Goal: Task Accomplishment & Management: Complete application form

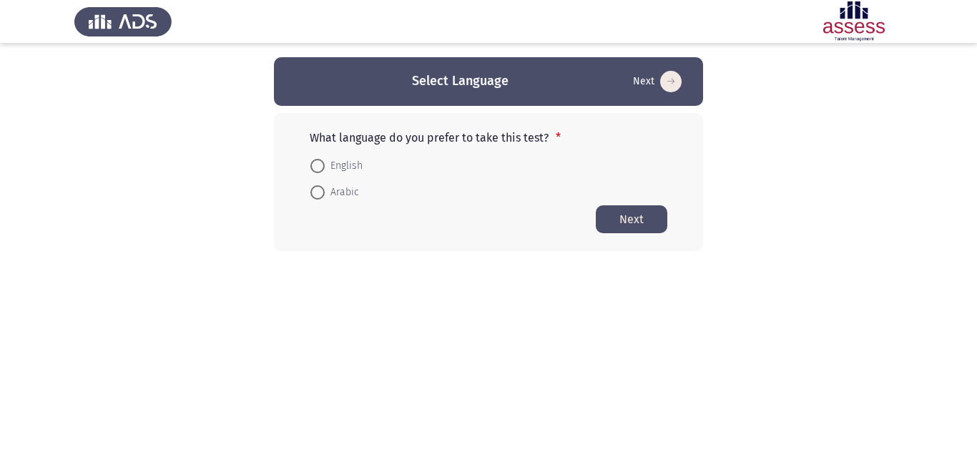
click at [314, 192] on span at bounding box center [317, 192] width 14 height 14
click at [314, 192] on input "Arabic" at bounding box center [317, 192] width 14 height 14
radio input "true"
click at [613, 220] on button "Next" at bounding box center [632, 219] width 72 height 28
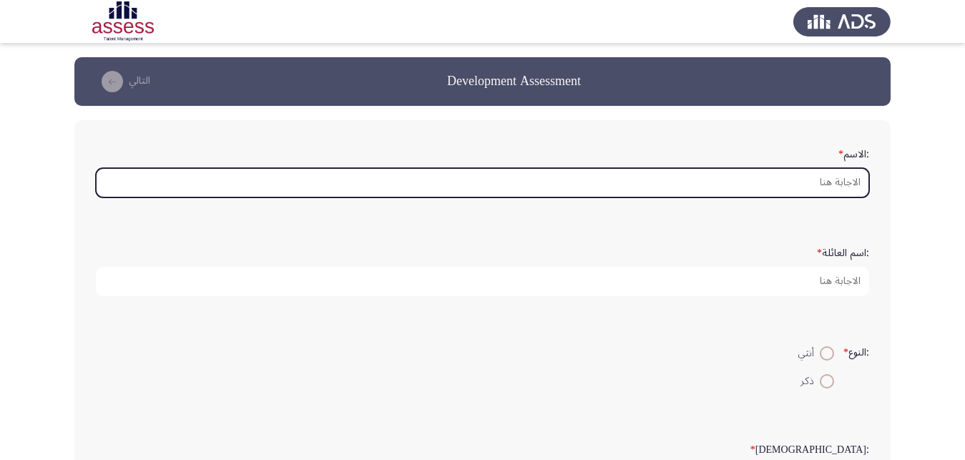
click at [830, 191] on input ":الاسم *" at bounding box center [482, 182] width 773 height 29
click at [804, 192] on input ":الاسم *" at bounding box center [482, 182] width 773 height 29
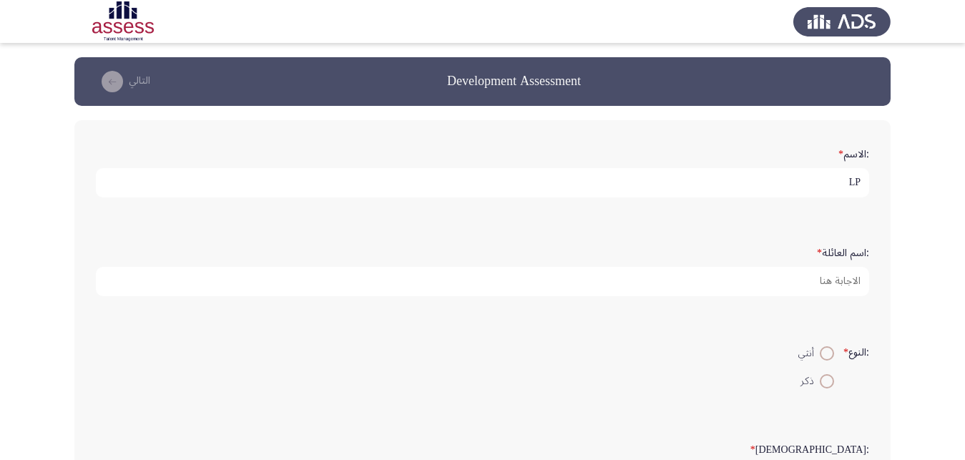
type input "L"
click at [780, 168] on input "[PERSON_NAME]" at bounding box center [482, 182] width 773 height 29
type input "[PERSON_NAME]"
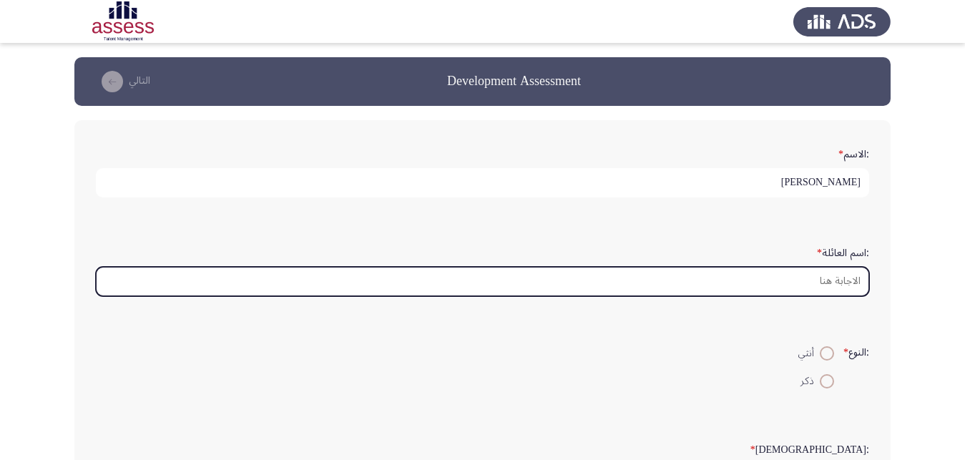
click at [805, 290] on input ":اسم العائلة *" at bounding box center [482, 281] width 773 height 29
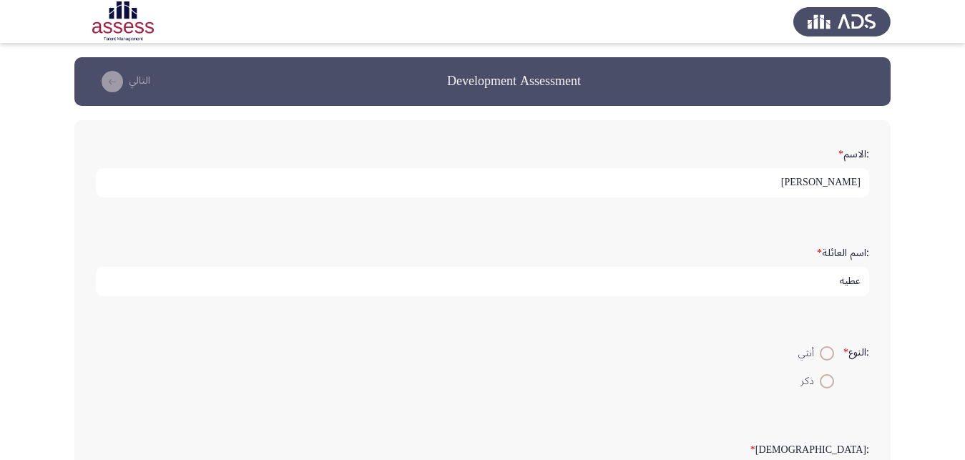
type input "عطيه"
click at [820, 388] on span at bounding box center [827, 381] width 14 height 14
click at [820, 388] on input "ذكر" at bounding box center [827, 381] width 14 height 14
radio input "true"
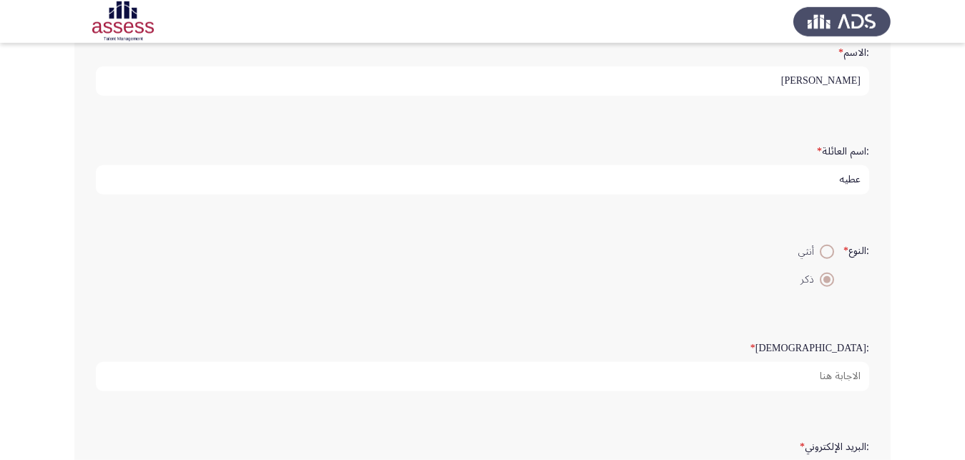
scroll to position [180, 0]
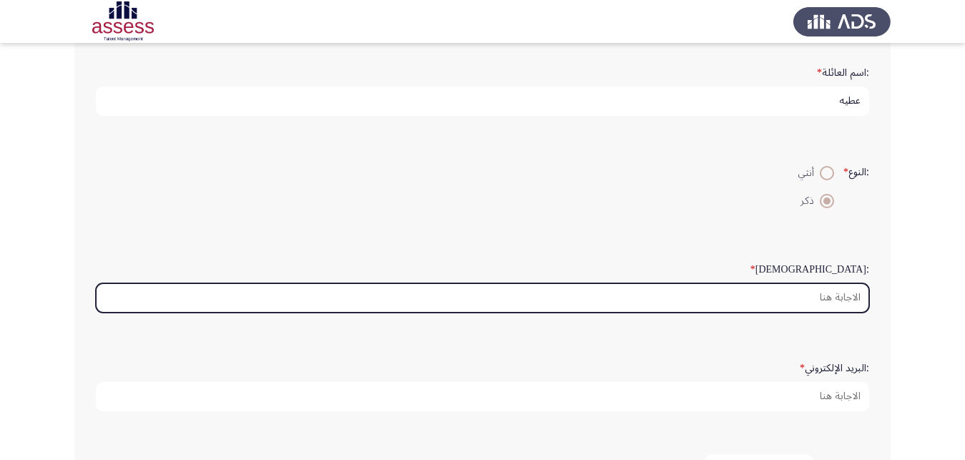
click at [836, 313] on input ":السن *" at bounding box center [482, 297] width 773 height 29
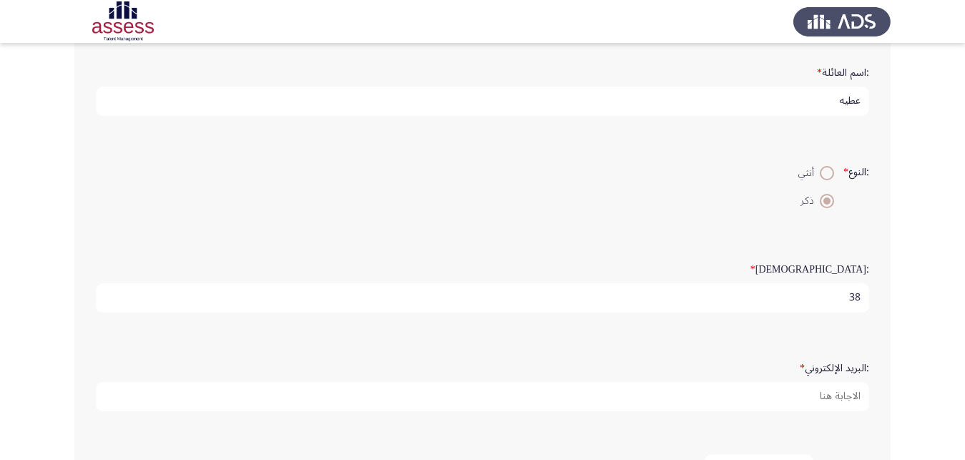
type input "3"
type input "38"
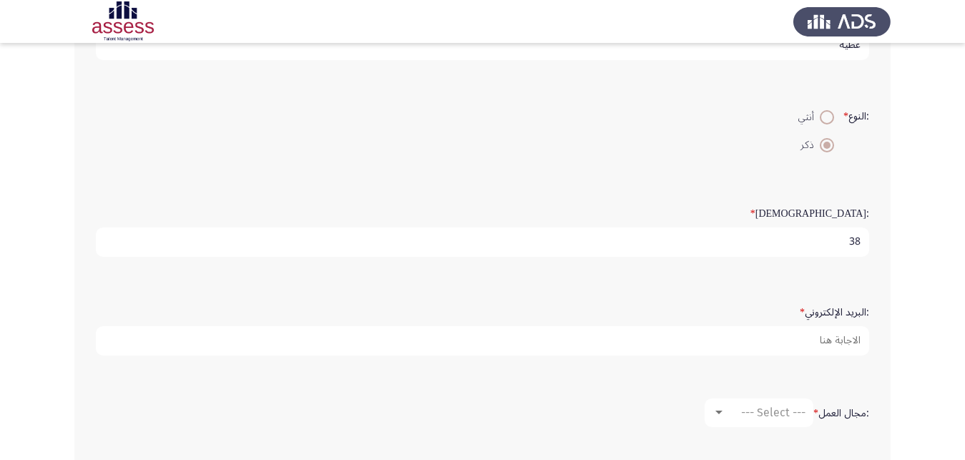
scroll to position [270, 0]
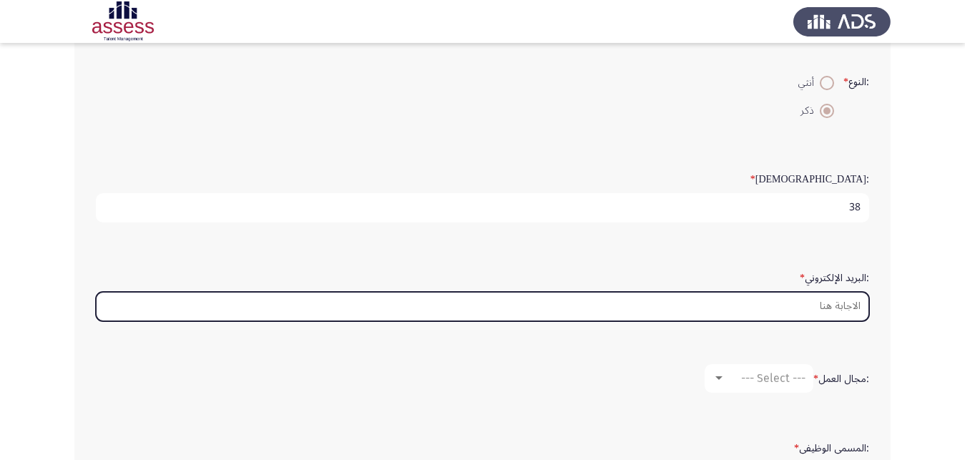
click at [823, 321] on input ":البريد الإلكتروني *" at bounding box center [482, 306] width 773 height 29
type input "ة"
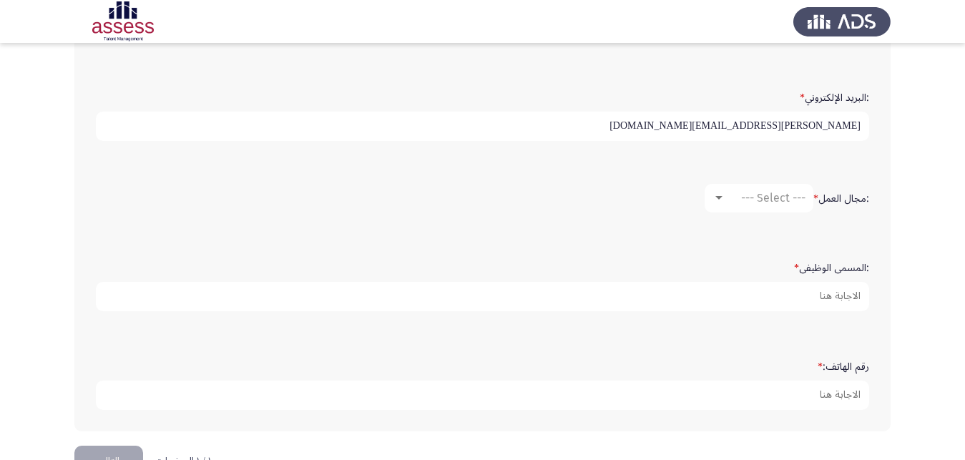
scroll to position [360, 0]
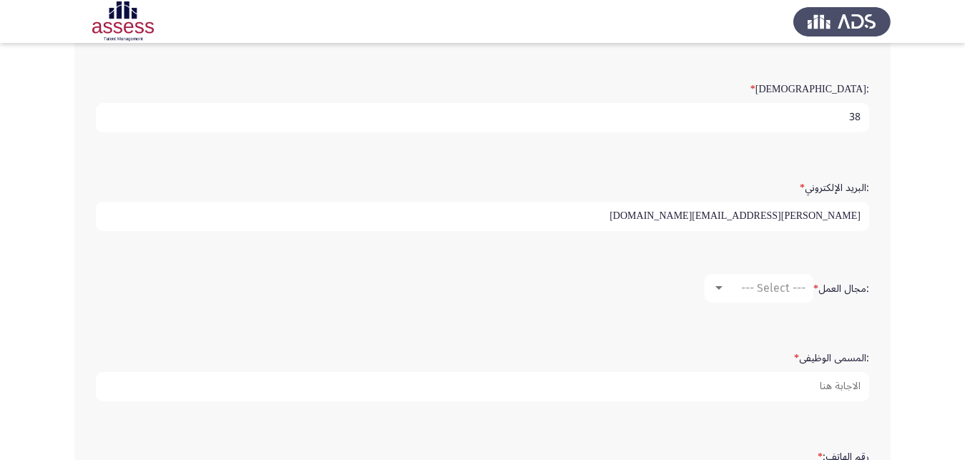
type input "[PERSON_NAME][EMAIL_ADDRESS][DOMAIN_NAME]"
click at [727, 295] on div "--- Select ---" at bounding box center [765, 288] width 80 height 14
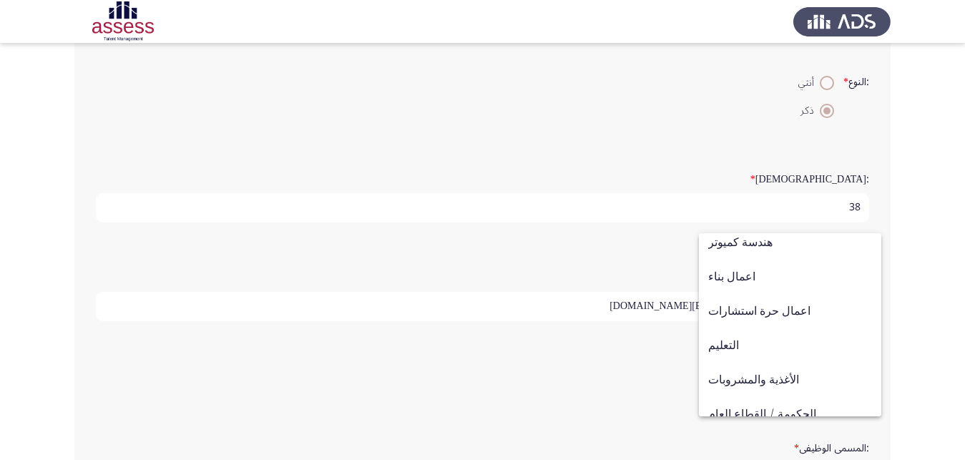
scroll to position [200, 0]
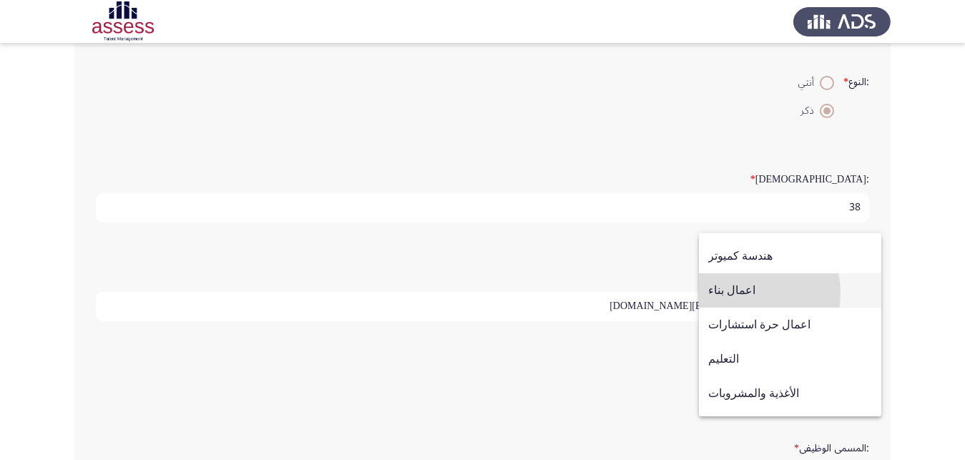
click at [745, 293] on span "اعمال بناء" at bounding box center [790, 290] width 164 height 34
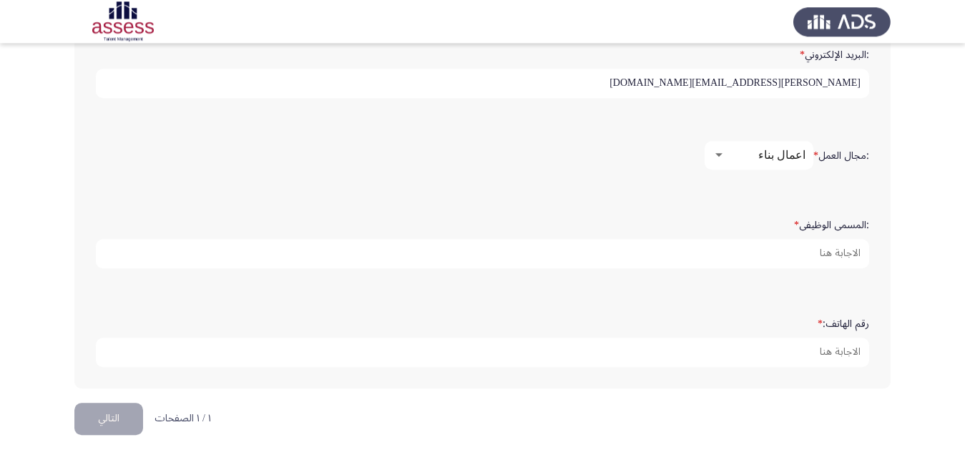
scroll to position [451, 0]
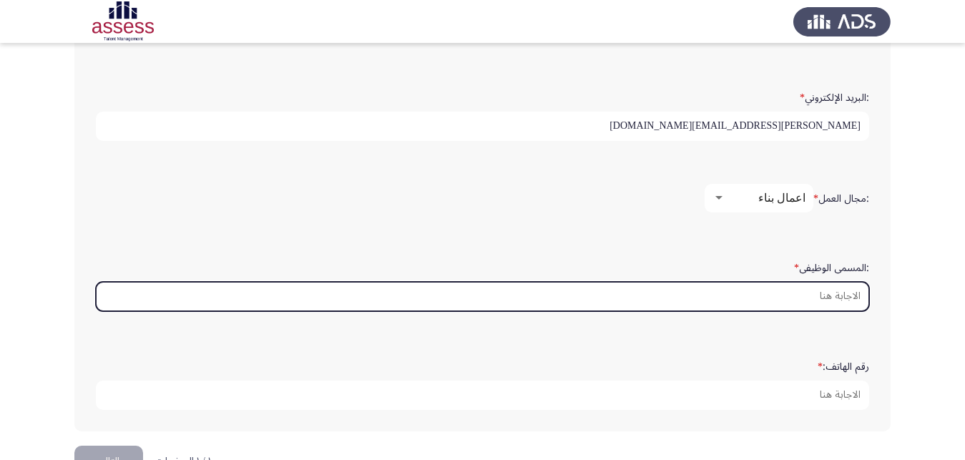
click at [781, 311] on input ":المسمى الوظيفى *" at bounding box center [482, 296] width 773 height 29
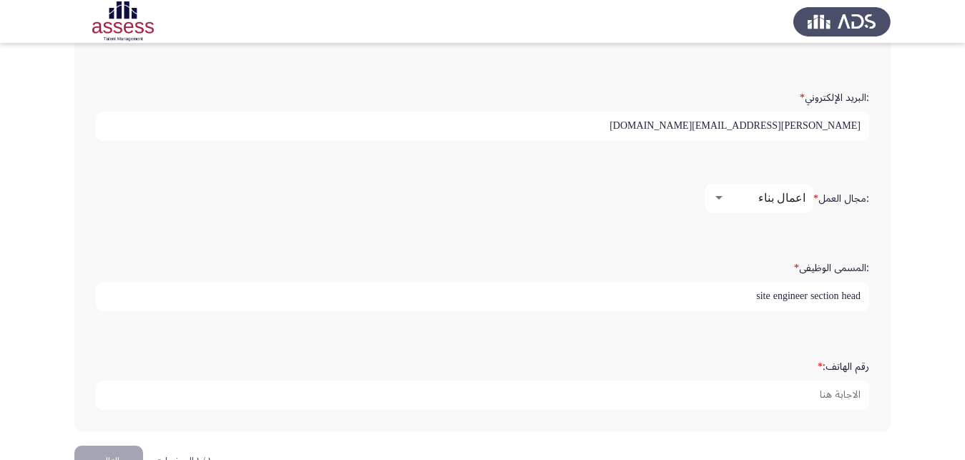
scroll to position [541, 0]
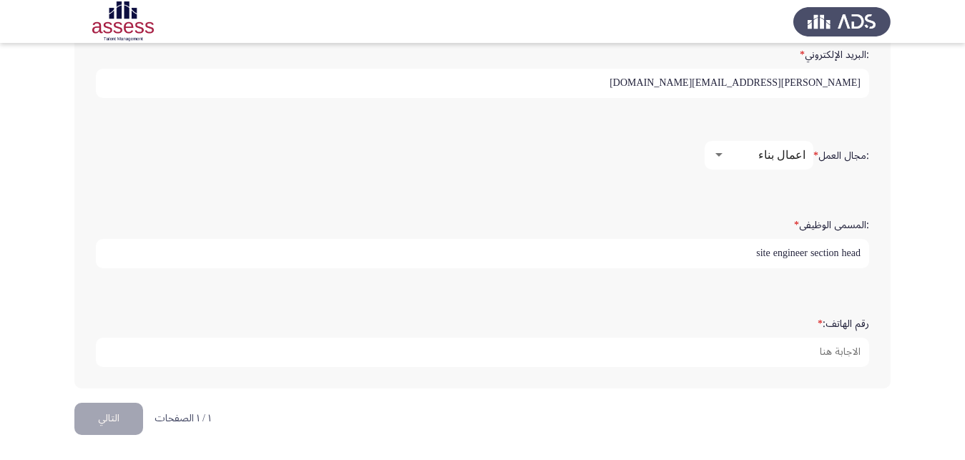
click at [757, 244] on input "site engineer section head" at bounding box center [482, 253] width 773 height 29
click at [773, 244] on input "Site engineer section head" at bounding box center [482, 253] width 773 height 29
click at [811, 243] on input "Site Engineer section head" at bounding box center [482, 253] width 773 height 29
click at [843, 244] on input "Site Engineer Section head" at bounding box center [482, 253] width 773 height 29
type input "Site Engineer Section Head"
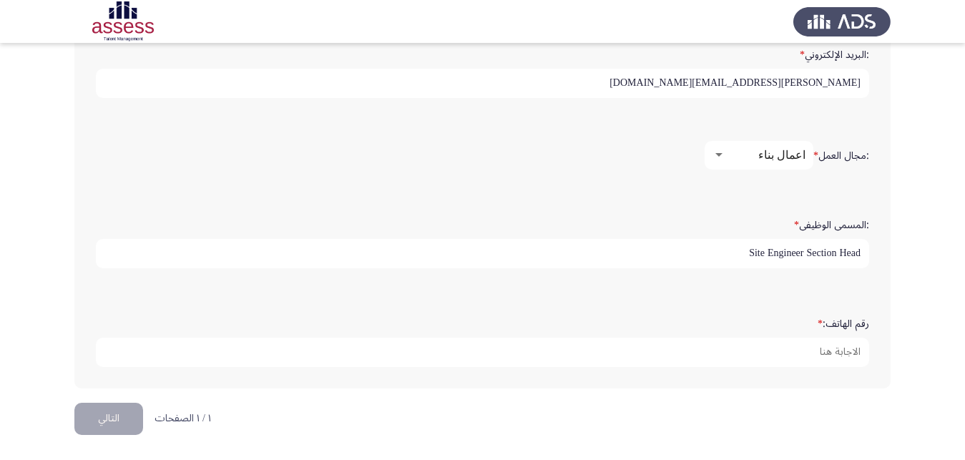
click at [777, 293] on div "رقم الهاتف: *" at bounding box center [482, 339] width 787 height 99
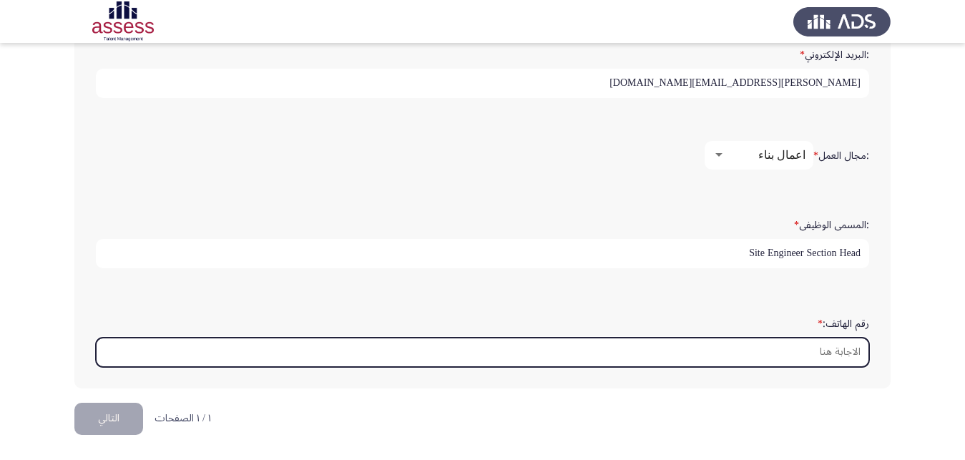
click at [812, 340] on input "رقم الهاتف: *" at bounding box center [482, 352] width 773 height 29
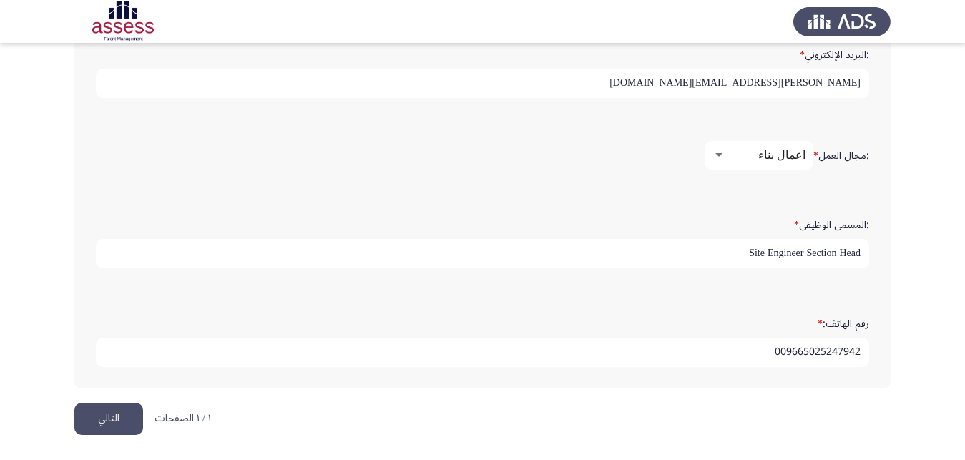
drag, startPoint x: 833, startPoint y: 350, endPoint x: 842, endPoint y: 350, distance: 8.6
click at [842, 350] on input "009665025247942" at bounding box center [482, 352] width 773 height 29
click at [847, 348] on input "009665025279942" at bounding box center [482, 352] width 773 height 29
click at [808, 351] on input "00966502527942" at bounding box center [482, 352] width 773 height 29
click at [793, 349] on input "966502527935" at bounding box center [482, 352] width 773 height 29
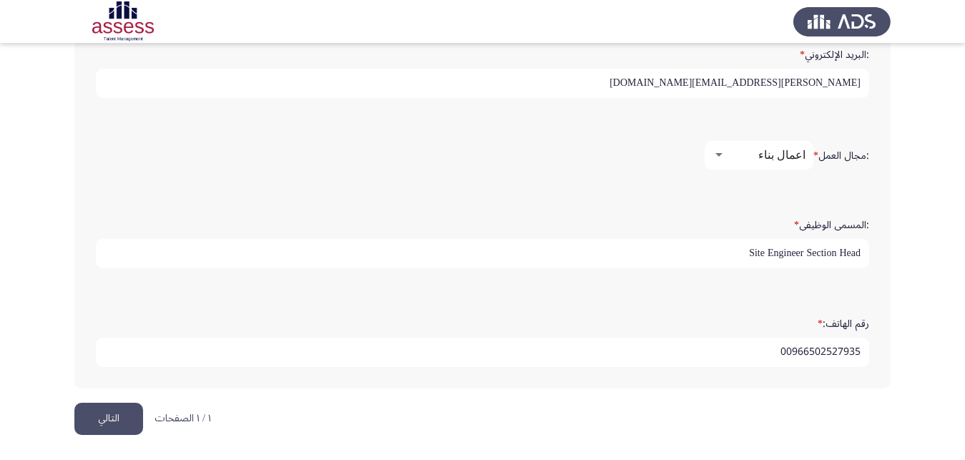
drag, startPoint x: 778, startPoint y: 347, endPoint x: 875, endPoint y: 344, distance: 97.3
click at [869, 344] on input "00966502527935" at bounding box center [482, 352] width 773 height 29
click at [812, 355] on input "966502527938" at bounding box center [482, 352] width 773 height 29
click at [648, 251] on input "Site Engineer Section Head" at bounding box center [482, 253] width 773 height 29
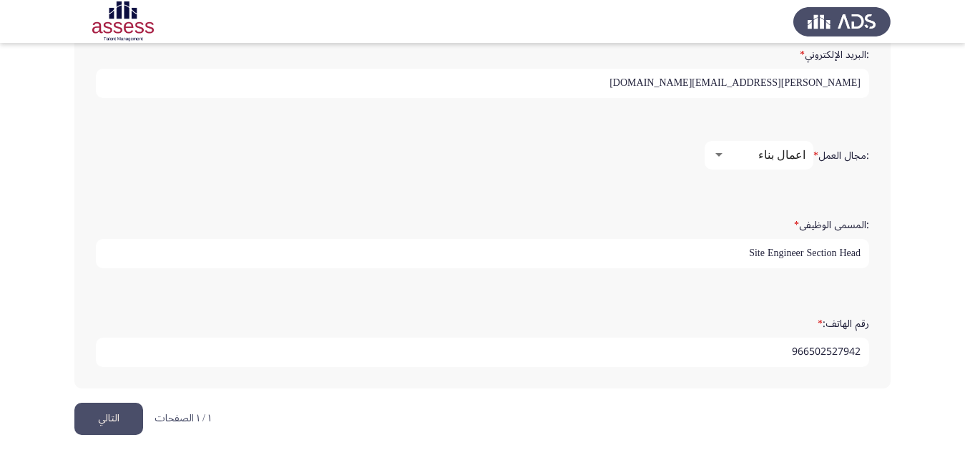
click at [789, 351] on input "966502527942" at bounding box center [482, 352] width 773 height 29
type input "00966502527942"
click at [766, 399] on div ":الاسم * [PERSON_NAME] :اسم العائلة * عطيه :النوع * أنثي ذكر :السن * 38 :البريد…" at bounding box center [482, 7] width 816 height 790
click at [772, 239] on input "Site Engineer Section Head" at bounding box center [482, 253] width 773 height 29
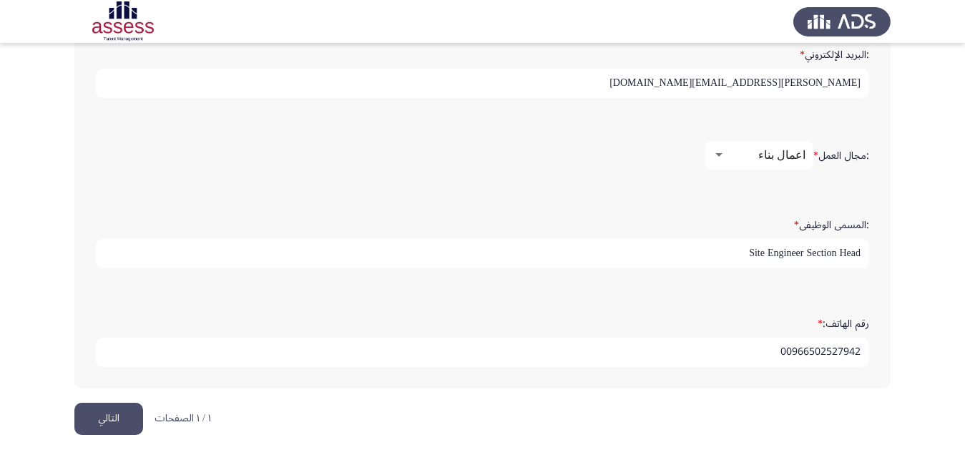
click at [107, 411] on button "التالي" at bounding box center [108, 419] width 69 height 32
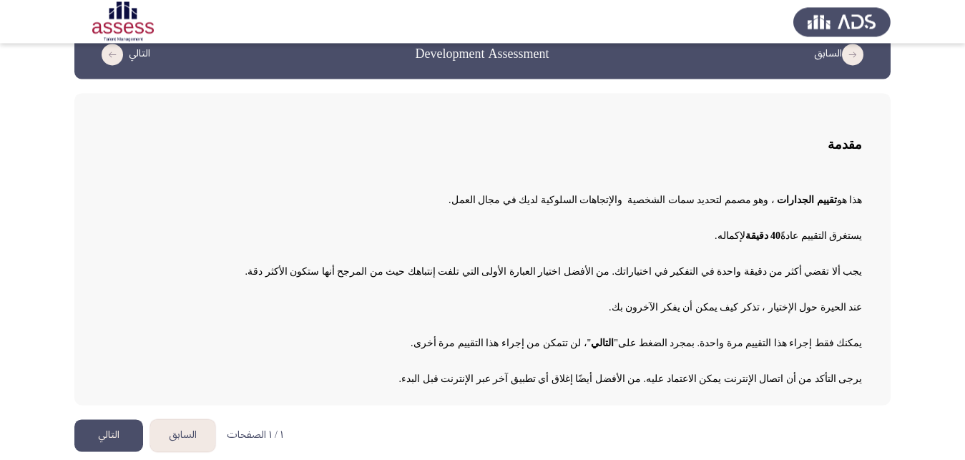
scroll to position [33, 0]
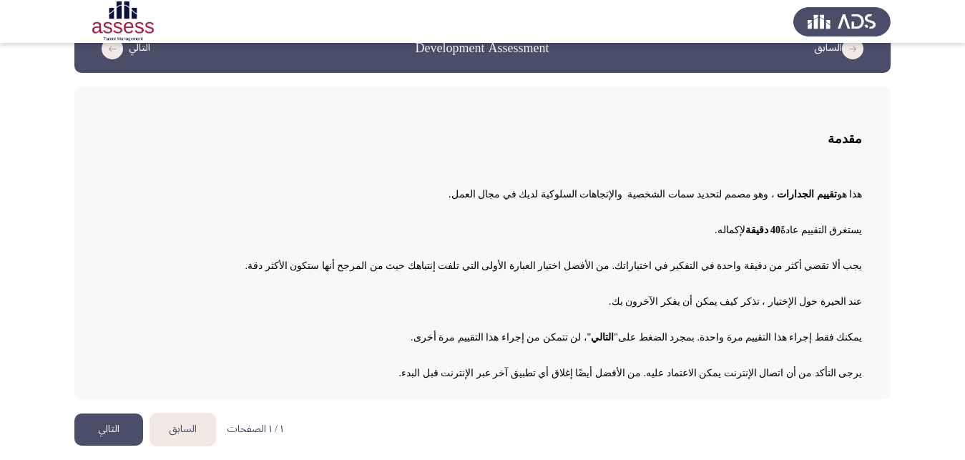
click at [97, 436] on button "التالي" at bounding box center [108, 429] width 69 height 32
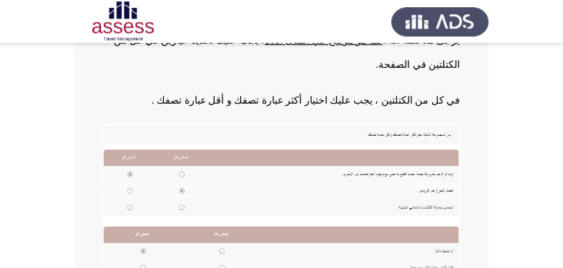
scroll to position [274, 0]
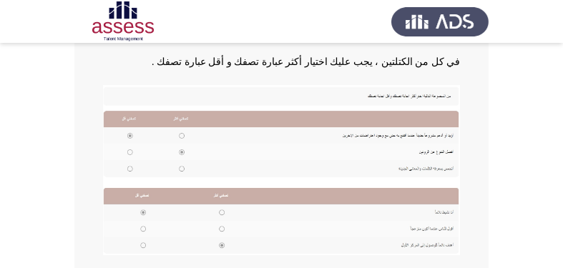
click at [180, 113] on img at bounding box center [281, 170] width 357 height 170
click at [180, 112] on img at bounding box center [281, 170] width 357 height 170
click at [182, 111] on img at bounding box center [281, 170] width 357 height 170
click at [132, 126] on img at bounding box center [281, 170] width 357 height 170
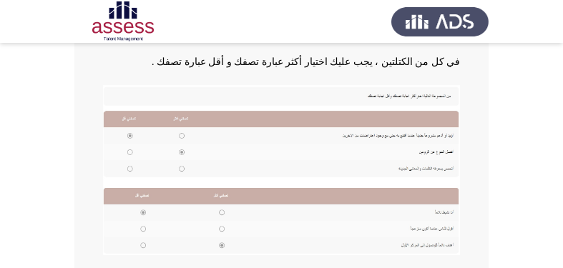
click at [132, 127] on img at bounding box center [281, 170] width 357 height 170
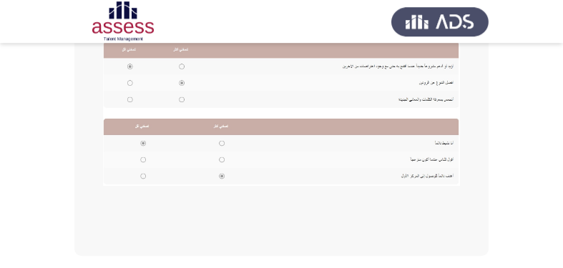
scroll to position [366, 0]
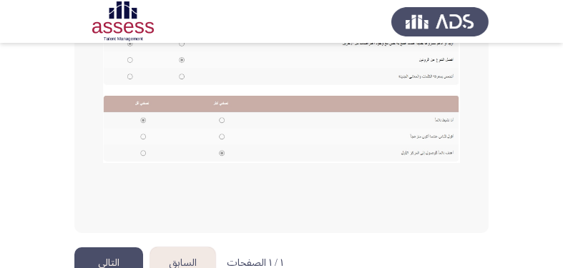
click at [118, 247] on button "التالي" at bounding box center [108, 263] width 69 height 32
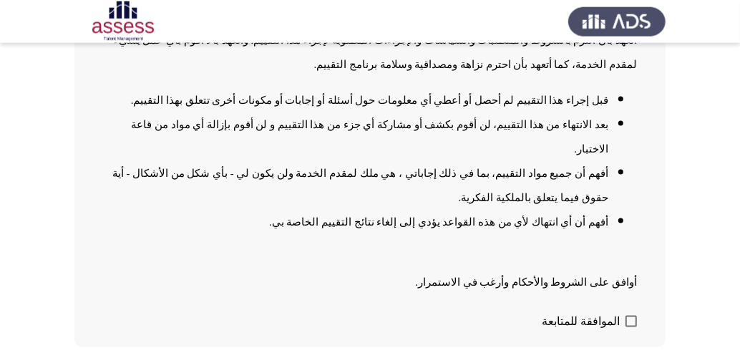
scroll to position [200, 0]
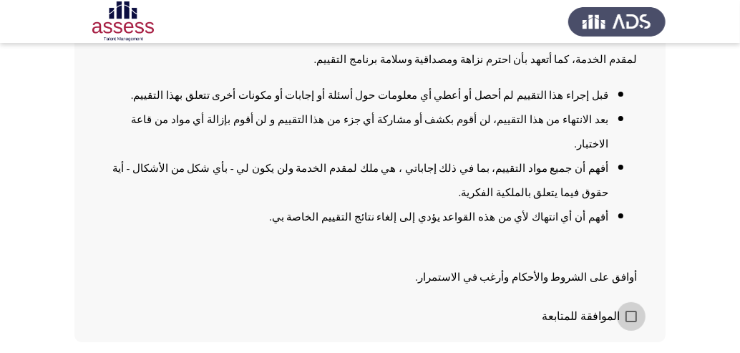
click at [628, 310] on span at bounding box center [630, 315] width 11 height 11
click at [630, 322] on input "الموافقة للمتابعة" at bounding box center [630, 322] width 1 height 1
checkbox input "true"
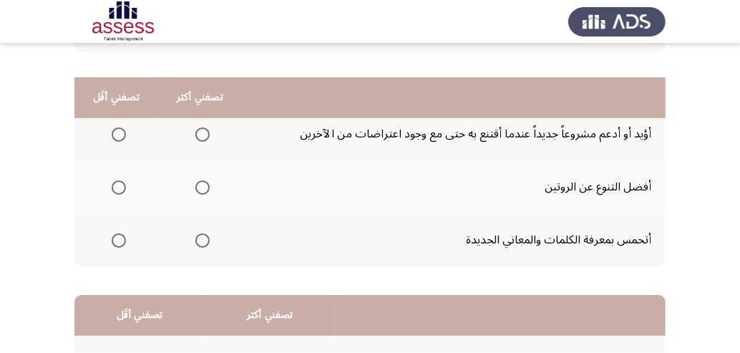
scroll to position [92, 0]
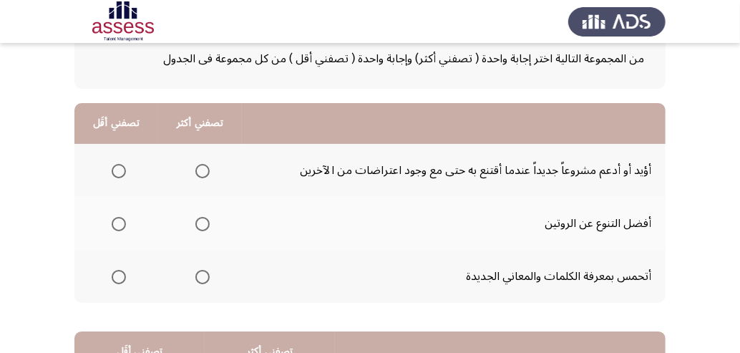
click at [209, 172] on span "Select an option" at bounding box center [202, 171] width 14 height 14
click at [209, 172] on input "Select an option" at bounding box center [202, 171] width 14 height 14
click at [119, 279] on span "Select an option" at bounding box center [119, 277] width 14 height 14
click at [119, 279] on input "Select an option" at bounding box center [119, 277] width 14 height 14
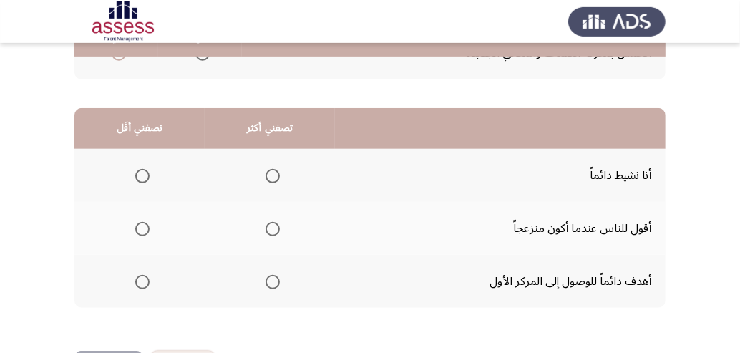
scroll to position [276, 0]
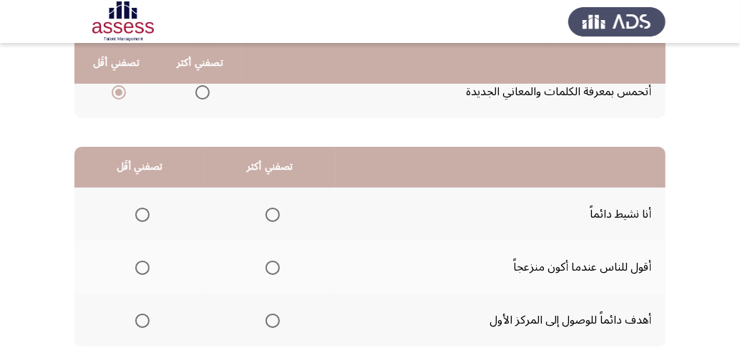
click at [140, 268] on span "Select an option" at bounding box center [142, 267] width 14 height 14
click at [140, 268] on input "Select an option" at bounding box center [142, 267] width 14 height 14
click at [270, 215] on span "Select an option" at bounding box center [272, 214] width 14 height 14
click at [270, 215] on input "Select an option" at bounding box center [272, 214] width 14 height 14
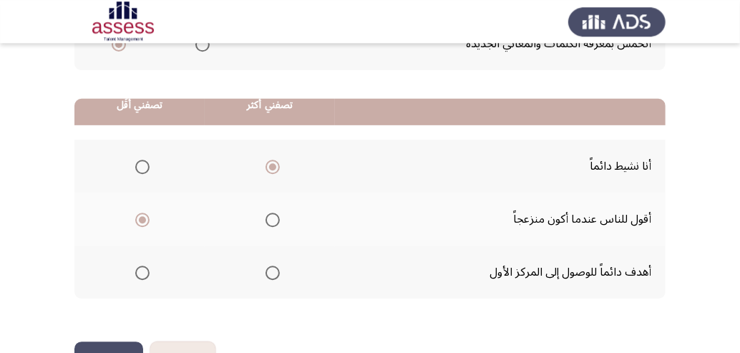
scroll to position [368, 0]
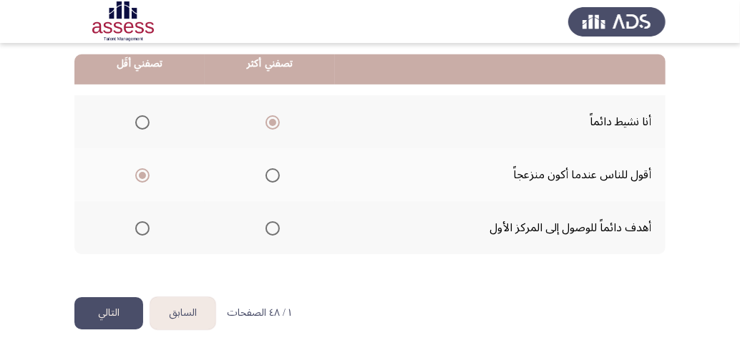
click at [113, 307] on button "التالي" at bounding box center [108, 313] width 69 height 32
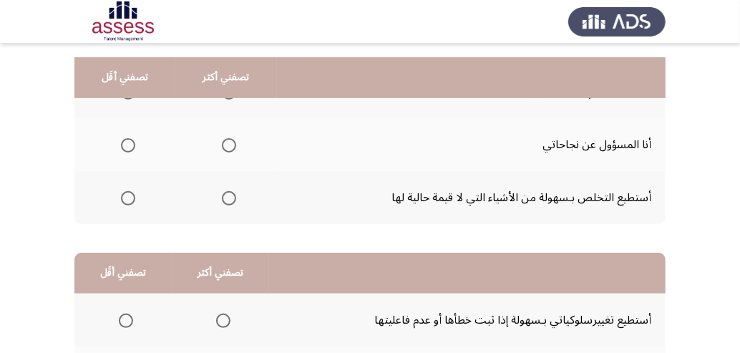
scroll to position [92, 0]
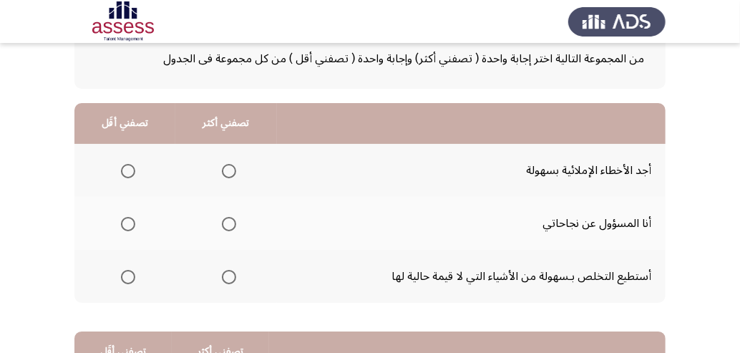
click at [230, 224] on span "Select an option" at bounding box center [229, 224] width 14 height 14
click at [230, 224] on input "Select an option" at bounding box center [229, 224] width 14 height 14
click at [126, 274] on span "Select an option" at bounding box center [128, 277] width 14 height 14
click at [126, 274] on input "Select an option" at bounding box center [128, 277] width 14 height 14
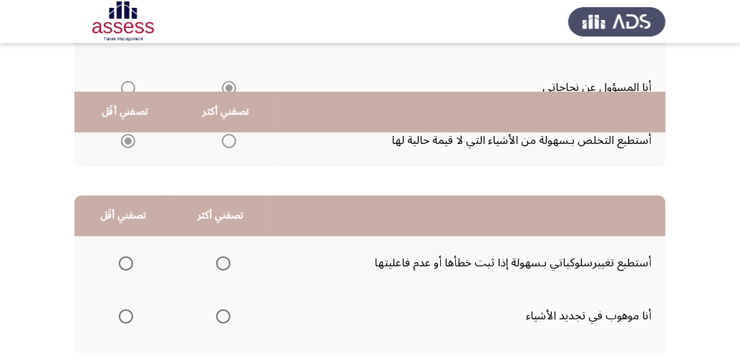
scroll to position [276, 0]
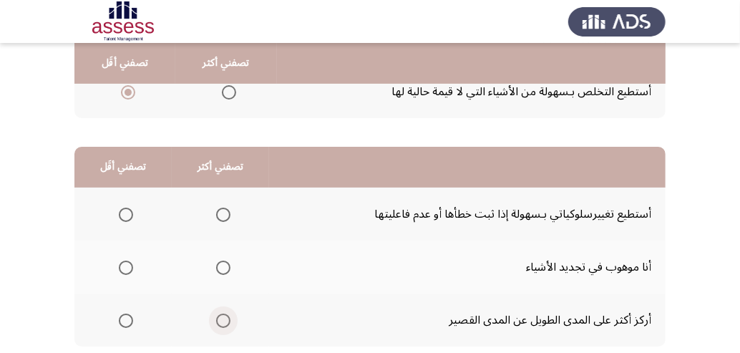
click at [227, 322] on span "Select an option" at bounding box center [223, 320] width 14 height 14
click at [227, 322] on input "Select an option" at bounding box center [223, 320] width 14 height 14
click at [127, 270] on span "Select an option" at bounding box center [126, 267] width 14 height 14
click at [127, 270] on input "Select an option" at bounding box center [126, 267] width 14 height 14
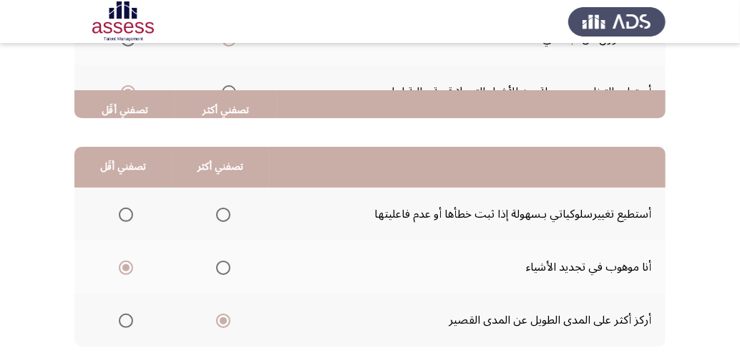
scroll to position [368, 0]
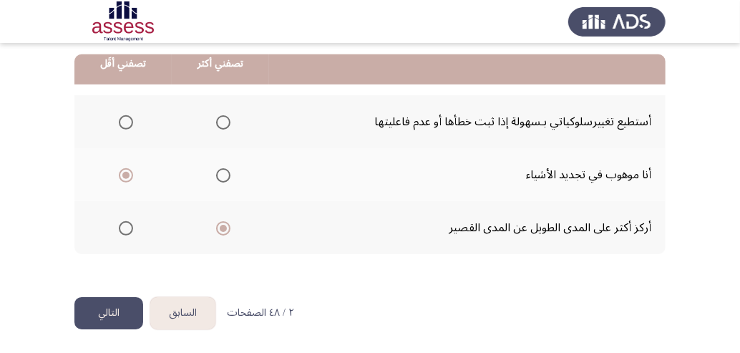
click at [110, 310] on button "التالي" at bounding box center [108, 313] width 69 height 32
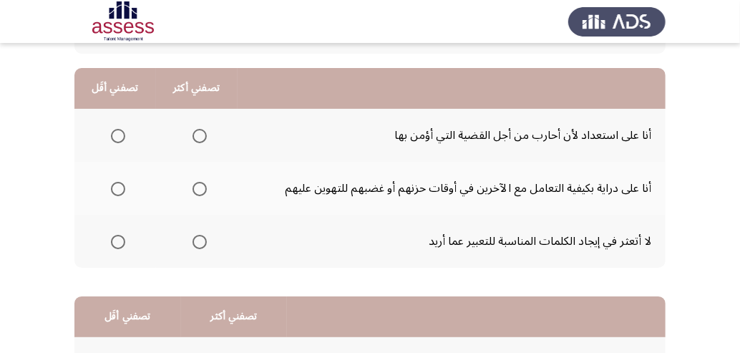
scroll to position [92, 0]
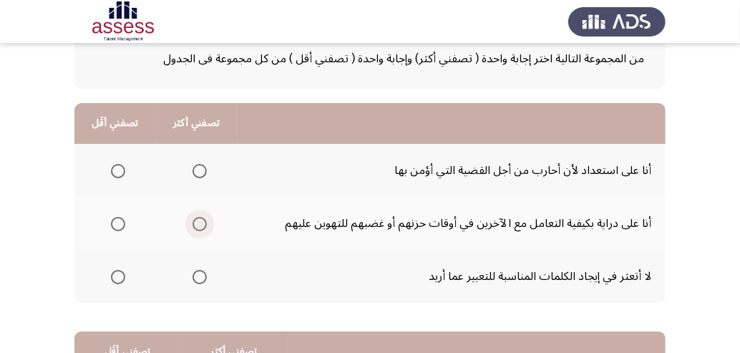
click at [201, 225] on span "Select an option" at bounding box center [199, 224] width 14 height 14
click at [201, 225] on input "Select an option" at bounding box center [199, 224] width 14 height 14
click at [207, 170] on span "Select an option" at bounding box center [199, 171] width 14 height 14
click at [207, 170] on input "Select an option" at bounding box center [199, 171] width 14 height 14
click at [115, 225] on span "Select an option" at bounding box center [118, 224] width 14 height 14
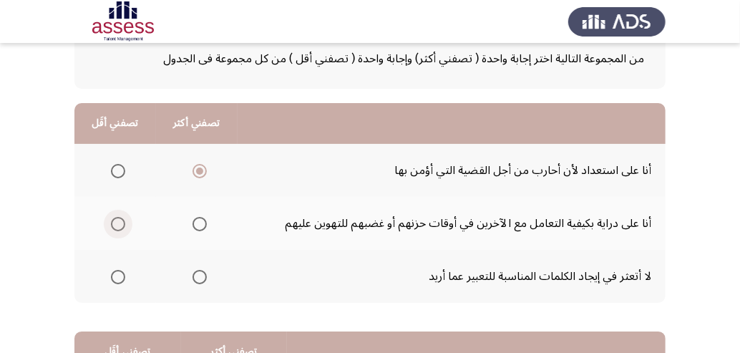
click at [115, 225] on input "Select an option" at bounding box center [118, 224] width 14 height 14
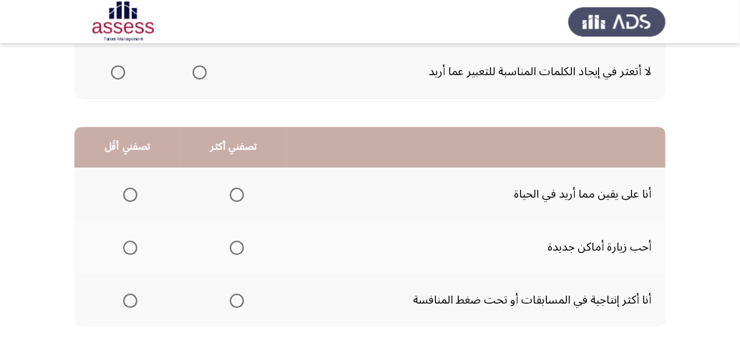
scroll to position [368, 0]
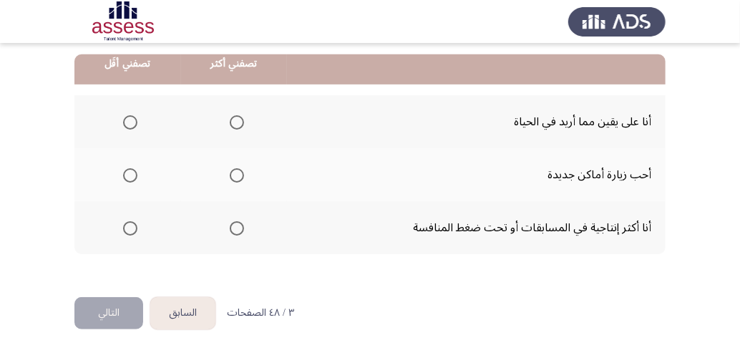
click at [130, 225] on span "Select an option" at bounding box center [130, 228] width 14 height 14
click at [130, 225] on input "Select an option" at bounding box center [130, 228] width 14 height 14
click at [128, 177] on span "Select an option" at bounding box center [130, 175] width 14 height 14
click at [128, 177] on input "Select an option" at bounding box center [130, 175] width 14 height 14
click at [241, 120] on span "Select an option" at bounding box center [237, 122] width 14 height 14
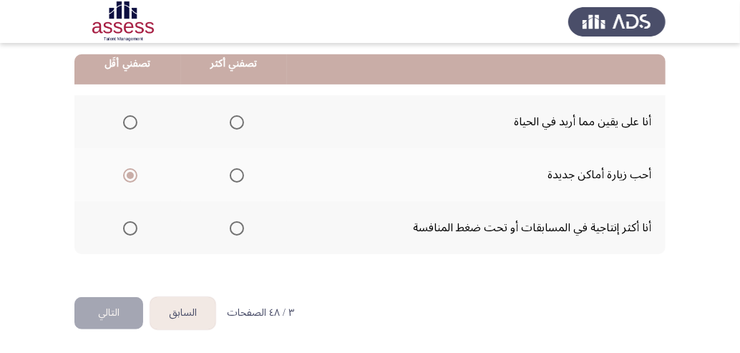
click at [241, 120] on input "Select an option" at bounding box center [237, 122] width 14 height 14
click at [100, 309] on button "التالي" at bounding box center [108, 313] width 69 height 32
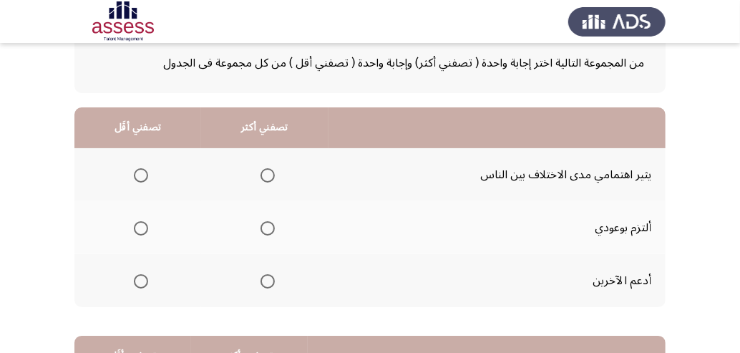
scroll to position [92, 0]
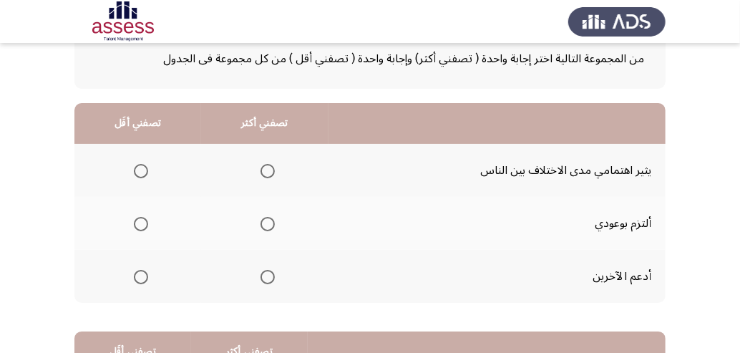
click at [139, 174] on span "Select an option" at bounding box center [141, 171] width 14 height 14
click at [139, 174] on input "Select an option" at bounding box center [141, 171] width 14 height 14
click at [272, 228] on span "Select an option" at bounding box center [267, 224] width 14 height 14
click at [272, 228] on input "Select an option" at bounding box center [267, 224] width 14 height 14
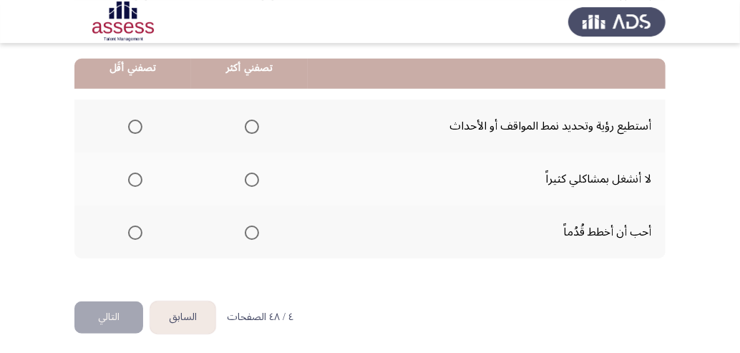
scroll to position [368, 0]
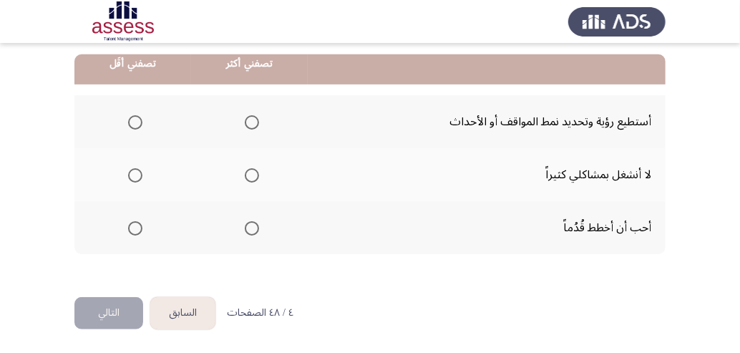
click at [256, 121] on span "Select an option" at bounding box center [252, 122] width 14 height 14
click at [256, 121] on input "Select an option" at bounding box center [252, 122] width 14 height 14
click at [142, 172] on span "Select an option" at bounding box center [135, 175] width 14 height 14
click at [142, 172] on input "Select an option" at bounding box center [135, 175] width 14 height 14
click at [95, 311] on button "التالي" at bounding box center [108, 313] width 69 height 32
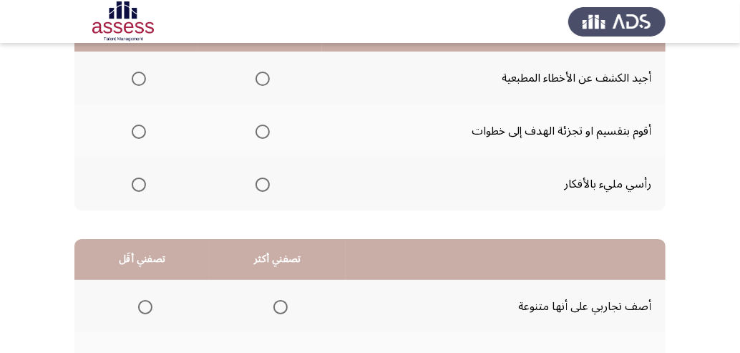
scroll to position [92, 0]
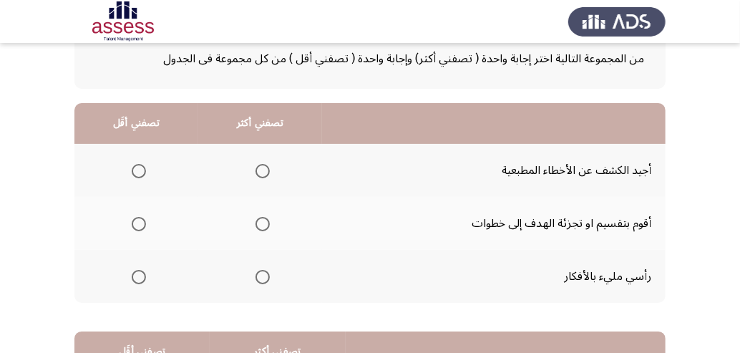
click at [269, 224] on span "Select an option" at bounding box center [262, 224] width 14 height 14
click at [269, 224] on input "Select an option" at bounding box center [262, 224] width 14 height 14
click at [144, 170] on span "Select an option" at bounding box center [139, 171] width 14 height 14
click at [144, 170] on input "Select an option" at bounding box center [139, 171] width 14 height 14
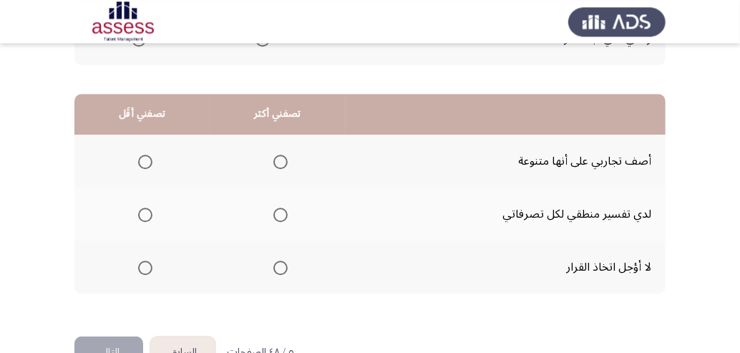
scroll to position [368, 0]
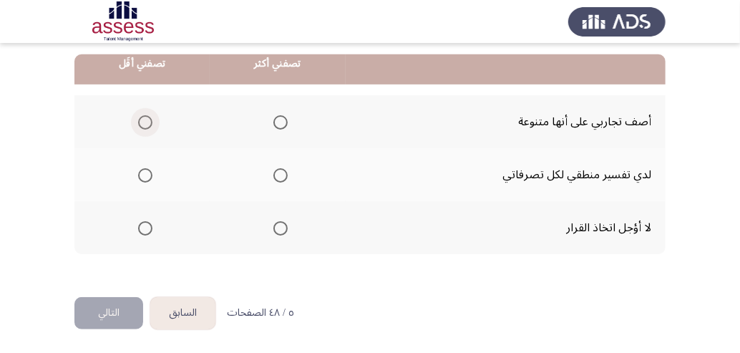
click at [142, 122] on span "Select an option" at bounding box center [145, 122] width 14 height 14
click at [142, 122] on input "Select an option" at bounding box center [145, 122] width 14 height 14
click at [286, 175] on span "Select an option" at bounding box center [280, 175] width 14 height 14
click at [286, 175] on input "Select an option" at bounding box center [280, 175] width 14 height 14
click at [288, 227] on span "Select an option" at bounding box center [280, 228] width 14 height 14
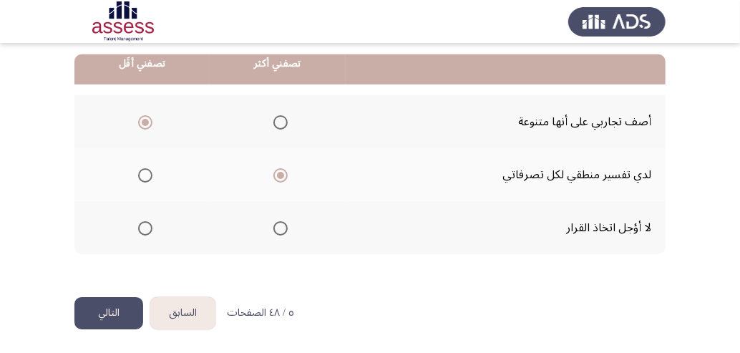
click at [288, 227] on input "Select an option" at bounding box center [280, 228] width 14 height 14
click at [115, 313] on button "التالي" at bounding box center [108, 313] width 69 height 32
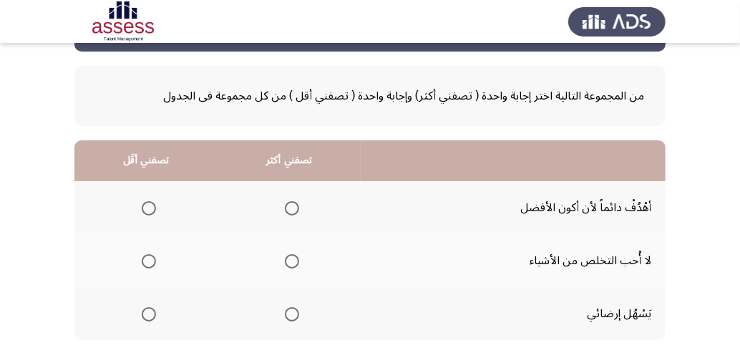
scroll to position [92, 0]
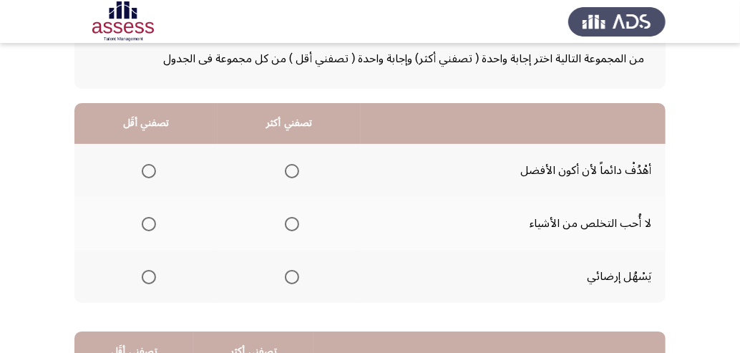
click at [293, 169] on span "Select an option" at bounding box center [292, 171] width 14 height 14
click at [293, 169] on input "Select an option" at bounding box center [292, 171] width 14 height 14
click at [147, 220] on span "Select an option" at bounding box center [149, 224] width 14 height 14
click at [147, 220] on input "Select an option" at bounding box center [149, 224] width 14 height 14
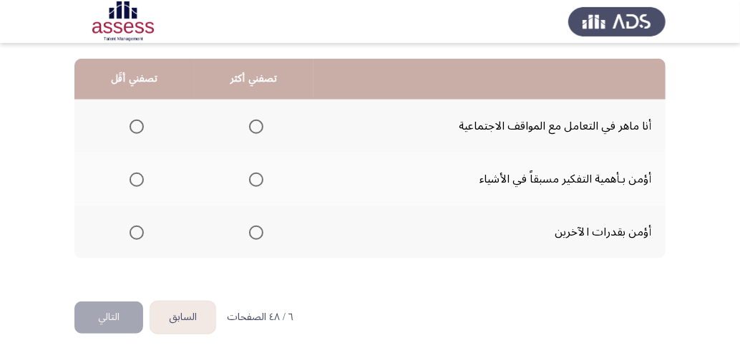
scroll to position [368, 0]
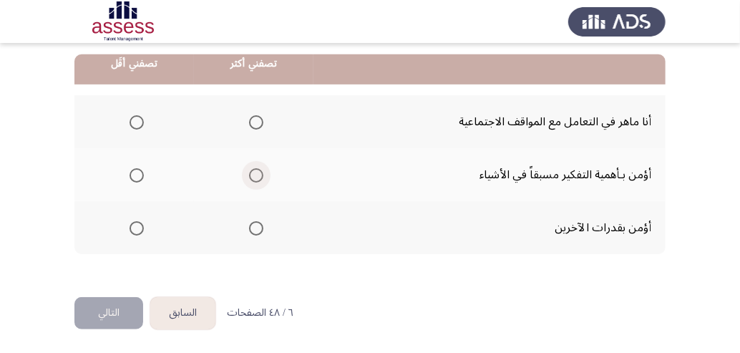
click at [260, 175] on span "Select an option" at bounding box center [256, 175] width 14 height 14
click at [260, 175] on input "Select an option" at bounding box center [256, 175] width 14 height 14
click at [263, 228] on span "Select an option" at bounding box center [256, 228] width 14 height 14
click at [263, 228] on input "Select an option" at bounding box center [256, 228] width 14 height 14
click at [134, 117] on span "Select an option" at bounding box center [136, 122] width 14 height 14
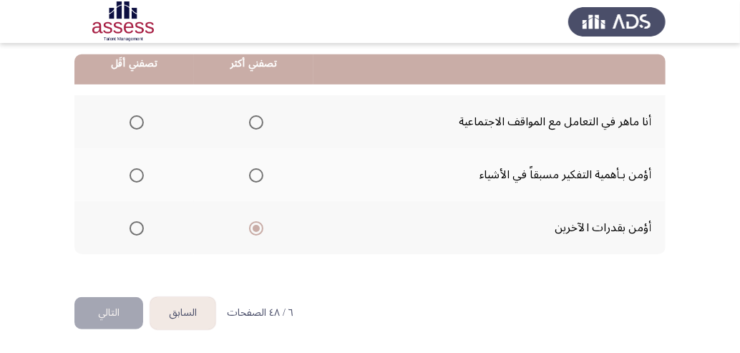
click at [134, 117] on input "Select an option" at bounding box center [136, 122] width 14 height 14
click at [102, 313] on button "التالي" at bounding box center [108, 313] width 69 height 32
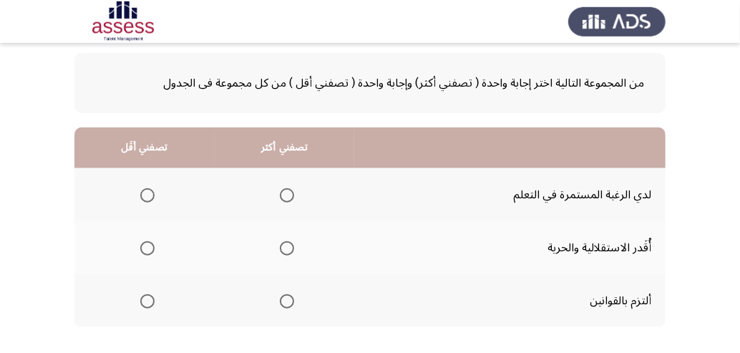
scroll to position [92, 0]
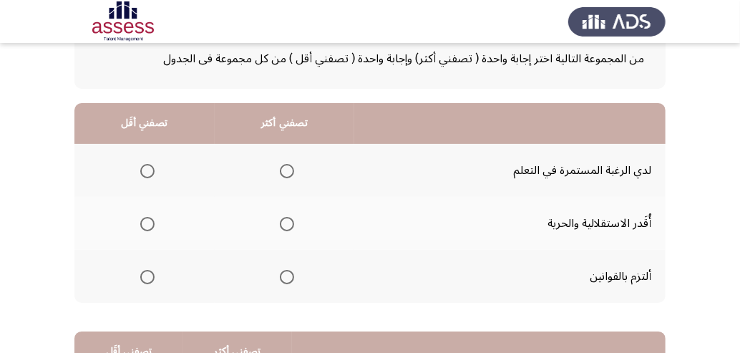
click at [294, 172] on span "Select an option" at bounding box center [287, 171] width 14 height 14
click at [294, 172] on input "Select an option" at bounding box center [287, 171] width 14 height 14
click at [149, 227] on span "Select an option" at bounding box center [147, 224] width 14 height 14
click at [149, 227] on input "Select an option" at bounding box center [147, 224] width 14 height 14
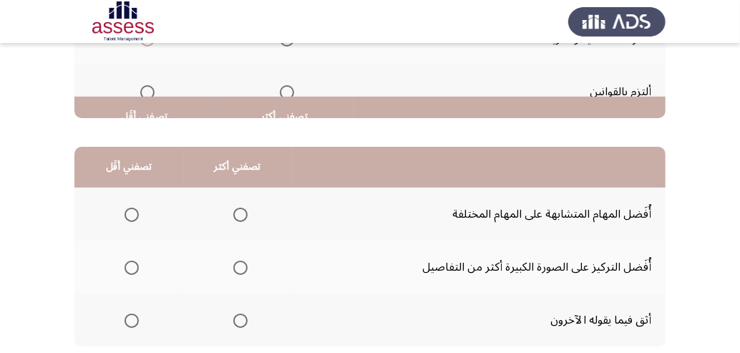
scroll to position [368, 0]
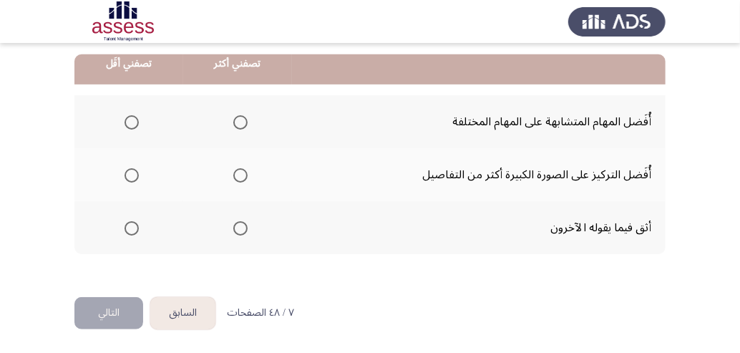
click at [247, 174] on span "Select an option" at bounding box center [240, 175] width 14 height 14
click at [247, 174] on input "Select an option" at bounding box center [240, 175] width 14 height 14
click at [133, 121] on span "Select an option" at bounding box center [131, 122] width 14 height 14
click at [133, 121] on input "Select an option" at bounding box center [131, 122] width 14 height 14
click at [93, 313] on button "التالي" at bounding box center [108, 313] width 69 height 32
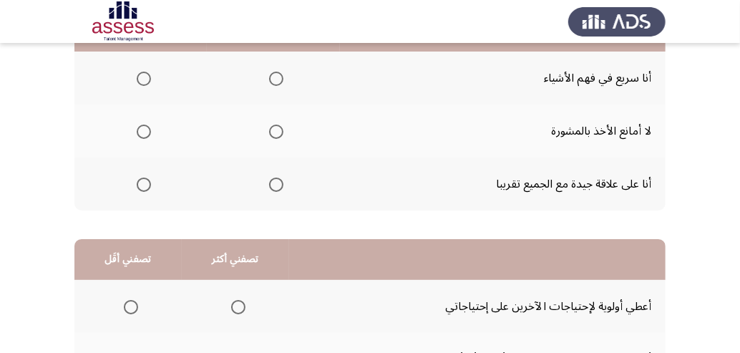
scroll to position [92, 0]
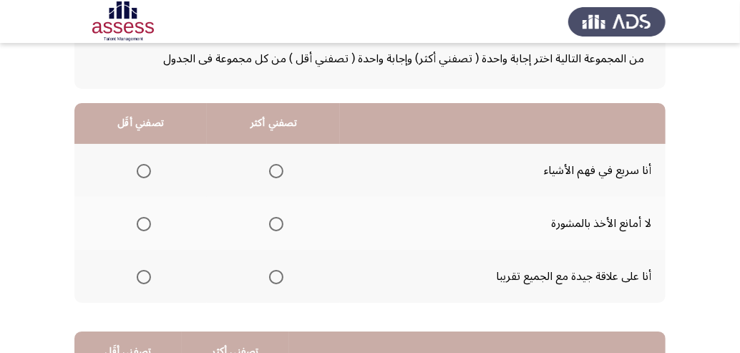
click at [277, 225] on span "Select an option" at bounding box center [276, 224] width 14 height 14
click at [277, 225] on input "Select an option" at bounding box center [276, 224] width 14 height 14
click at [145, 278] on span "Select an option" at bounding box center [144, 277] width 14 height 14
click at [145, 278] on input "Select an option" at bounding box center [144, 277] width 14 height 14
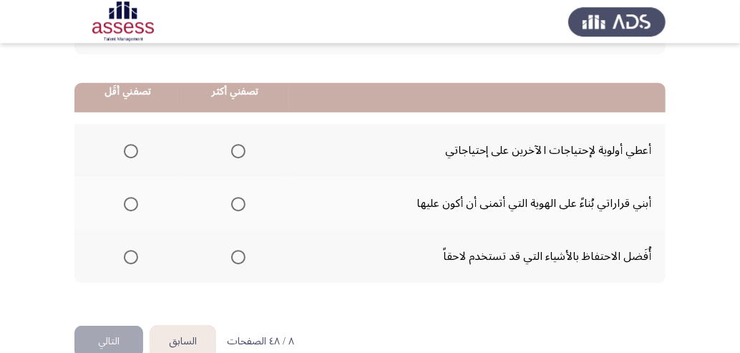
scroll to position [368, 0]
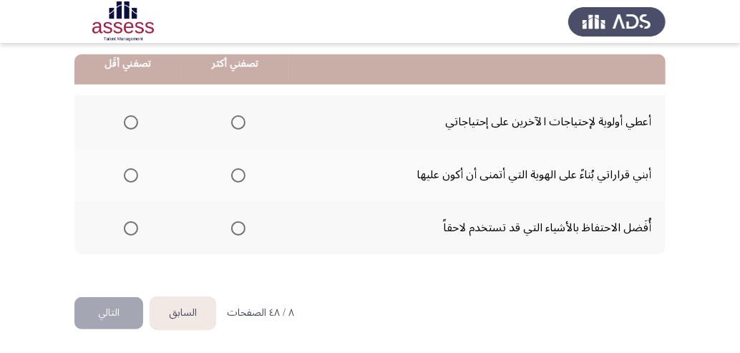
click at [245, 174] on span "Select an option" at bounding box center [238, 175] width 14 height 14
click at [245, 174] on input "Select an option" at bounding box center [238, 175] width 14 height 14
click at [136, 122] on span "Select an option" at bounding box center [131, 122] width 14 height 14
click at [136, 122] on input "Select an option" at bounding box center [131, 122] width 14 height 14
click at [102, 311] on button "التالي" at bounding box center [108, 313] width 69 height 32
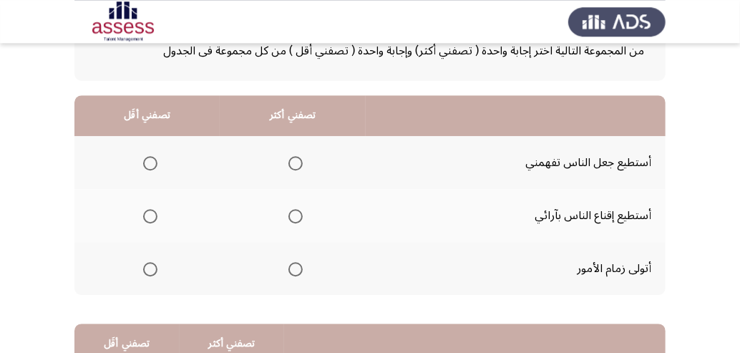
scroll to position [92, 0]
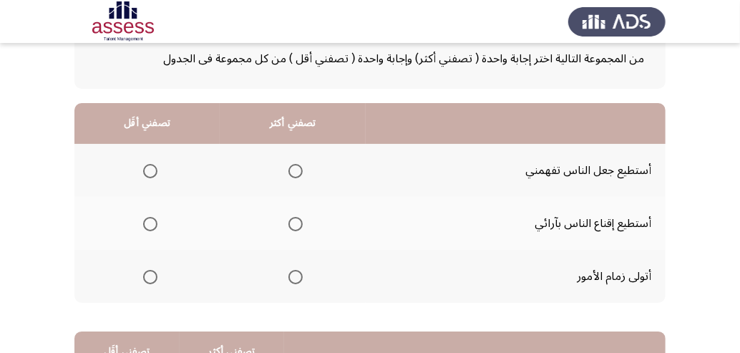
click at [300, 277] on span "Select an option" at bounding box center [295, 277] width 14 height 14
click at [300, 277] on input "Select an option" at bounding box center [295, 277] width 14 height 14
click at [147, 170] on span "Select an option" at bounding box center [150, 171] width 14 height 14
click at [147, 170] on input "Select an option" at bounding box center [150, 171] width 14 height 14
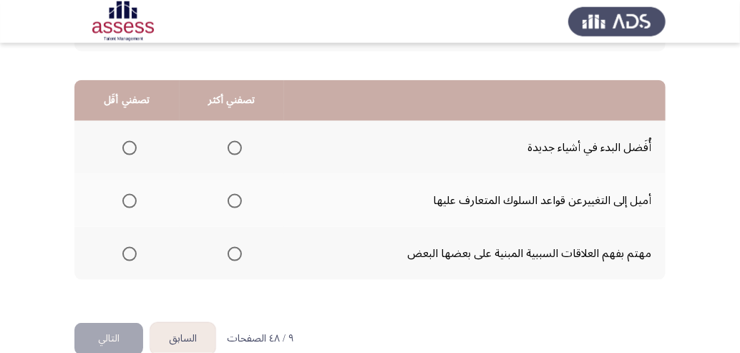
scroll to position [368, 0]
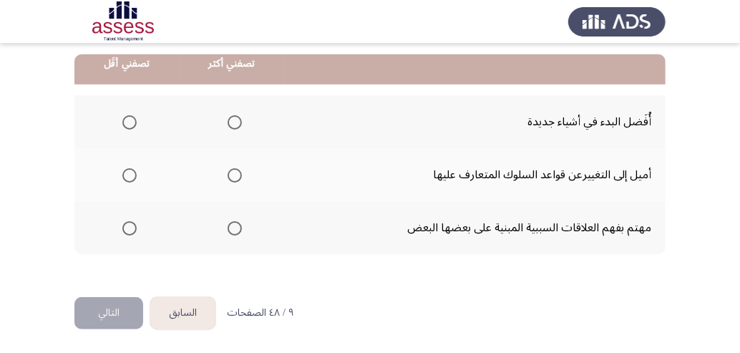
click at [129, 172] on span "Select an option" at bounding box center [129, 175] width 14 height 14
click at [129, 172] on input "Select an option" at bounding box center [129, 175] width 14 height 14
click at [237, 227] on span "Select an option" at bounding box center [234, 228] width 14 height 14
click at [237, 227] on input "Select an option" at bounding box center [234, 228] width 14 height 14
click at [102, 311] on button "التالي" at bounding box center [108, 313] width 69 height 32
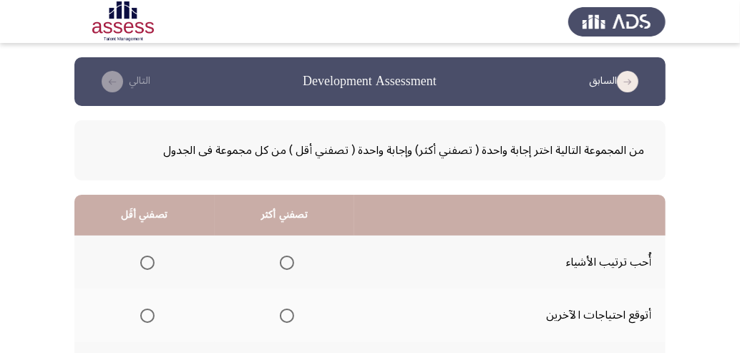
scroll to position [92, 0]
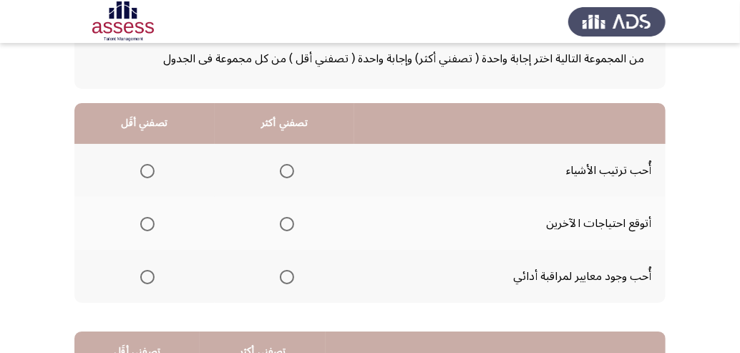
click at [294, 277] on span "Select an option" at bounding box center [287, 277] width 14 height 14
click at [294, 277] on input "Select an option" at bounding box center [287, 277] width 14 height 14
click at [293, 172] on span "Select an option" at bounding box center [287, 171] width 14 height 14
click at [293, 172] on input "Select an option" at bounding box center [287, 171] width 14 height 14
click at [144, 277] on span "Select an option" at bounding box center [147, 277] width 14 height 14
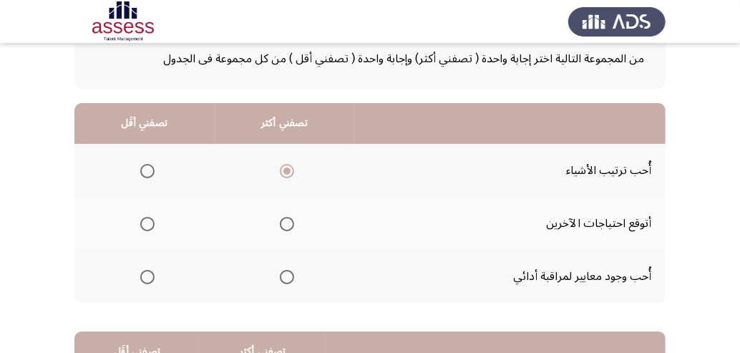
click at [144, 277] on input "Select an option" at bounding box center [147, 277] width 14 height 14
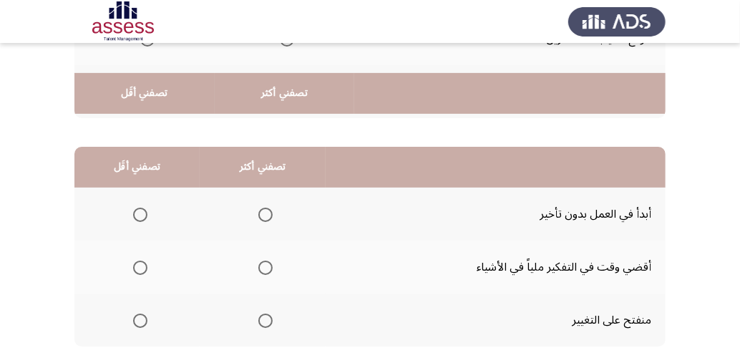
scroll to position [368, 0]
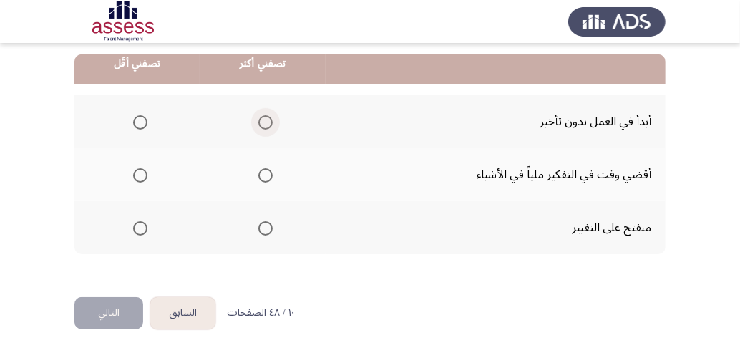
click at [267, 121] on span "Select an option" at bounding box center [265, 122] width 14 height 14
click at [267, 121] on input "Select an option" at bounding box center [265, 122] width 14 height 14
click at [132, 174] on label "Select an option" at bounding box center [137, 175] width 20 height 14
click at [133, 174] on input "Select an option" at bounding box center [140, 175] width 14 height 14
click at [114, 311] on button "التالي" at bounding box center [108, 313] width 69 height 32
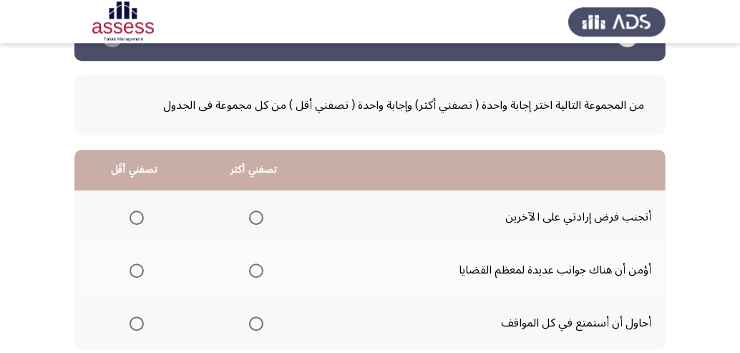
scroll to position [92, 0]
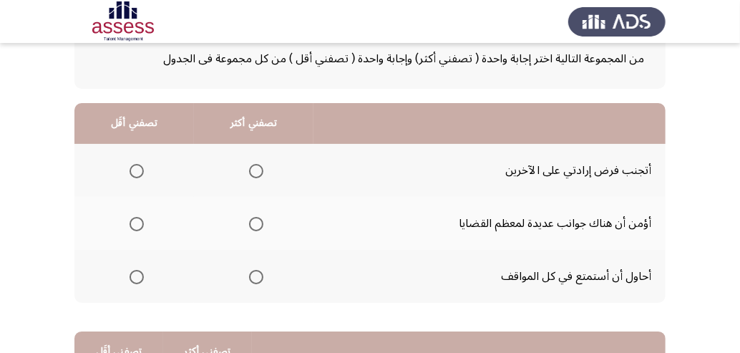
click at [261, 277] on span "Select an option" at bounding box center [256, 277] width 14 height 14
click at [261, 277] on input "Select an option" at bounding box center [256, 277] width 14 height 14
click at [134, 225] on span "Select an option" at bounding box center [136, 224] width 14 height 14
click at [134, 225] on input "Select an option" at bounding box center [136, 224] width 14 height 14
click at [138, 274] on span "Select an option" at bounding box center [136, 277] width 14 height 14
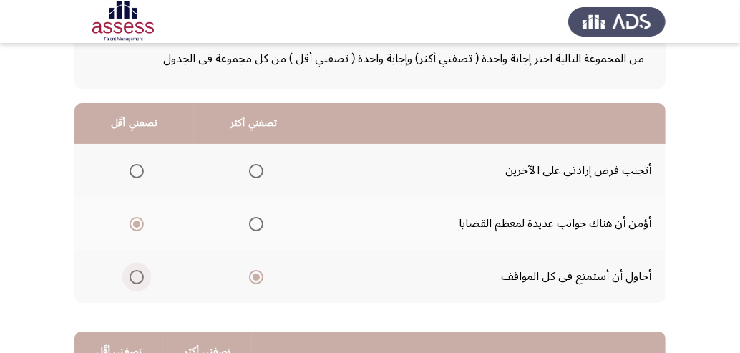
click at [138, 274] on input "Select an option" at bounding box center [136, 277] width 14 height 14
click at [257, 227] on span "Select an option" at bounding box center [256, 224] width 14 height 14
click at [257, 227] on input "Select an option" at bounding box center [256, 224] width 14 height 14
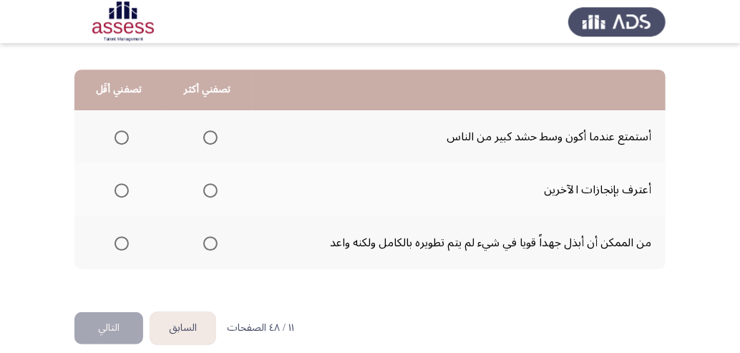
scroll to position [368, 0]
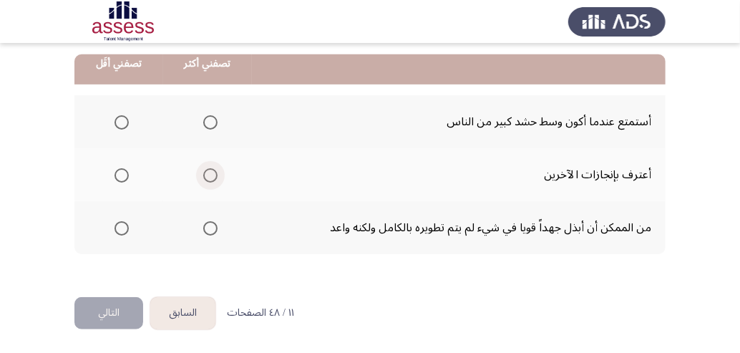
click at [214, 175] on span "Select an option" at bounding box center [210, 175] width 14 height 14
click at [214, 175] on input "Select an option" at bounding box center [210, 175] width 14 height 14
click at [212, 229] on span "Select an option" at bounding box center [210, 228] width 14 height 14
click at [212, 229] on input "Select an option" at bounding box center [210, 228] width 14 height 14
click at [120, 117] on span "Select an option" at bounding box center [121, 122] width 14 height 14
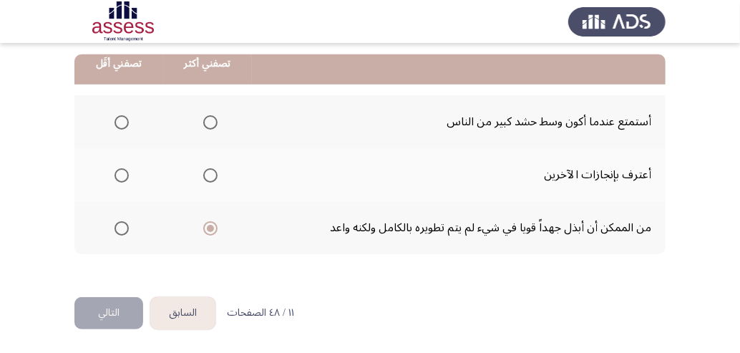
click at [120, 117] on input "Select an option" at bounding box center [121, 122] width 14 height 14
click at [108, 320] on button "التالي" at bounding box center [108, 313] width 69 height 32
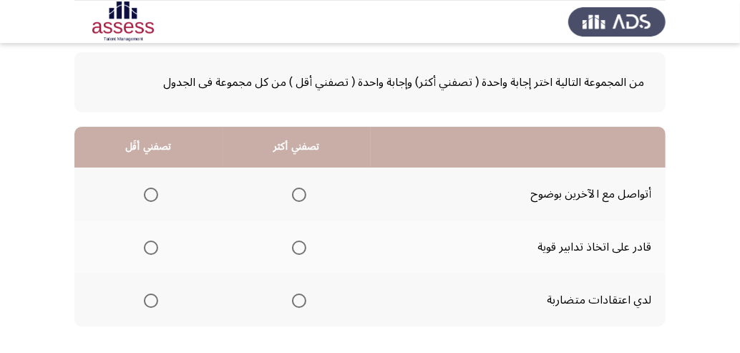
scroll to position [92, 0]
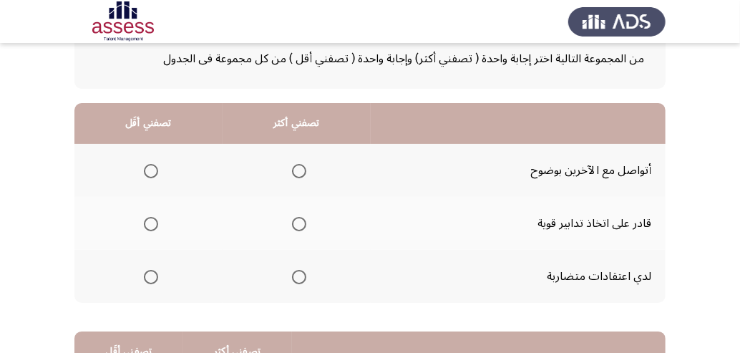
click at [147, 278] on span "Select an option" at bounding box center [151, 277] width 14 height 14
click at [147, 278] on input "Select an option" at bounding box center [151, 277] width 14 height 14
click at [302, 173] on span "Select an option" at bounding box center [299, 171] width 14 height 14
click at [302, 173] on input "Select an option" at bounding box center [299, 171] width 14 height 14
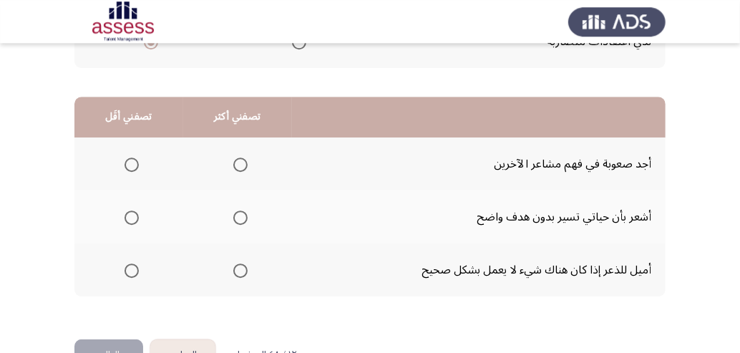
scroll to position [368, 0]
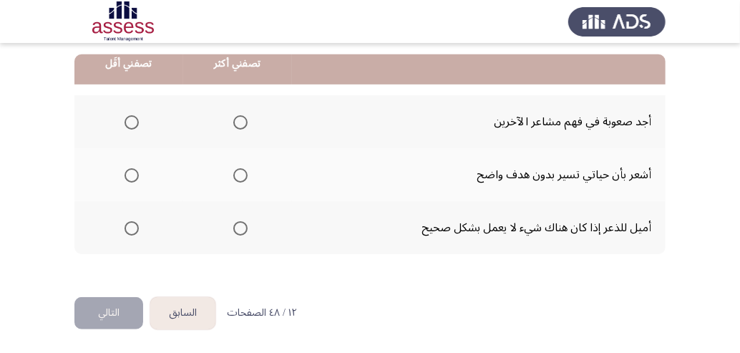
click at [246, 126] on span "Select an option" at bounding box center [240, 122] width 14 height 14
click at [246, 126] on input "Select an option" at bounding box center [240, 122] width 14 height 14
click at [132, 175] on span "Select an option" at bounding box center [131, 175] width 14 height 14
click at [132, 175] on input "Select an option" at bounding box center [131, 175] width 14 height 14
click at [116, 314] on button "التالي" at bounding box center [108, 313] width 69 height 32
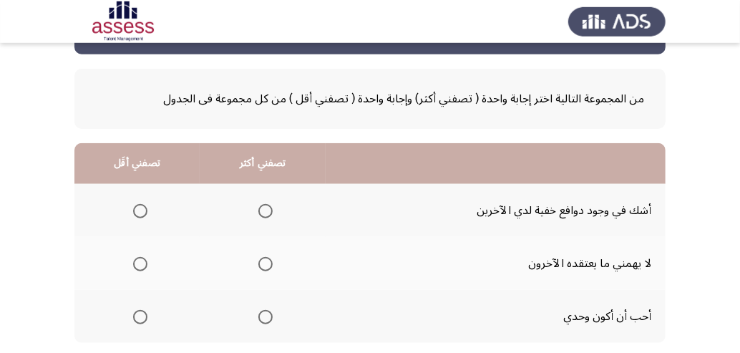
scroll to position [92, 0]
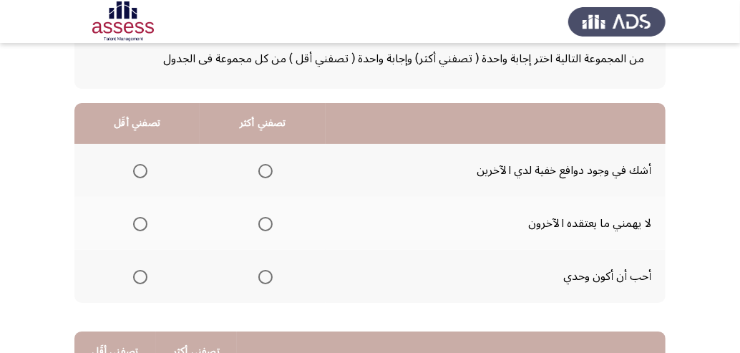
click at [271, 225] on span "Select an option" at bounding box center [265, 224] width 14 height 14
click at [271, 225] on input "Select an option" at bounding box center [265, 224] width 14 height 14
click at [145, 168] on span "Select an option" at bounding box center [140, 171] width 14 height 14
click at [145, 168] on input "Select an option" at bounding box center [140, 171] width 14 height 14
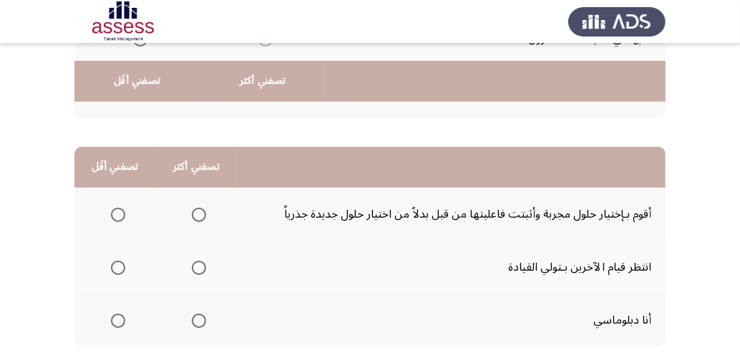
scroll to position [368, 0]
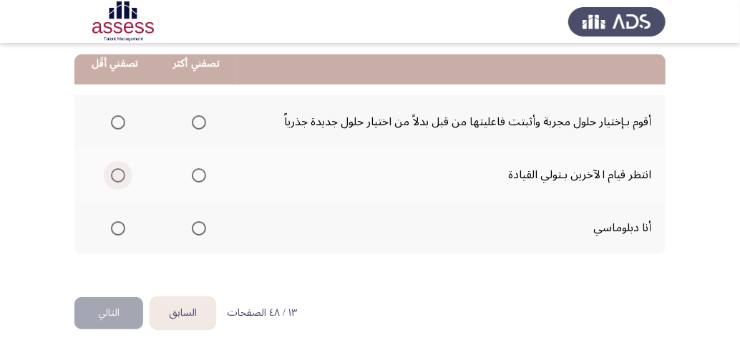
click at [115, 175] on span "Select an option" at bounding box center [118, 175] width 14 height 14
click at [115, 175] on input "Select an option" at bounding box center [118, 175] width 14 height 14
click at [205, 227] on span "Select an option" at bounding box center [199, 228] width 14 height 14
click at [205, 227] on input "Select an option" at bounding box center [199, 228] width 14 height 14
click at [103, 305] on button "التالي" at bounding box center [108, 313] width 69 height 32
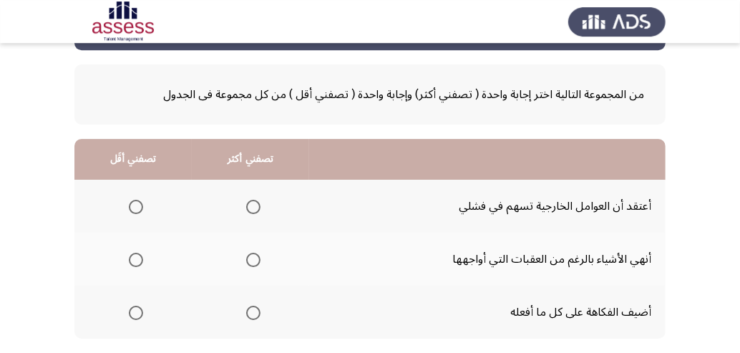
scroll to position [92, 0]
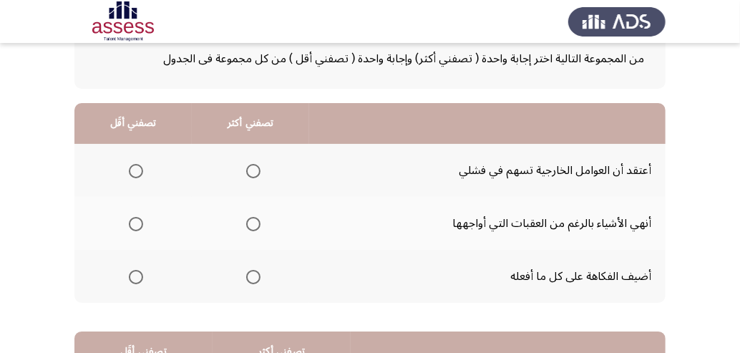
click at [137, 281] on span "Select an option" at bounding box center [136, 277] width 14 height 14
click at [137, 281] on input "Select an option" at bounding box center [136, 277] width 14 height 14
click at [138, 172] on span "Select an option" at bounding box center [136, 171] width 14 height 14
click at [138, 172] on input "Select an option" at bounding box center [136, 171] width 14 height 14
click at [258, 223] on span "Select an option" at bounding box center [253, 224] width 14 height 14
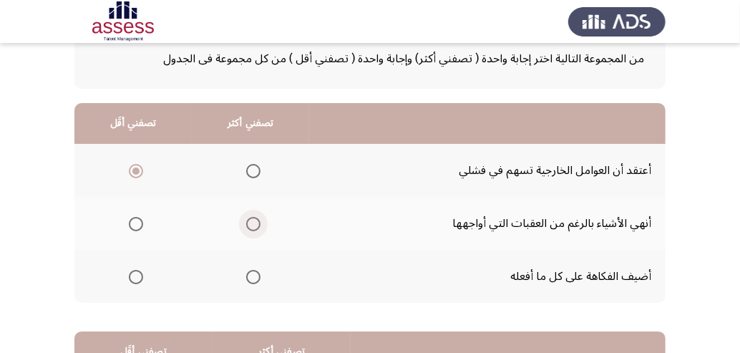
click at [258, 223] on input "Select an option" at bounding box center [253, 224] width 14 height 14
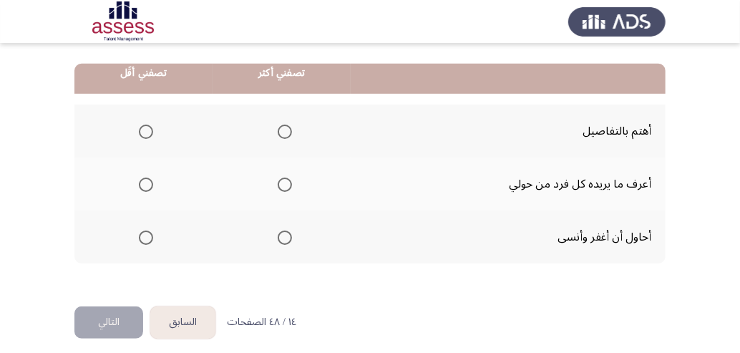
scroll to position [368, 0]
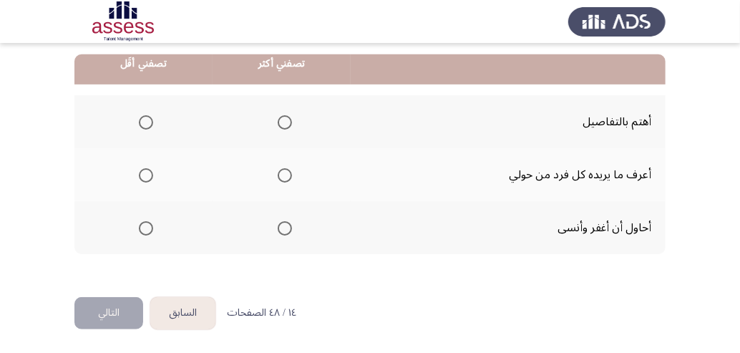
click at [290, 124] on span "Select an option" at bounding box center [284, 122] width 14 height 14
click at [290, 124] on input "Select an option" at bounding box center [284, 122] width 14 height 14
click at [286, 175] on span "Select an option" at bounding box center [284, 175] width 14 height 14
click at [286, 175] on input "Select an option" at bounding box center [284, 175] width 14 height 14
click at [149, 119] on span "Select an option" at bounding box center [146, 122] width 14 height 14
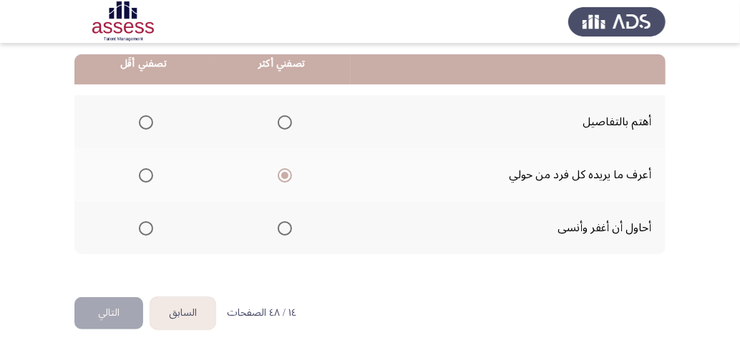
click at [149, 119] on input "Select an option" at bounding box center [146, 122] width 14 height 14
click at [102, 320] on button "التالي" at bounding box center [108, 313] width 69 height 32
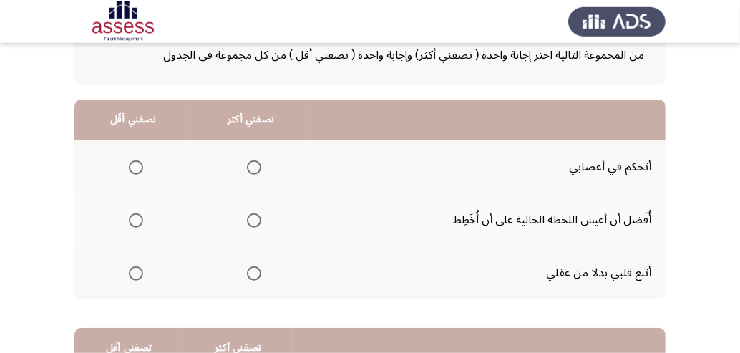
scroll to position [92, 0]
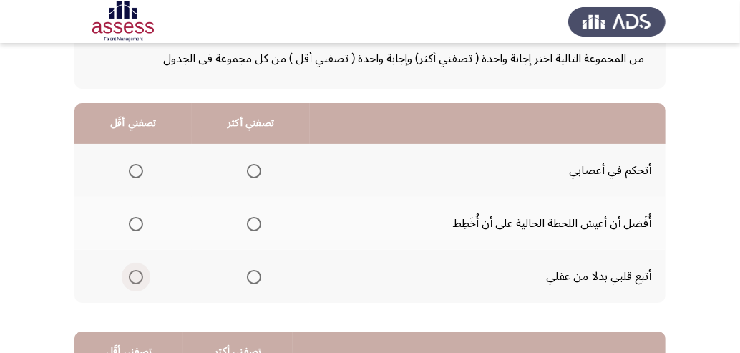
click at [137, 278] on span "Select an option" at bounding box center [136, 277] width 14 height 14
click at [137, 278] on input "Select an option" at bounding box center [136, 277] width 14 height 14
click at [255, 168] on span "Select an option" at bounding box center [254, 171] width 14 height 14
click at [255, 168] on input "Select an option" at bounding box center [254, 171] width 14 height 14
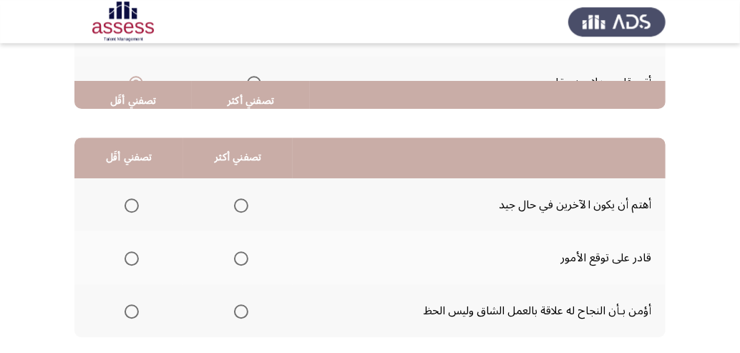
scroll to position [368, 0]
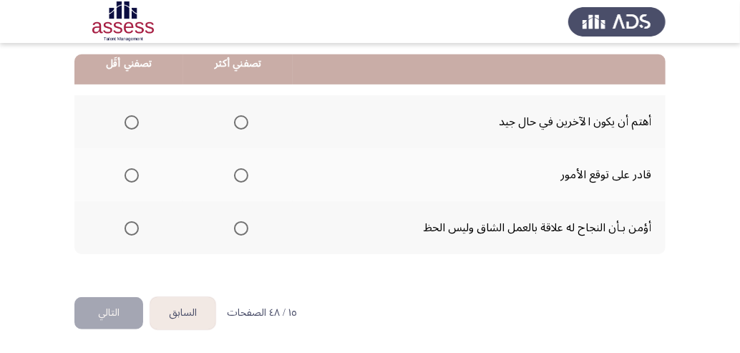
click at [245, 177] on span "Select an option" at bounding box center [241, 175] width 14 height 14
click at [245, 177] on input "Select an option" at bounding box center [241, 175] width 14 height 14
click at [130, 227] on span "Select an option" at bounding box center [131, 228] width 14 height 14
click at [130, 227] on input "Select an option" at bounding box center [131, 228] width 14 height 14
click at [105, 312] on button "التالي" at bounding box center [108, 313] width 69 height 32
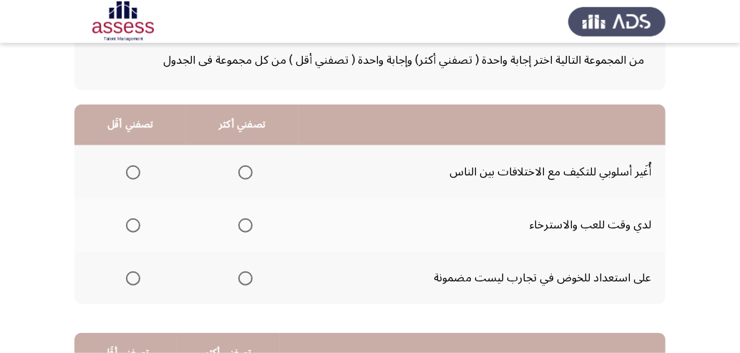
scroll to position [92, 0]
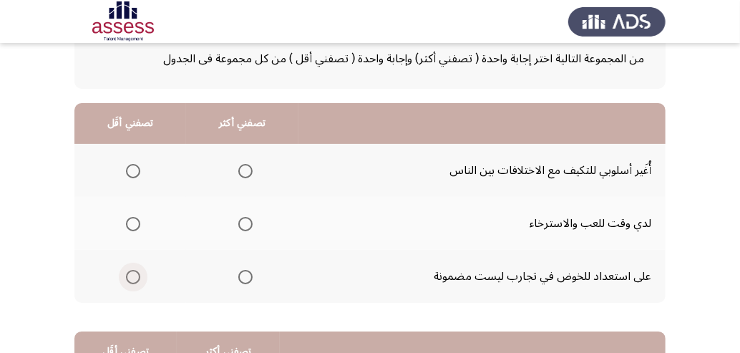
click at [130, 275] on span "Select an option" at bounding box center [133, 277] width 14 height 14
click at [130, 275] on input "Select an option" at bounding box center [133, 277] width 14 height 14
click at [248, 172] on span "Select an option" at bounding box center [245, 171] width 14 height 14
click at [248, 172] on input "Select an option" at bounding box center [245, 171] width 14 height 14
click at [250, 222] on span "Select an option" at bounding box center [245, 224] width 14 height 14
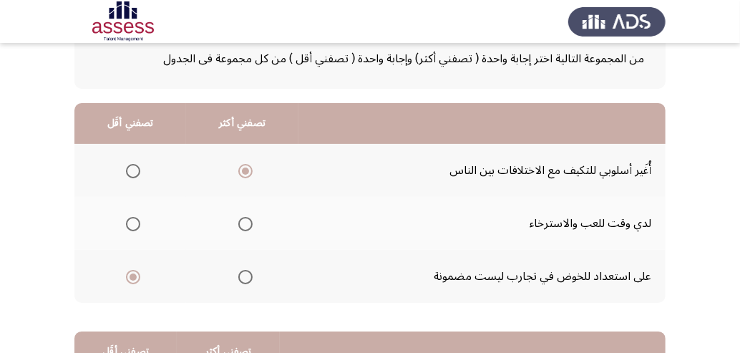
click at [250, 222] on input "Select an option" at bounding box center [245, 224] width 14 height 14
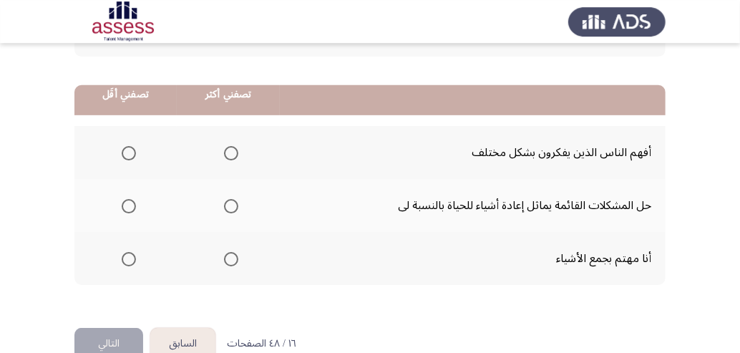
scroll to position [368, 0]
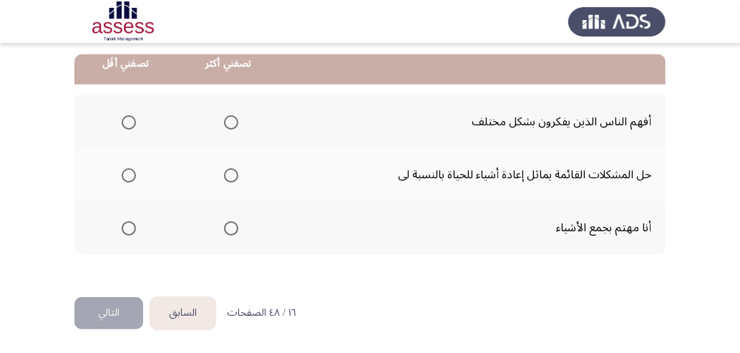
click at [232, 173] on span "Select an option" at bounding box center [231, 175] width 14 height 14
click at [232, 173] on input "Select an option" at bounding box center [231, 175] width 14 height 14
click at [129, 227] on span "Select an option" at bounding box center [129, 228] width 14 height 14
click at [129, 227] on input "Select an option" at bounding box center [129, 228] width 14 height 14
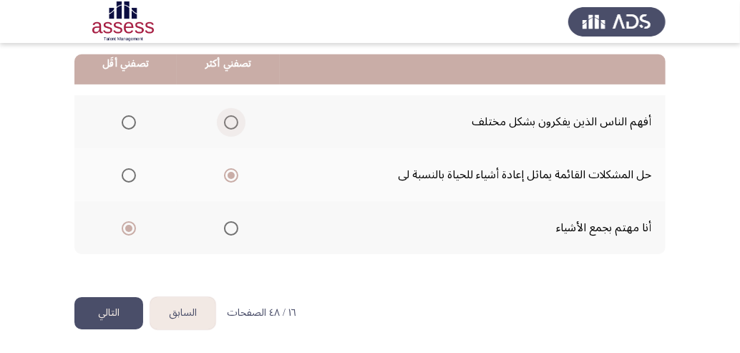
click at [238, 124] on span "Select an option" at bounding box center [231, 122] width 14 height 14
click at [238, 124] on input "Select an option" at bounding box center [231, 122] width 14 height 14
click at [106, 307] on button "التالي" at bounding box center [108, 313] width 69 height 32
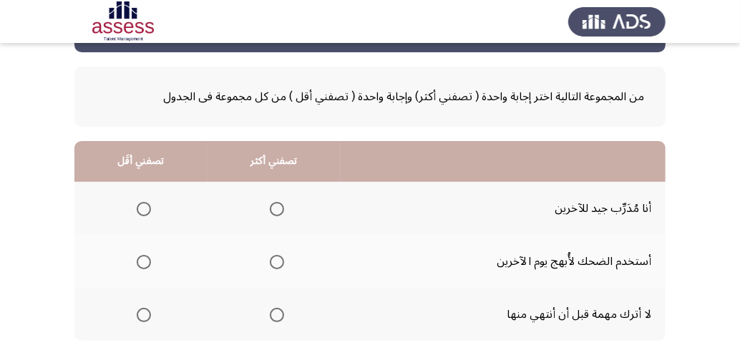
scroll to position [92, 0]
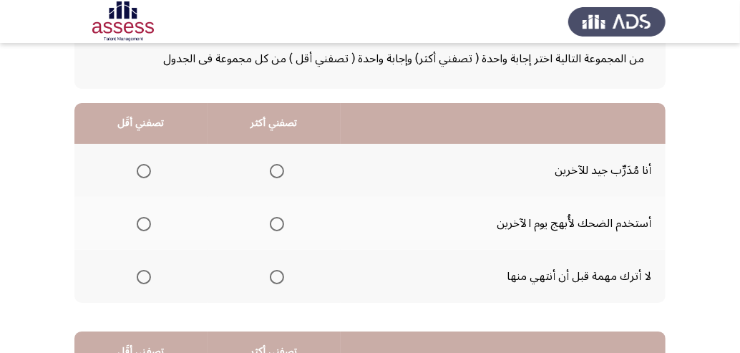
click at [284, 278] on span "Select an option" at bounding box center [277, 277] width 14 height 14
click at [284, 278] on input "Select an option" at bounding box center [277, 277] width 14 height 14
click at [282, 171] on span "Select an option" at bounding box center [277, 171] width 14 height 14
click at [282, 171] on input "Select an option" at bounding box center [277, 171] width 14 height 14
click at [147, 225] on span "Select an option" at bounding box center [144, 224] width 14 height 14
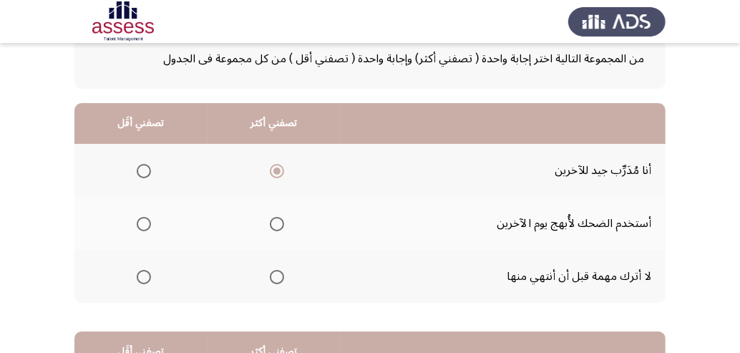
click at [147, 225] on input "Select an option" at bounding box center [144, 224] width 14 height 14
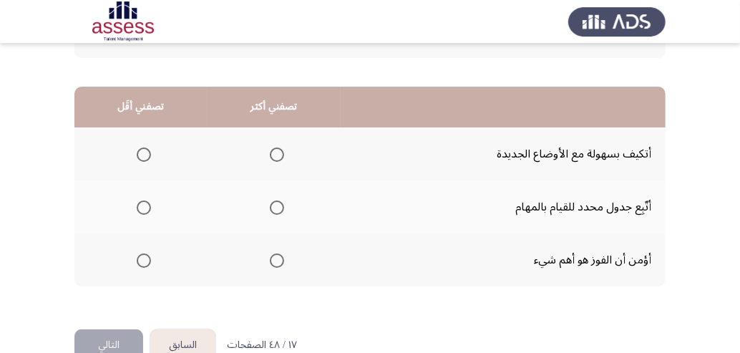
scroll to position [368, 0]
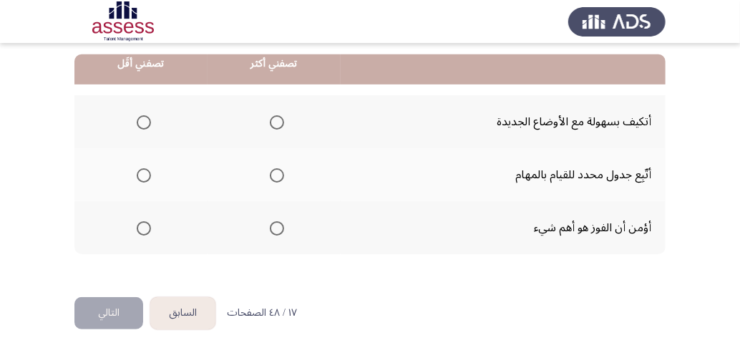
click at [154, 225] on th at bounding box center [140, 227] width 133 height 53
click at [151, 226] on span "Select an option" at bounding box center [144, 228] width 14 height 14
click at [151, 226] on input "Select an option" at bounding box center [144, 228] width 14 height 14
click at [283, 169] on span "Select an option" at bounding box center [277, 175] width 14 height 14
click at [283, 169] on input "Select an option" at bounding box center [277, 175] width 14 height 14
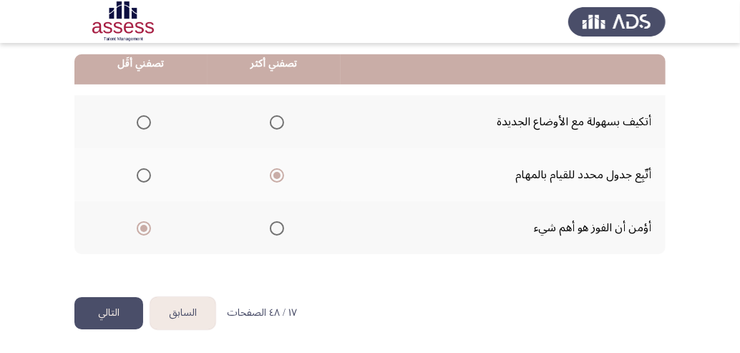
click at [109, 314] on button "التالي" at bounding box center [108, 313] width 69 height 32
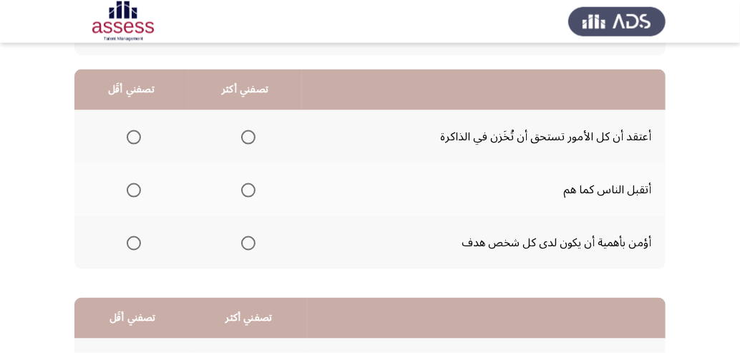
scroll to position [92, 0]
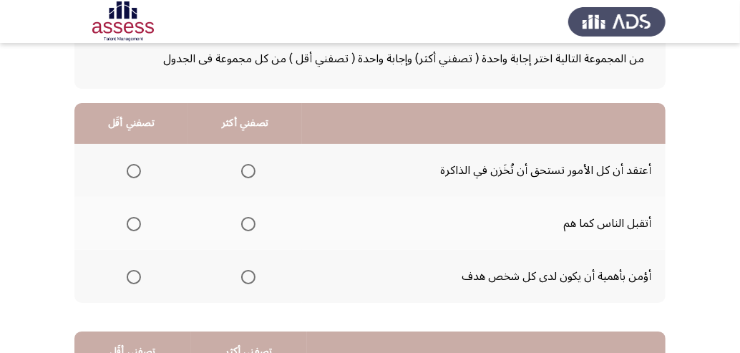
click at [137, 170] on span "Select an option" at bounding box center [134, 171] width 14 height 14
click at [137, 170] on input "Select an option" at bounding box center [134, 171] width 14 height 14
click at [252, 272] on span "Select an option" at bounding box center [248, 277] width 14 height 14
click at [252, 272] on input "Select an option" at bounding box center [248, 277] width 14 height 14
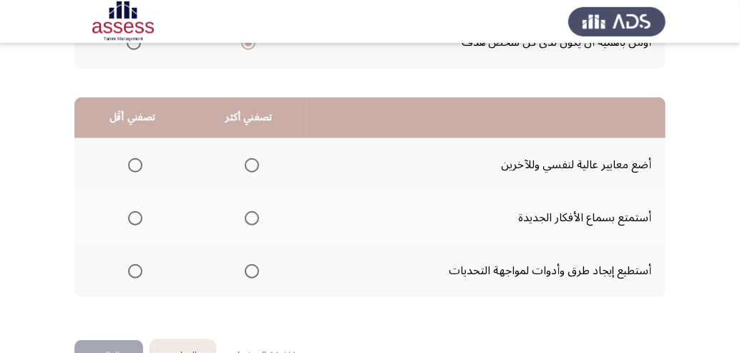
scroll to position [368, 0]
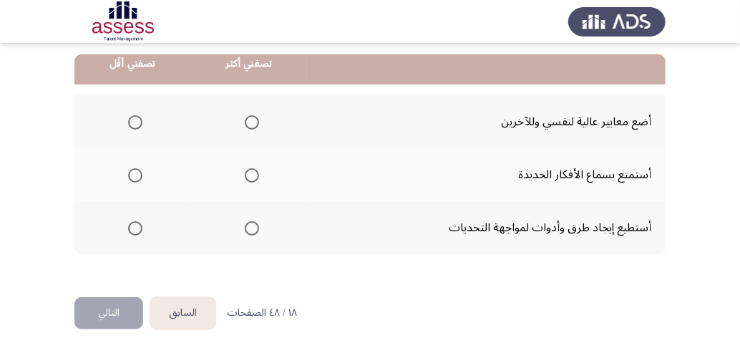
click at [256, 228] on span "Select an option" at bounding box center [252, 228] width 14 height 14
click at [256, 228] on input "Select an option" at bounding box center [252, 228] width 14 height 14
click at [134, 123] on span "Select an option" at bounding box center [135, 122] width 14 height 14
click at [134, 123] on input "Select an option" at bounding box center [135, 122] width 14 height 14
click at [114, 305] on button "التالي" at bounding box center [108, 313] width 69 height 32
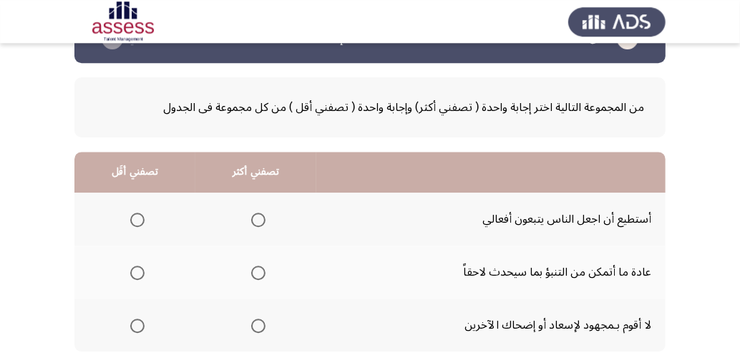
scroll to position [92, 0]
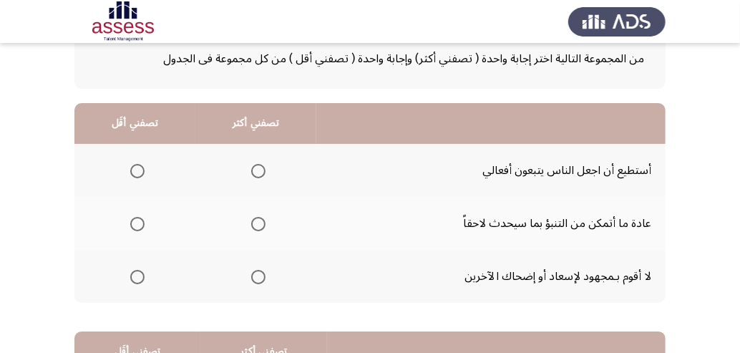
click at [260, 225] on span "Select an option" at bounding box center [258, 224] width 14 height 14
click at [260, 225] on input "Select an option" at bounding box center [258, 224] width 14 height 14
click at [142, 279] on span "Select an option" at bounding box center [137, 277] width 14 height 14
click at [142, 279] on input "Select an option" at bounding box center [137, 277] width 14 height 14
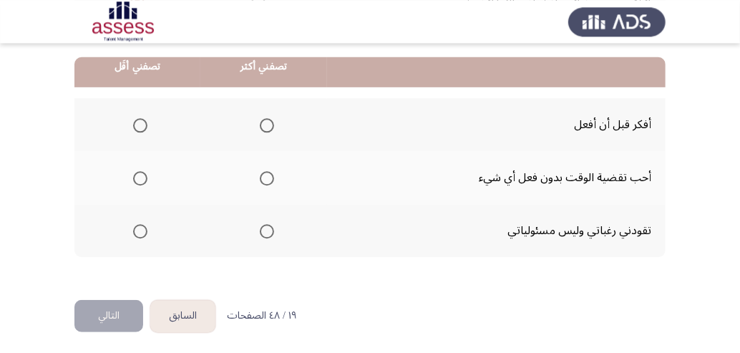
scroll to position [368, 0]
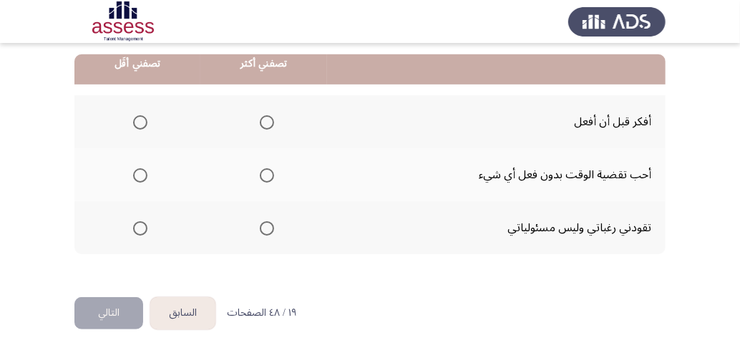
click at [142, 180] on span "Select an option" at bounding box center [140, 175] width 14 height 14
click at [142, 180] on input "Select an option" at bounding box center [140, 175] width 14 height 14
click at [270, 122] on span "Select an option" at bounding box center [267, 122] width 14 height 14
click at [270, 122] on input "Select an option" at bounding box center [267, 122] width 14 height 14
click at [141, 230] on span "Select an option" at bounding box center [140, 228] width 14 height 14
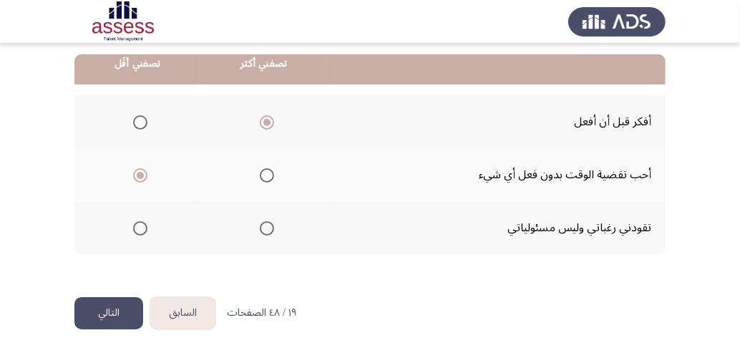
click at [141, 230] on input "Select an option" at bounding box center [140, 228] width 14 height 14
click at [104, 309] on button "التالي" at bounding box center [108, 313] width 69 height 32
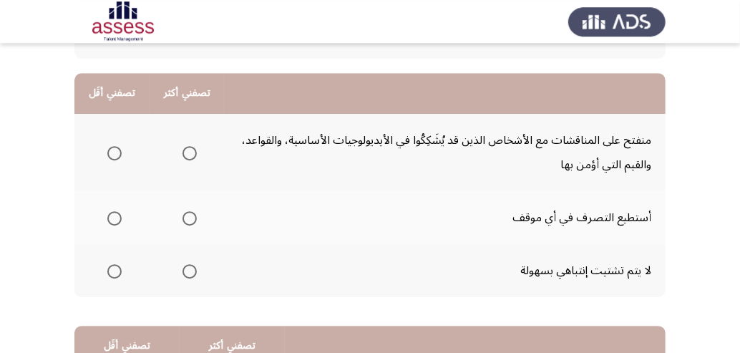
scroll to position [92, 0]
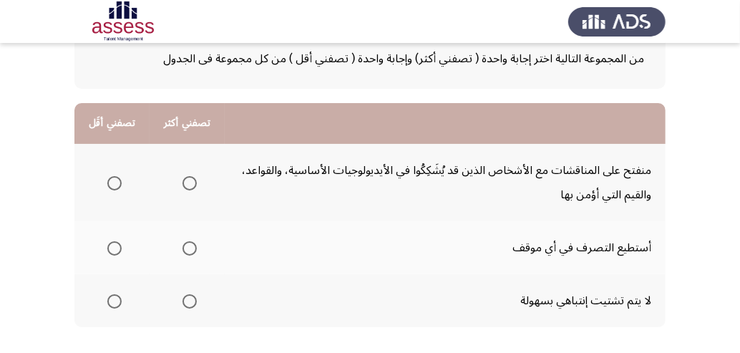
click at [190, 303] on span "Select an option" at bounding box center [189, 301] width 14 height 14
click at [190, 303] on input "Select an option" at bounding box center [189, 301] width 14 height 14
click at [121, 182] on span "Select an option" at bounding box center [114, 183] width 14 height 14
click at [121, 182] on input "Select an option" at bounding box center [114, 183] width 14 height 14
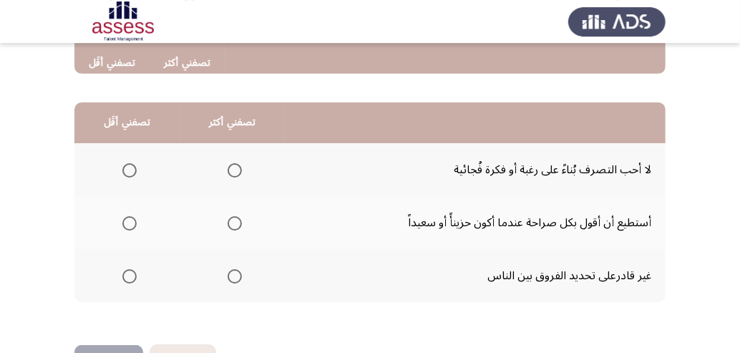
scroll to position [368, 0]
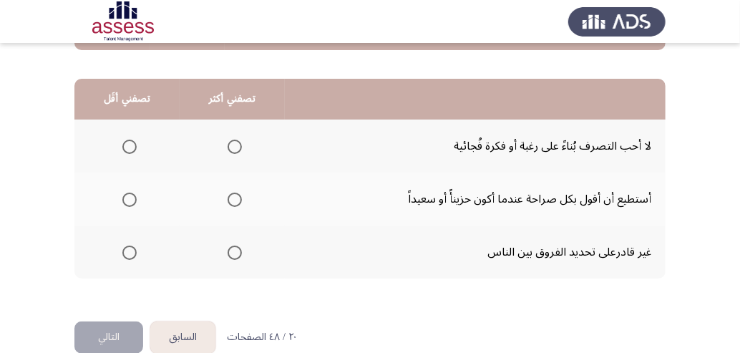
click at [124, 252] on span "Select an option" at bounding box center [129, 252] width 14 height 14
click at [124, 252] on input "Select an option" at bounding box center [129, 252] width 14 height 14
click at [239, 147] on span "Select an option" at bounding box center [234, 146] width 14 height 14
click at [239, 147] on input "Select an option" at bounding box center [234, 146] width 14 height 14
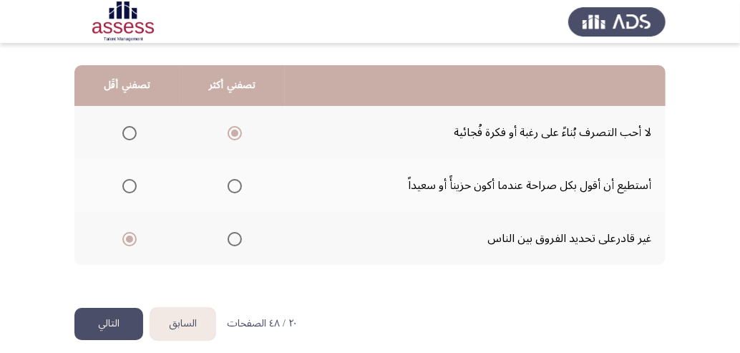
scroll to position [392, 0]
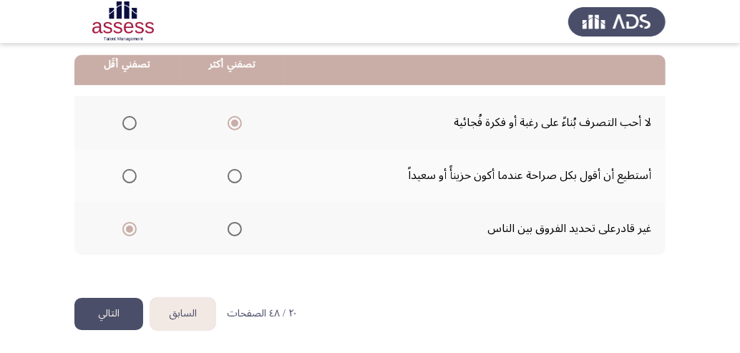
click at [116, 313] on button "التالي" at bounding box center [108, 314] width 69 height 32
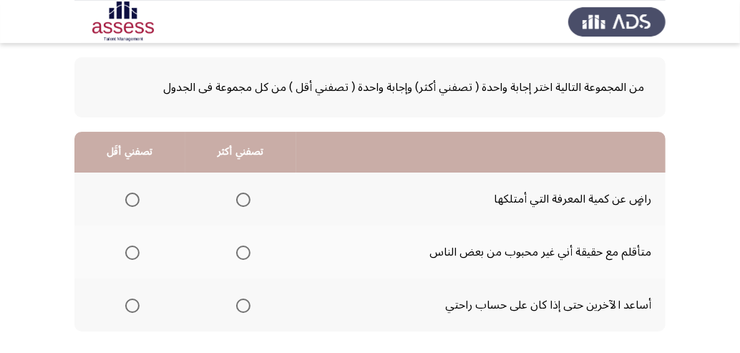
scroll to position [92, 0]
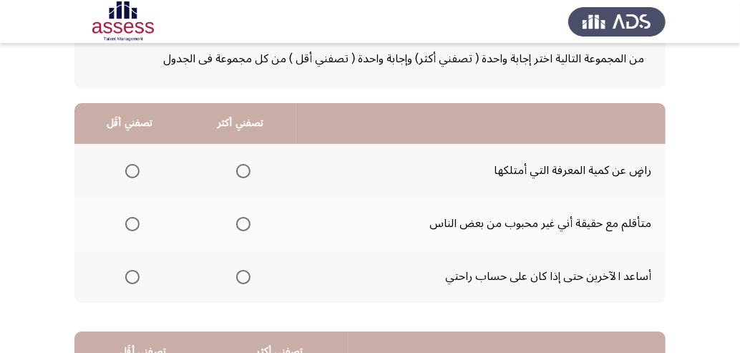
click at [250, 281] on span "Select an option" at bounding box center [243, 277] width 14 height 14
click at [250, 281] on input "Select an option" at bounding box center [243, 277] width 14 height 14
click at [250, 168] on span "Select an option" at bounding box center [243, 171] width 14 height 14
click at [250, 168] on input "Select an option" at bounding box center [243, 171] width 14 height 14
click at [135, 222] on span "Select an option" at bounding box center [132, 224] width 14 height 14
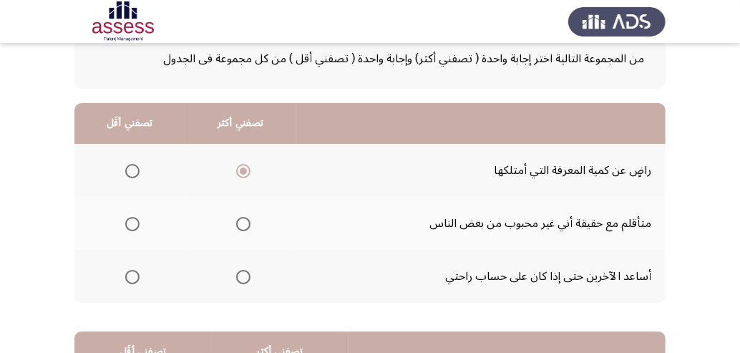
click at [135, 222] on input "Select an option" at bounding box center [132, 224] width 14 height 14
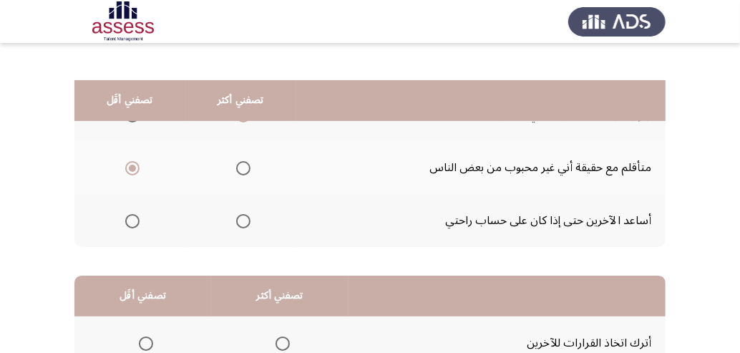
scroll to position [184, 0]
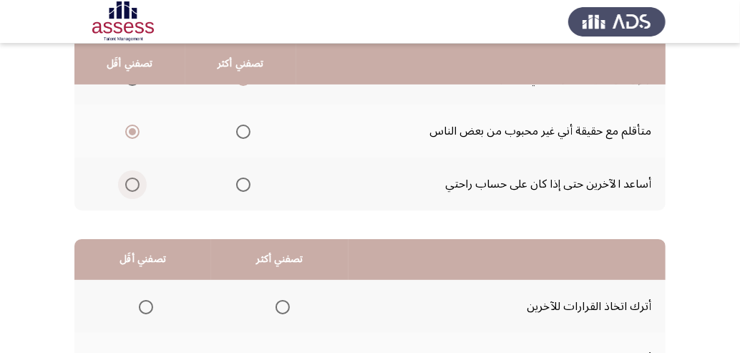
click at [134, 181] on span "Select an option" at bounding box center [132, 184] width 14 height 14
click at [134, 181] on input "Select an option" at bounding box center [132, 184] width 14 height 14
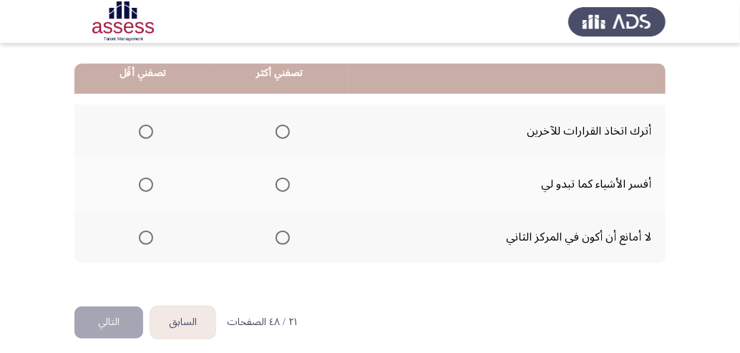
scroll to position [368, 0]
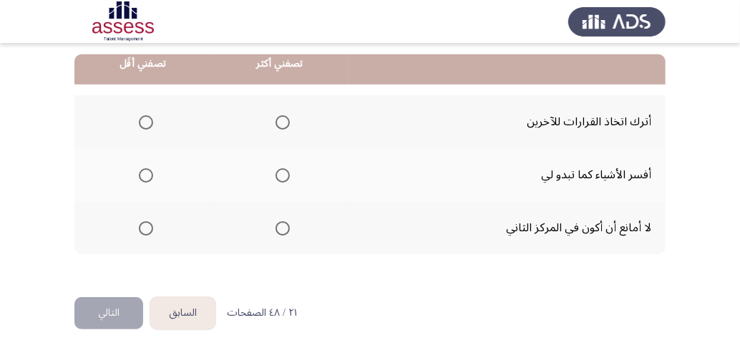
click at [290, 175] on span "Select an option" at bounding box center [282, 175] width 14 height 14
click at [290, 175] on input "Select an option" at bounding box center [282, 175] width 14 height 14
click at [144, 124] on span "Select an option" at bounding box center [146, 122] width 14 height 14
click at [144, 124] on input "Select an option" at bounding box center [146, 122] width 14 height 14
click at [100, 310] on button "التالي" at bounding box center [108, 313] width 69 height 32
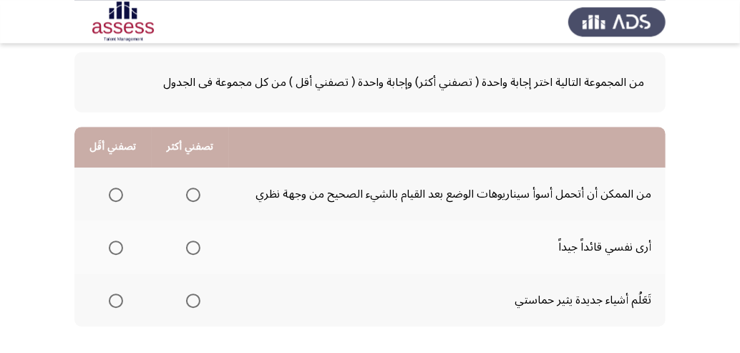
scroll to position [92, 0]
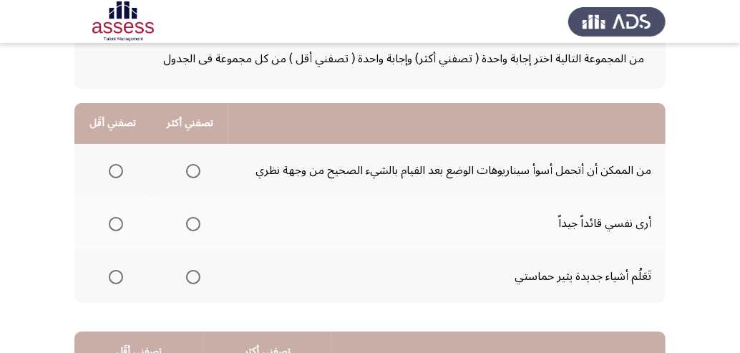
click at [114, 226] on span "Select an option" at bounding box center [116, 224] width 14 height 14
click at [114, 226] on input "Select an option" at bounding box center [116, 224] width 14 height 14
click at [118, 166] on span "Select an option" at bounding box center [116, 171] width 14 height 14
click at [118, 166] on input "Select an option" at bounding box center [116, 171] width 14 height 14
click at [194, 220] on span "Select an option" at bounding box center [193, 224] width 14 height 14
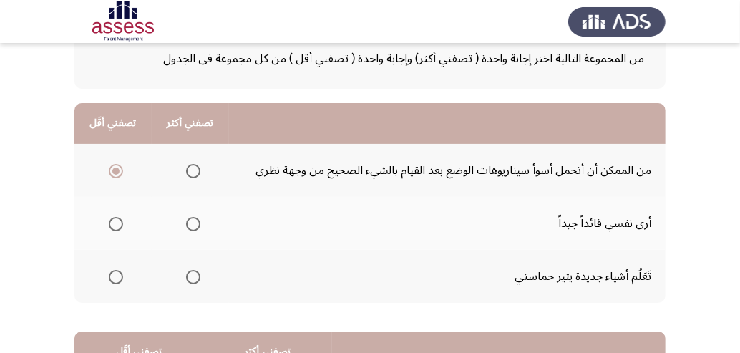
click at [194, 220] on input "Select an option" at bounding box center [193, 224] width 14 height 14
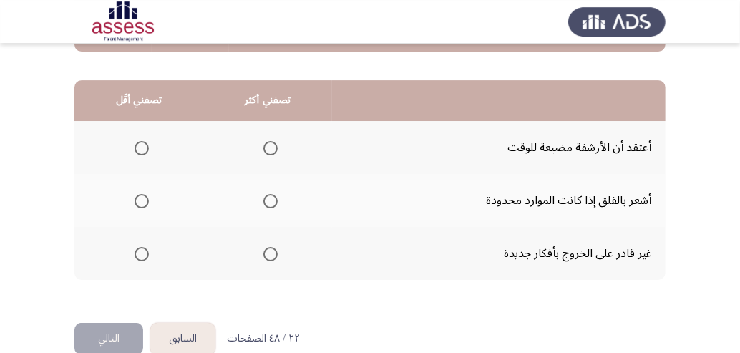
scroll to position [368, 0]
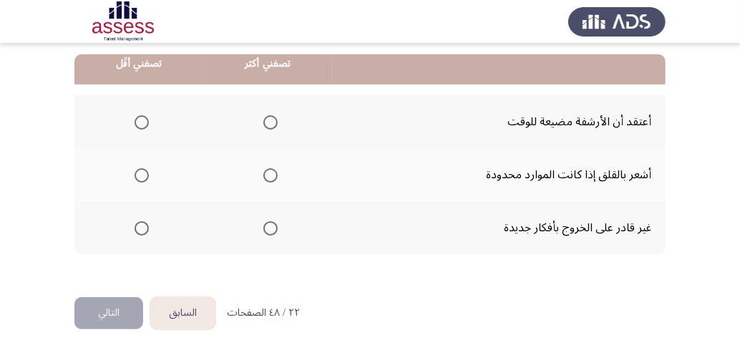
click at [277, 122] on span "Select an option" at bounding box center [270, 122] width 14 height 14
click at [277, 122] on input "Select an option" at bounding box center [270, 122] width 14 height 14
click at [136, 123] on label "Select an option" at bounding box center [139, 122] width 20 height 14
click at [136, 123] on input "Select an option" at bounding box center [141, 122] width 14 height 14
click at [269, 177] on span "Select an option" at bounding box center [270, 175] width 14 height 14
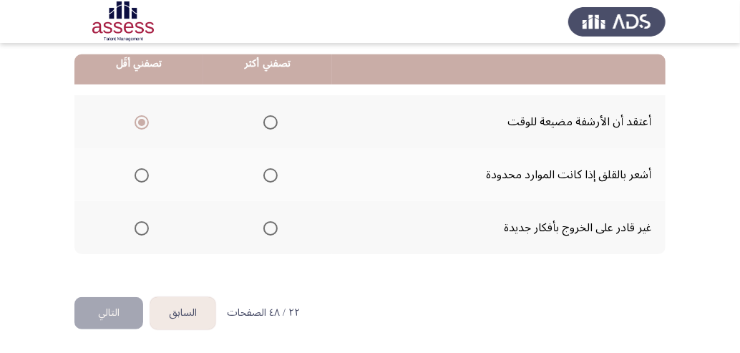
click at [269, 177] on input "Select an option" at bounding box center [270, 175] width 14 height 14
click at [104, 311] on button "التالي" at bounding box center [108, 313] width 69 height 32
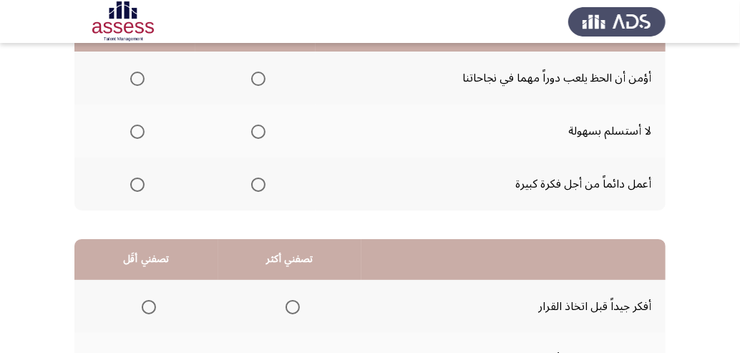
scroll to position [92, 0]
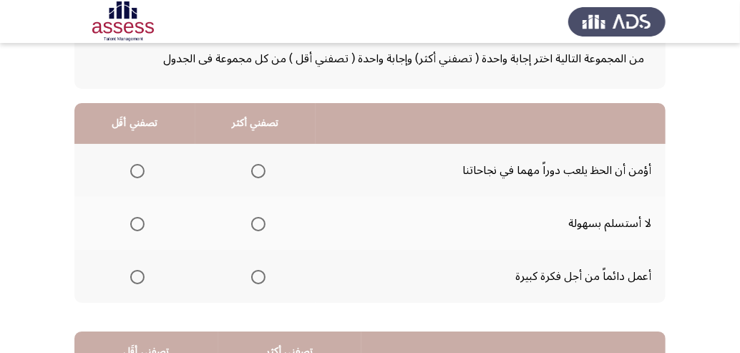
click at [257, 221] on span "Select an option" at bounding box center [258, 224] width 14 height 14
click at [257, 221] on input "Select an option" at bounding box center [258, 224] width 14 height 14
click at [133, 170] on span "Select an option" at bounding box center [137, 171] width 14 height 14
click at [133, 170] on input "Select an option" at bounding box center [137, 171] width 14 height 14
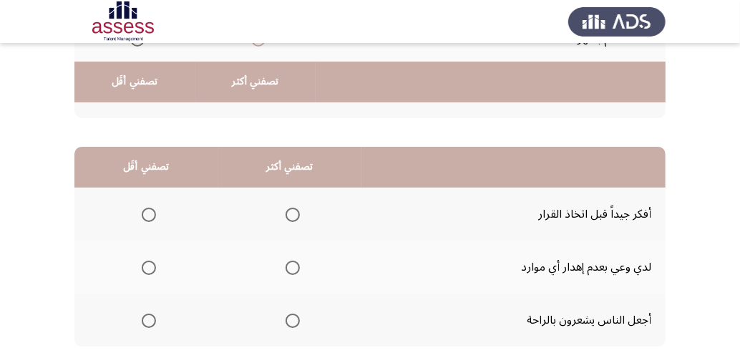
scroll to position [368, 0]
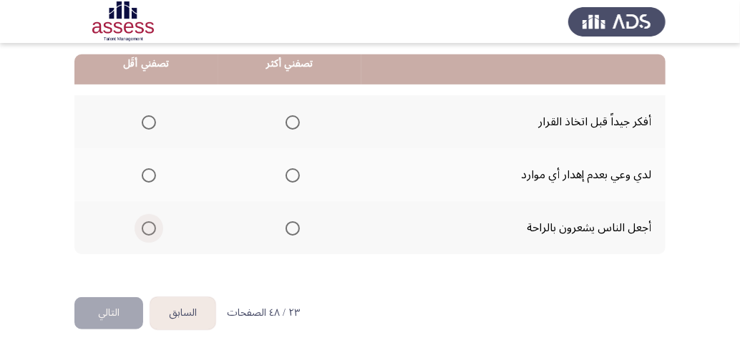
click at [148, 225] on span "Select an option" at bounding box center [149, 228] width 14 height 14
click at [148, 225] on input "Select an option" at bounding box center [149, 228] width 14 height 14
click at [297, 119] on span "Select an option" at bounding box center [292, 122] width 14 height 14
click at [297, 119] on input "Select an option" at bounding box center [292, 122] width 14 height 14
click at [298, 174] on span "Select an option" at bounding box center [292, 175] width 14 height 14
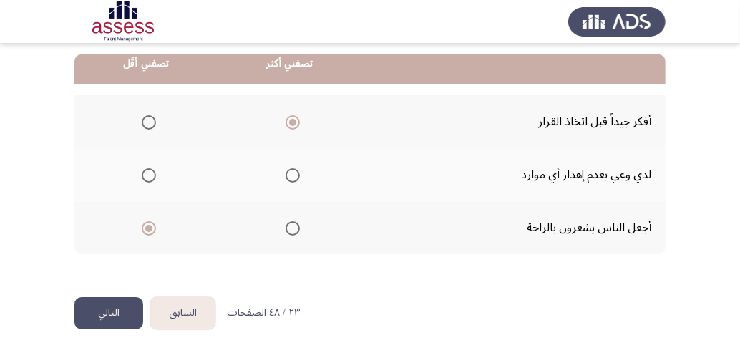
click at [298, 174] on input "Select an option" at bounding box center [292, 175] width 14 height 14
click at [114, 315] on button "التالي" at bounding box center [108, 313] width 69 height 32
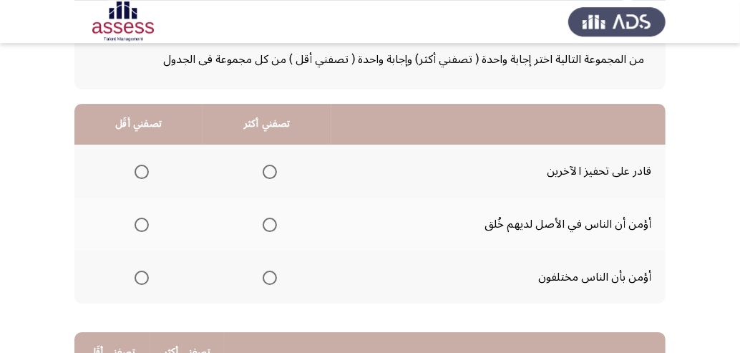
scroll to position [92, 0]
click at [270, 167] on span "Select an option" at bounding box center [269, 171] width 14 height 14
click at [270, 167] on input "Select an option" at bounding box center [269, 171] width 14 height 14
click at [149, 227] on span "Select an option" at bounding box center [141, 224] width 14 height 14
click at [149, 227] on input "Select an option" at bounding box center [141, 224] width 14 height 14
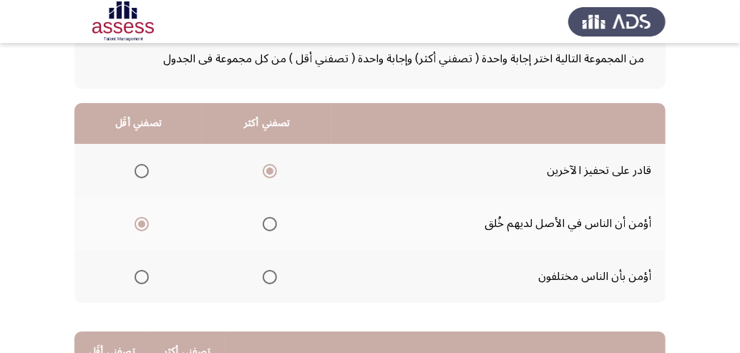
click at [274, 280] on span "Select an option" at bounding box center [269, 277] width 14 height 14
click at [274, 280] on input "Select an option" at bounding box center [269, 277] width 14 height 14
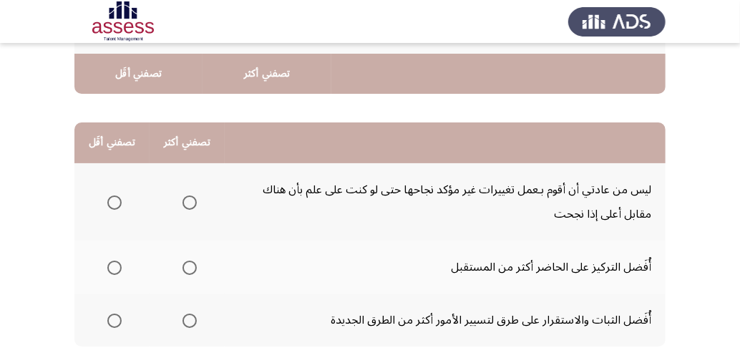
scroll to position [392, 0]
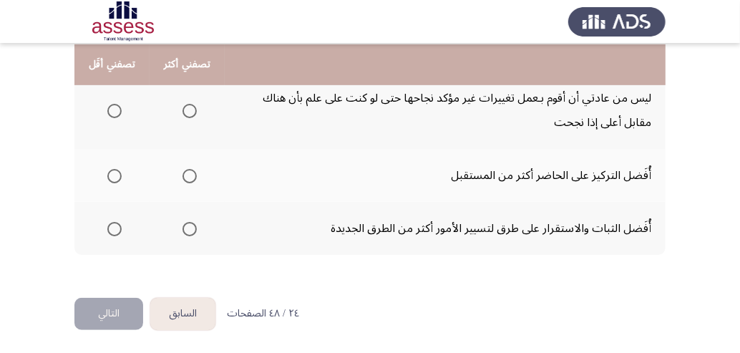
click at [117, 232] on span "Select an option" at bounding box center [114, 229] width 14 height 14
click at [117, 232] on input "Select an option" at bounding box center [114, 229] width 14 height 14
click at [195, 173] on span "Select an option" at bounding box center [189, 176] width 14 height 14
click at [195, 173] on input "Select an option" at bounding box center [189, 176] width 14 height 14
click at [117, 305] on button "التالي" at bounding box center [108, 314] width 69 height 32
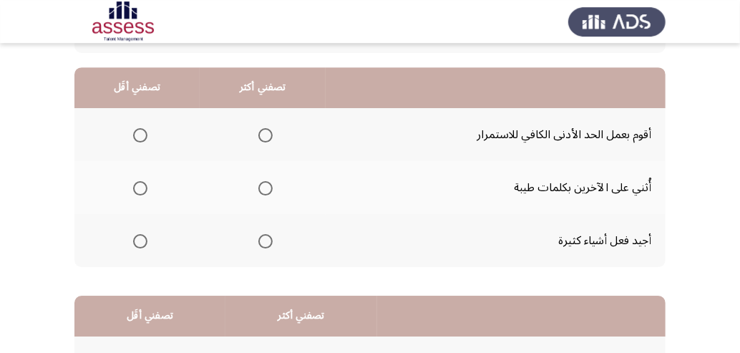
scroll to position [92, 0]
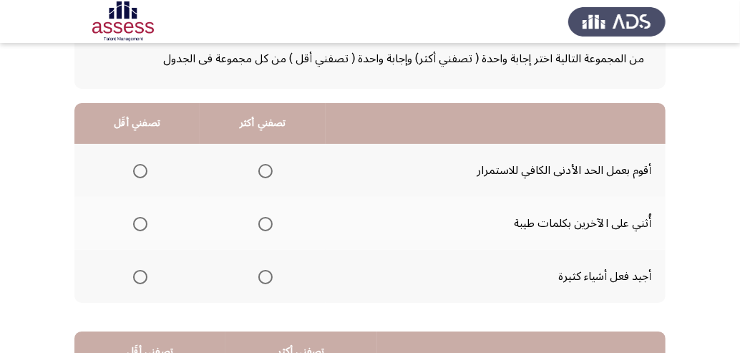
click at [272, 278] on span "Select an option" at bounding box center [265, 277] width 14 height 14
click at [272, 278] on input "Select an option" at bounding box center [265, 277] width 14 height 14
click at [267, 170] on span "Select an option" at bounding box center [265, 171] width 14 height 14
click at [267, 170] on input "Select an option" at bounding box center [265, 171] width 14 height 14
click at [142, 281] on span "Select an option" at bounding box center [140, 277] width 14 height 14
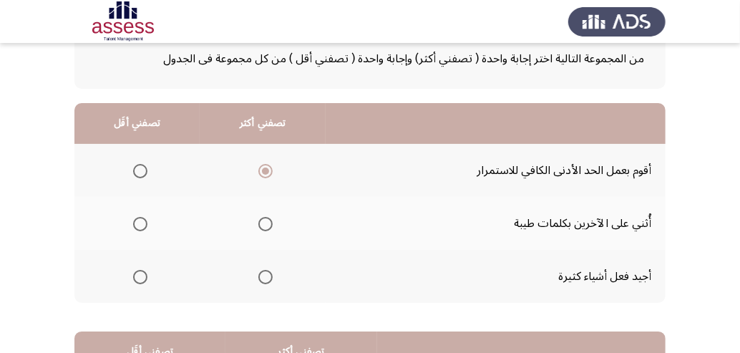
click at [142, 281] on input "Select an option" at bounding box center [140, 277] width 14 height 14
click at [139, 170] on span "Select an option" at bounding box center [140, 171] width 14 height 14
click at [139, 170] on input "Select an option" at bounding box center [140, 171] width 14 height 14
click at [272, 273] on span "Select an option" at bounding box center [265, 277] width 14 height 14
click at [272, 273] on input "Select an option" at bounding box center [265, 277] width 14 height 14
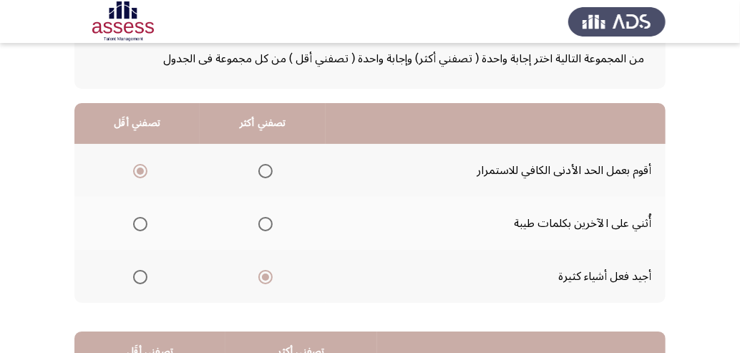
click at [133, 276] on label "Select an option" at bounding box center [137, 277] width 20 height 14
click at [133, 276] on input "Select an option" at bounding box center [140, 277] width 14 height 14
click at [272, 175] on span "Select an option" at bounding box center [265, 171] width 14 height 14
click at [272, 175] on input "Select an option" at bounding box center [265, 171] width 14 height 14
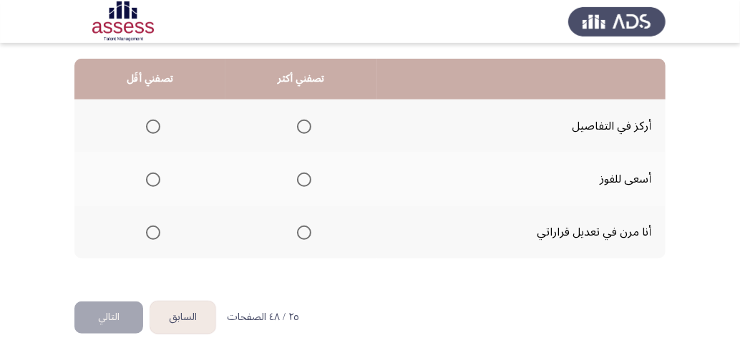
scroll to position [368, 0]
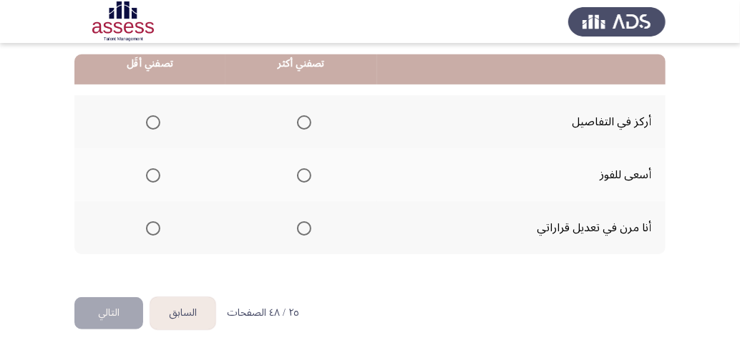
click at [311, 170] on span "Select an option" at bounding box center [304, 175] width 14 height 14
click at [311, 170] on input "Select an option" at bounding box center [304, 175] width 14 height 14
click at [151, 121] on span "Select an option" at bounding box center [153, 122] width 14 height 14
click at [151, 121] on input "Select an option" at bounding box center [153, 122] width 14 height 14
click at [123, 312] on button "التالي" at bounding box center [108, 313] width 69 height 32
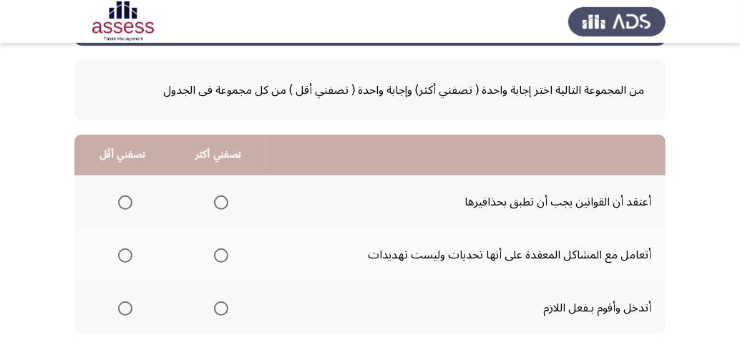
scroll to position [92, 0]
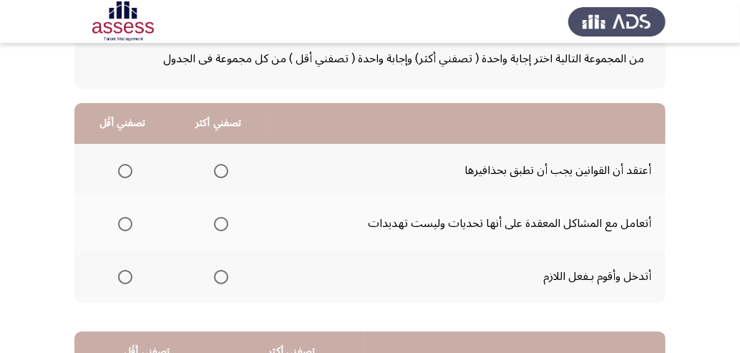
click at [225, 277] on span "Select an option" at bounding box center [221, 277] width 14 height 14
click at [225, 277] on input "Select an option" at bounding box center [221, 277] width 14 height 14
click at [125, 168] on span "Select an option" at bounding box center [125, 171] width 14 height 14
click at [125, 168] on input "Select an option" at bounding box center [125, 171] width 14 height 14
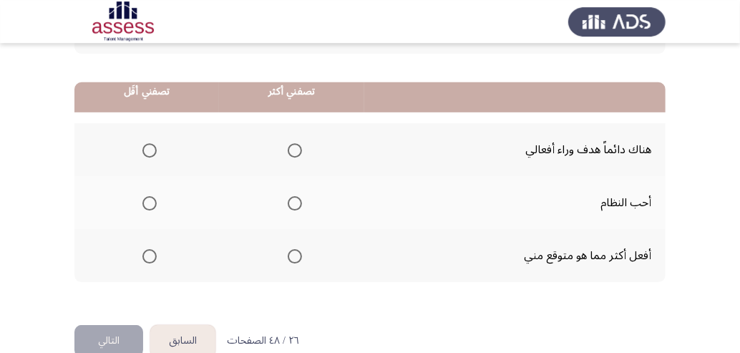
scroll to position [368, 0]
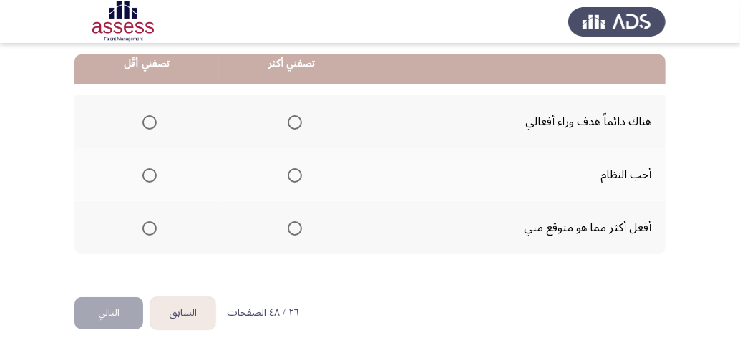
click at [302, 177] on span "Select an option" at bounding box center [295, 175] width 14 height 14
click at [302, 177] on input "Select an option" at bounding box center [295, 175] width 14 height 14
click at [161, 114] on th at bounding box center [146, 121] width 144 height 53
click at [145, 121] on span "Select an option" at bounding box center [149, 122] width 14 height 14
click at [145, 121] on input "Select an option" at bounding box center [149, 122] width 14 height 14
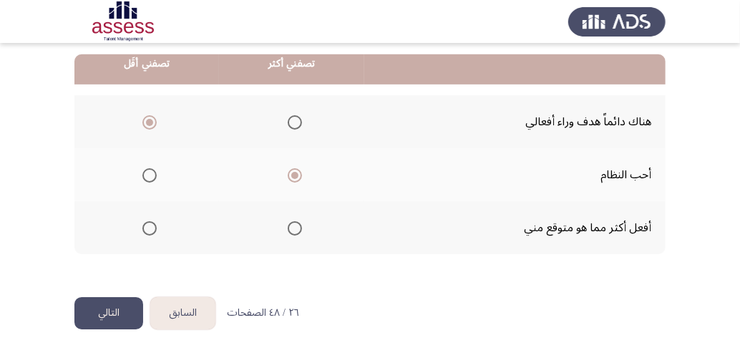
click at [99, 315] on button "التالي" at bounding box center [108, 313] width 69 height 32
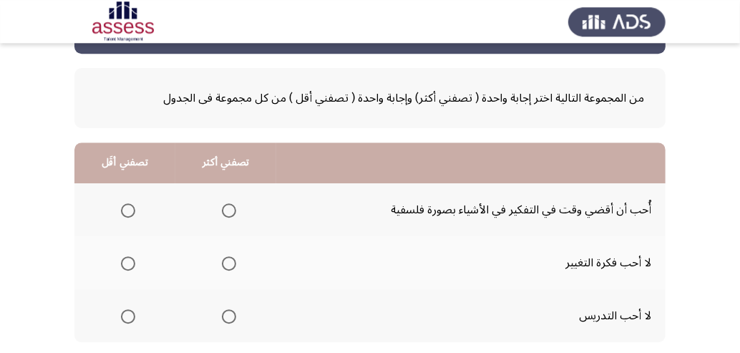
scroll to position [92, 0]
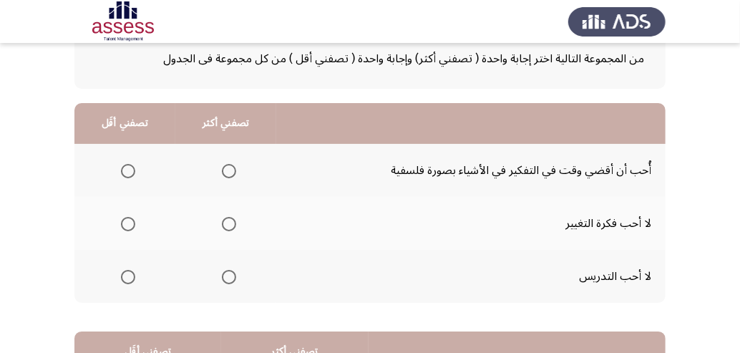
click at [233, 277] on span "Select an option" at bounding box center [229, 277] width 14 height 14
click at [233, 277] on input "Select an option" at bounding box center [229, 277] width 14 height 14
click at [119, 166] on label "Select an option" at bounding box center [125, 171] width 20 height 14
click at [121, 166] on input "Select an option" at bounding box center [128, 171] width 14 height 14
click at [131, 225] on span "Select an option" at bounding box center [128, 224] width 14 height 14
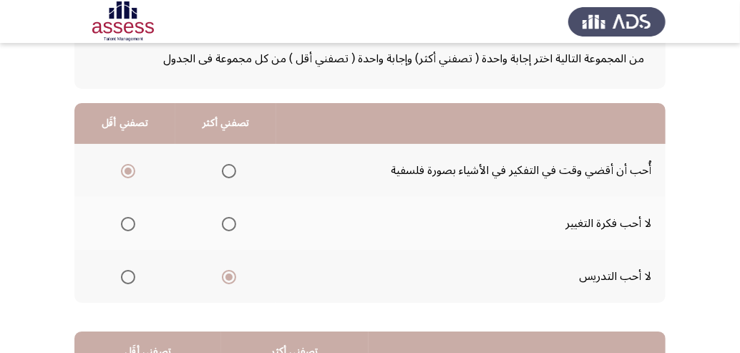
click at [131, 225] on input "Select an option" at bounding box center [128, 224] width 14 height 14
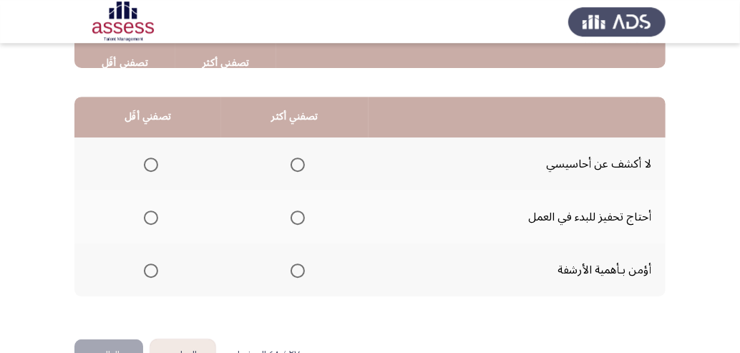
scroll to position [368, 0]
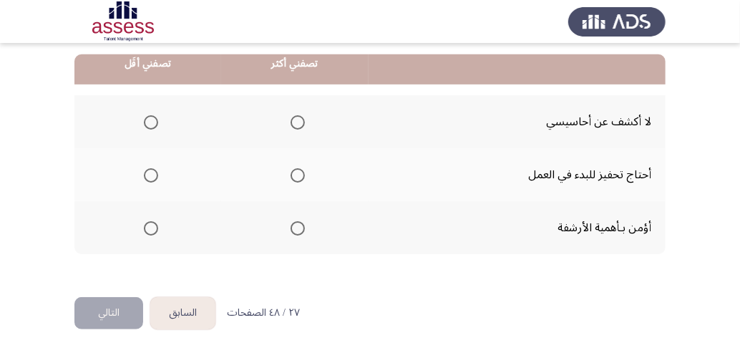
click at [302, 227] on span "Select an option" at bounding box center [297, 228] width 14 height 14
click at [302, 227] on input "Select an option" at bounding box center [297, 228] width 14 height 14
click at [144, 176] on label "Select an option" at bounding box center [148, 175] width 20 height 14
click at [144, 176] on input "Select an option" at bounding box center [151, 175] width 14 height 14
click at [104, 312] on button "التالي" at bounding box center [108, 313] width 69 height 32
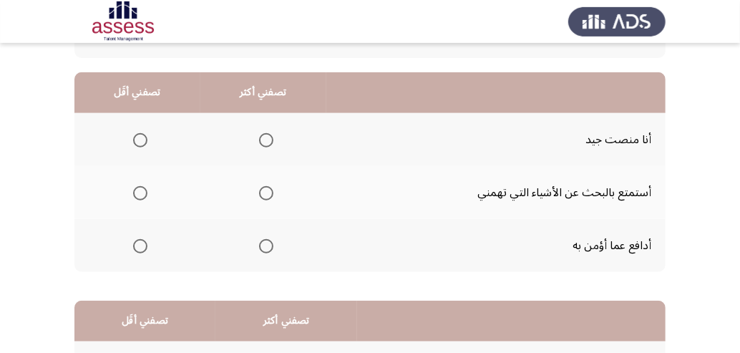
scroll to position [92, 0]
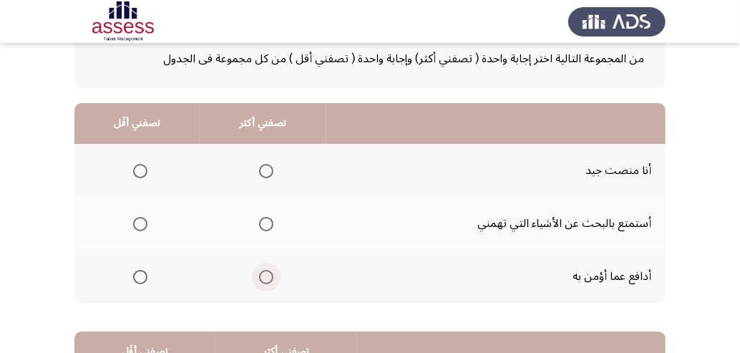
click at [273, 279] on span "Select an option" at bounding box center [266, 277] width 14 height 14
click at [273, 279] on input "Select an option" at bounding box center [266, 277] width 14 height 14
click at [139, 222] on span "Select an option" at bounding box center [140, 224] width 14 height 14
click at [139, 222] on input "Select an option" at bounding box center [140, 224] width 14 height 14
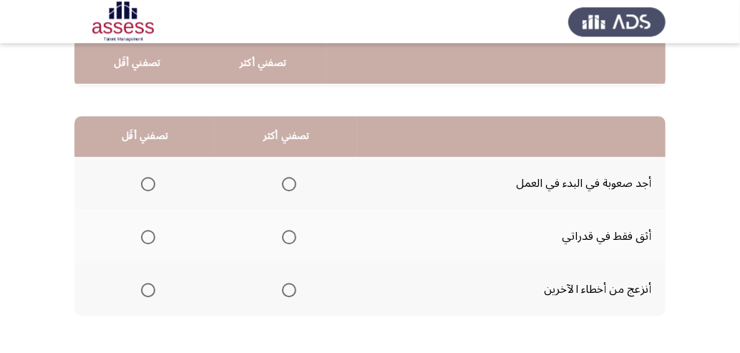
scroll to position [368, 0]
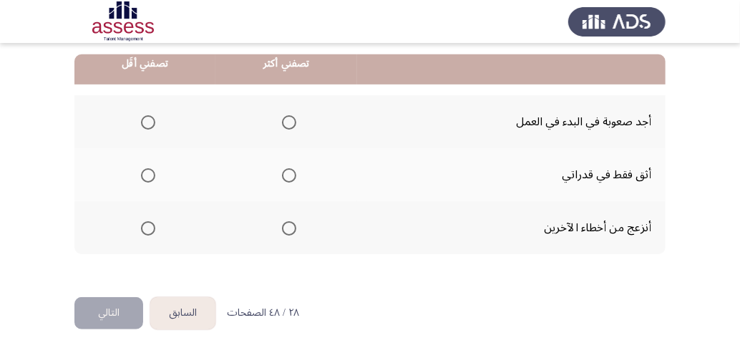
click at [149, 119] on span "Select an option" at bounding box center [148, 122] width 14 height 14
click at [149, 119] on input "Select an option" at bounding box center [148, 122] width 14 height 14
click at [288, 226] on span "Select an option" at bounding box center [289, 228] width 14 height 14
click at [288, 226] on input "Select an option" at bounding box center [289, 228] width 14 height 14
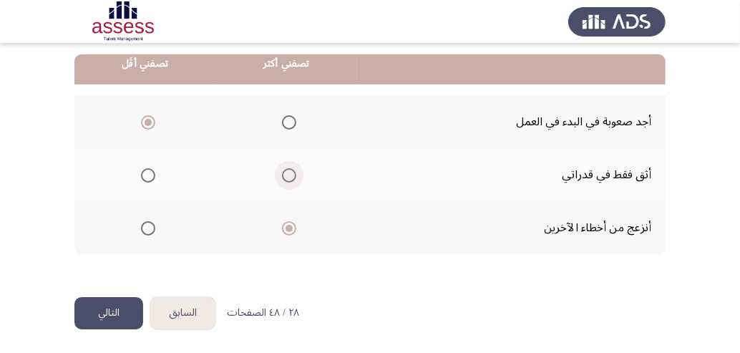
click at [294, 173] on span "Select an option" at bounding box center [289, 175] width 14 height 14
click at [294, 173] on input "Select an option" at bounding box center [289, 175] width 14 height 14
click at [107, 309] on button "التالي" at bounding box center [108, 313] width 69 height 32
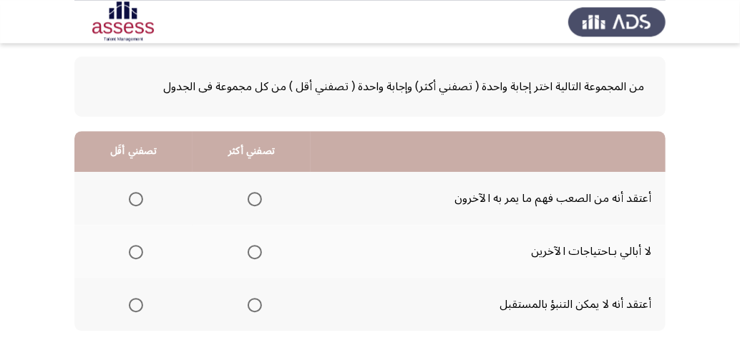
scroll to position [92, 0]
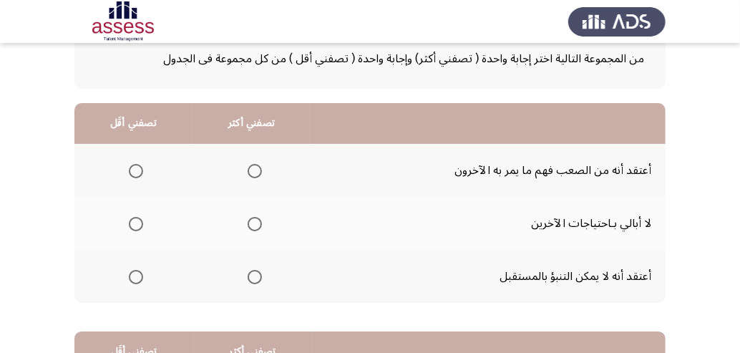
click at [135, 225] on span "Select an option" at bounding box center [136, 224] width 14 height 14
click at [135, 225] on input "Select an option" at bounding box center [136, 224] width 14 height 14
click at [262, 170] on span "Select an option" at bounding box center [254, 171] width 14 height 14
click at [262, 170] on input "Select an option" at bounding box center [254, 171] width 14 height 14
click at [259, 278] on span "Select an option" at bounding box center [254, 277] width 14 height 14
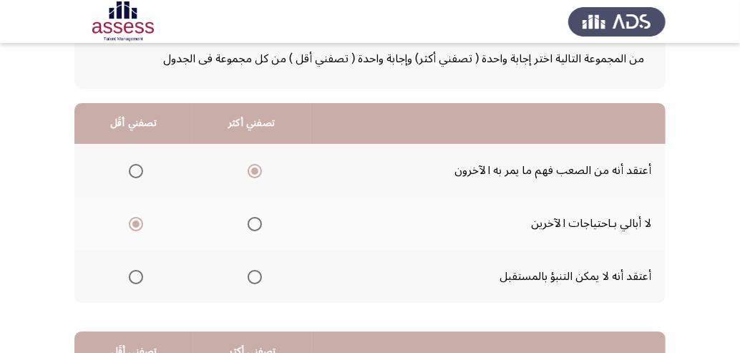
click at [259, 278] on input "Select an option" at bounding box center [254, 277] width 14 height 14
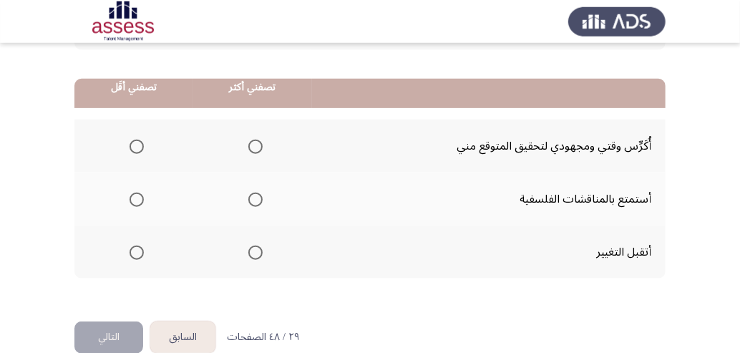
scroll to position [368, 0]
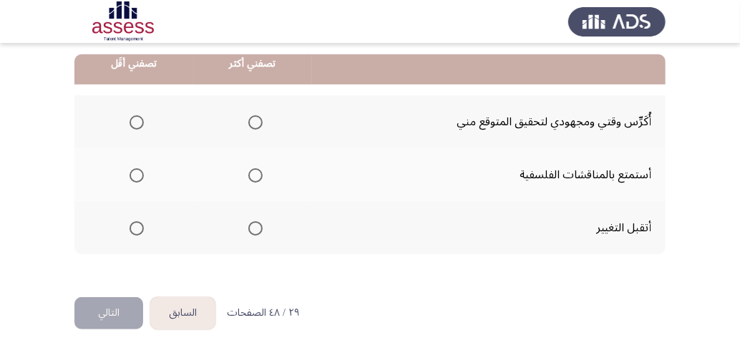
click at [256, 124] on span "Select an option" at bounding box center [255, 122] width 14 height 14
click at [256, 124] on input "Select an option" at bounding box center [255, 122] width 14 height 14
click at [131, 173] on span "Select an option" at bounding box center [136, 175] width 14 height 14
click at [131, 173] on input "Select an option" at bounding box center [136, 175] width 14 height 14
click at [112, 309] on button "التالي" at bounding box center [108, 313] width 69 height 32
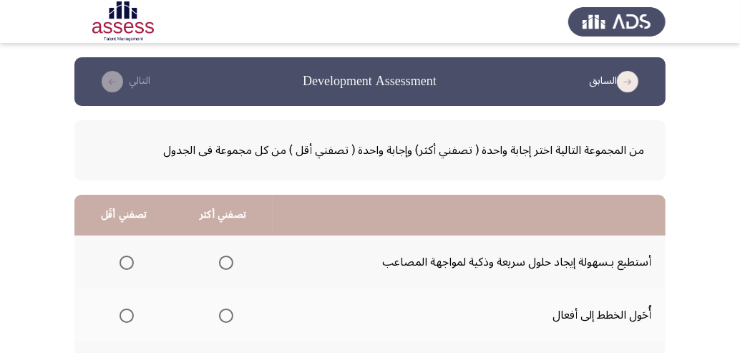
scroll to position [92, 0]
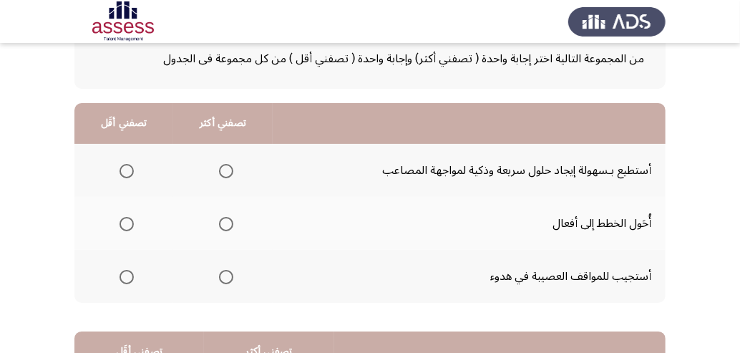
click at [230, 167] on span "Select an option" at bounding box center [226, 171] width 14 height 14
click at [230, 167] on input "Select an option" at bounding box center [226, 171] width 14 height 14
click at [227, 278] on span "Select an option" at bounding box center [226, 277] width 14 height 14
click at [227, 278] on input "Select an option" at bounding box center [226, 277] width 14 height 14
click at [132, 222] on span "Select an option" at bounding box center [126, 224] width 14 height 14
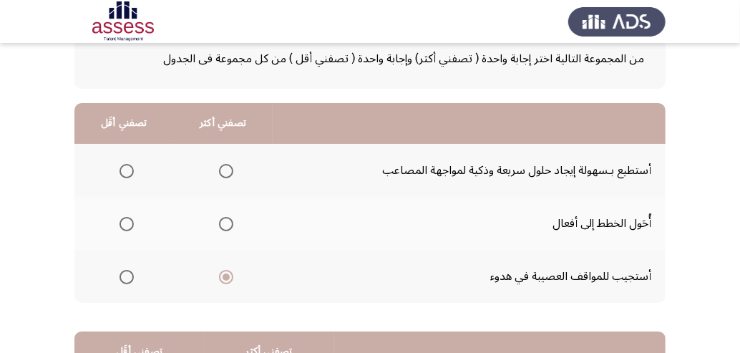
click at [132, 222] on input "Select an option" at bounding box center [126, 224] width 14 height 14
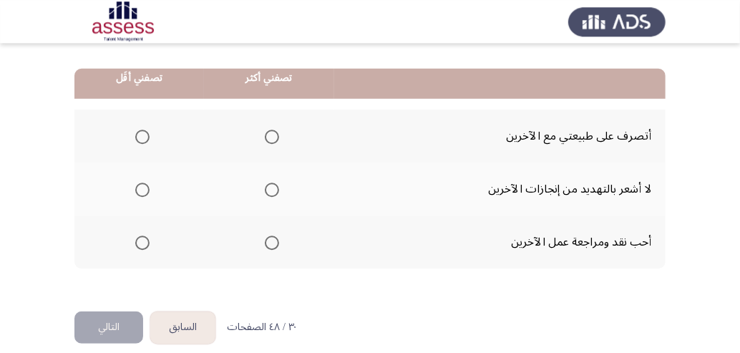
scroll to position [368, 0]
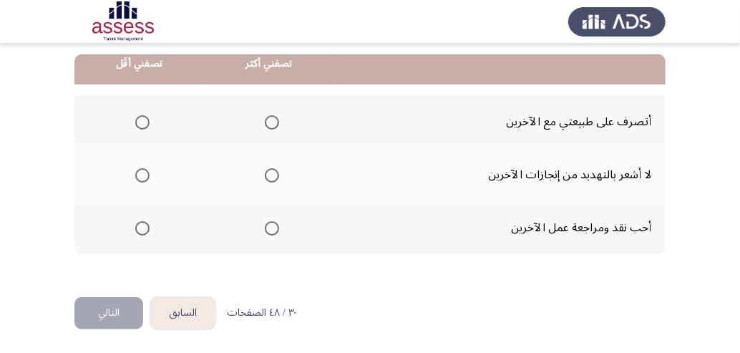
click at [140, 227] on span "Select an option" at bounding box center [142, 228] width 14 height 14
click at [140, 227] on input "Select an option" at bounding box center [142, 228] width 14 height 14
click at [149, 173] on span "Select an option" at bounding box center [142, 175] width 14 height 14
click at [149, 173] on input "Select an option" at bounding box center [142, 175] width 14 height 14
click at [275, 229] on span "Select an option" at bounding box center [272, 228] width 14 height 14
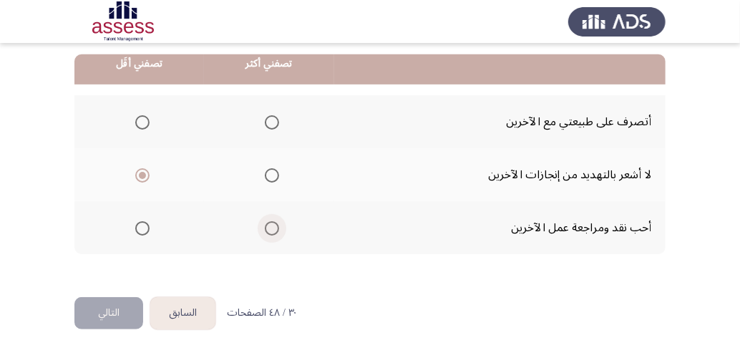
click at [275, 229] on input "Select an option" at bounding box center [272, 228] width 14 height 14
click at [109, 320] on button "التالي" at bounding box center [108, 313] width 69 height 32
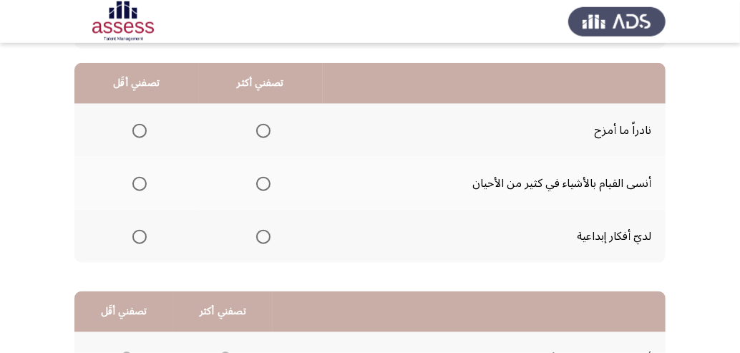
scroll to position [92, 0]
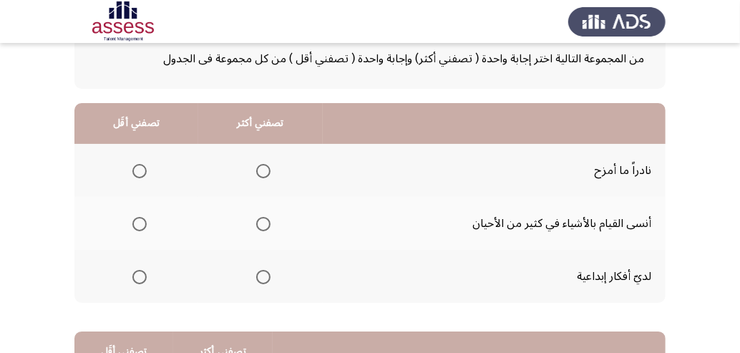
click at [136, 230] on span "Select an option" at bounding box center [139, 224] width 14 height 14
click at [136, 230] on input "Select an option" at bounding box center [139, 224] width 14 height 14
click at [264, 276] on span "Select an option" at bounding box center [263, 277] width 14 height 14
click at [264, 276] on input "Select an option" at bounding box center [263, 277] width 14 height 14
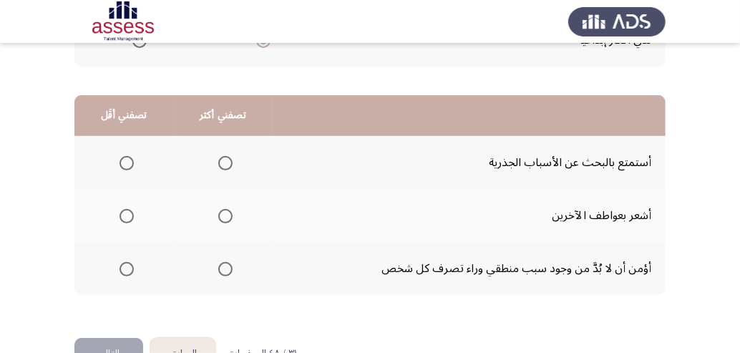
scroll to position [368, 0]
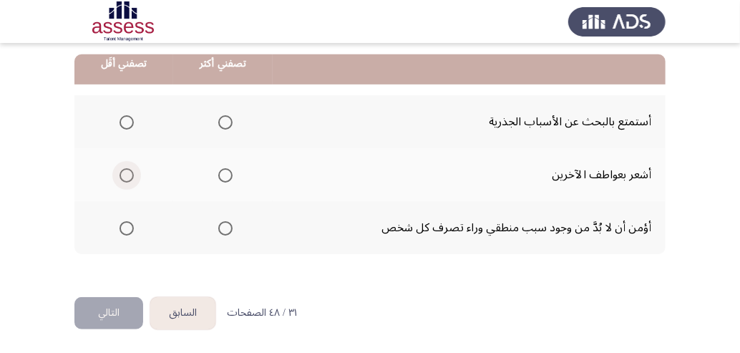
click at [128, 173] on span "Select an option" at bounding box center [126, 175] width 14 height 14
click at [128, 173] on input "Select an option" at bounding box center [126, 175] width 14 height 14
click at [227, 227] on span "Select an option" at bounding box center [225, 228] width 14 height 14
click at [227, 227] on input "Select an option" at bounding box center [225, 228] width 14 height 14
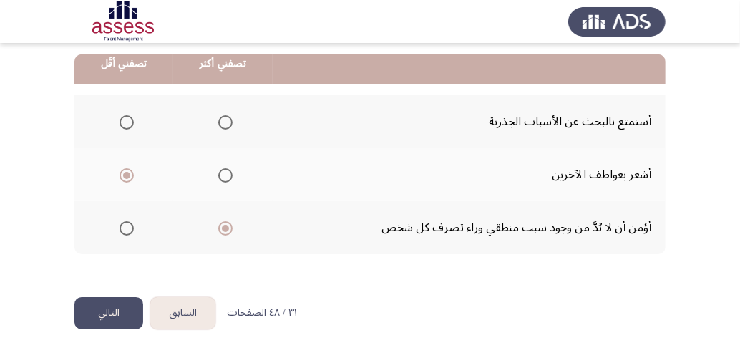
click at [119, 305] on button "التالي" at bounding box center [108, 313] width 69 height 32
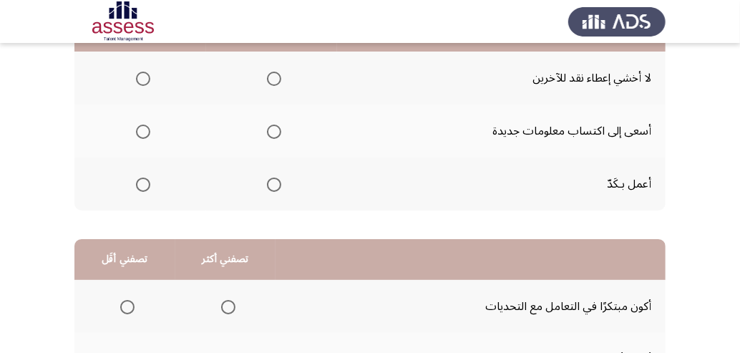
scroll to position [92, 0]
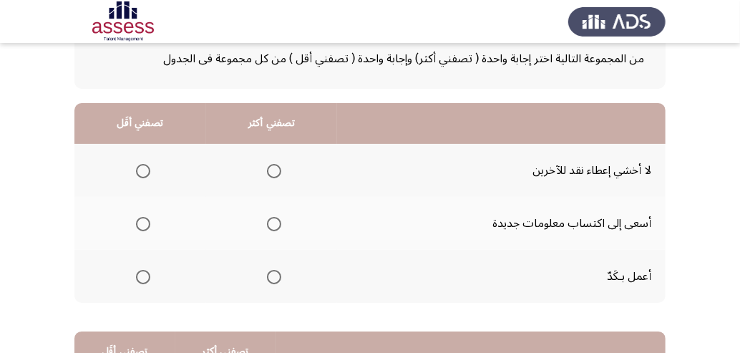
click at [281, 168] on span "Select an option" at bounding box center [274, 171] width 14 height 14
click at [281, 168] on input "Select an option" at bounding box center [274, 171] width 14 height 14
click at [141, 226] on span "Select an option" at bounding box center [143, 224] width 14 height 14
click at [141, 226] on input "Select an option" at bounding box center [143, 224] width 14 height 14
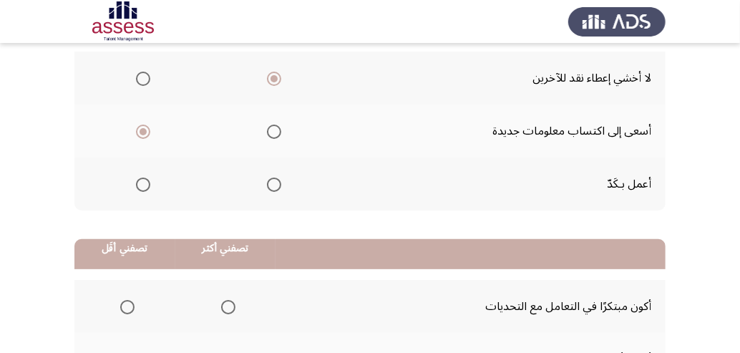
scroll to position [368, 0]
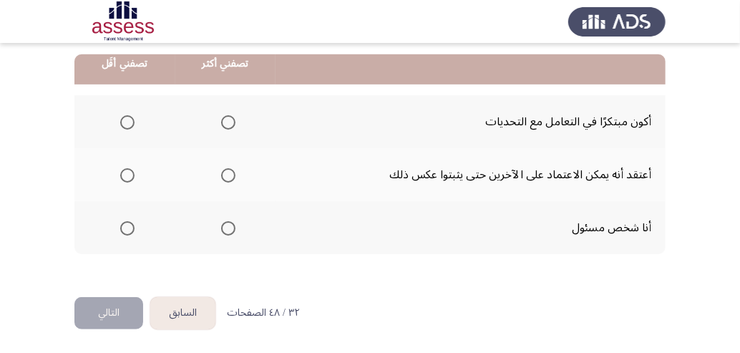
click at [234, 227] on span "Select an option" at bounding box center [228, 228] width 14 height 14
click at [234, 227] on input "Select an option" at bounding box center [228, 228] width 14 height 14
click at [126, 122] on span "Select an option" at bounding box center [127, 122] width 14 height 14
click at [126, 122] on input "Select an option" at bounding box center [127, 122] width 14 height 14
click at [103, 307] on button "التالي" at bounding box center [108, 313] width 69 height 32
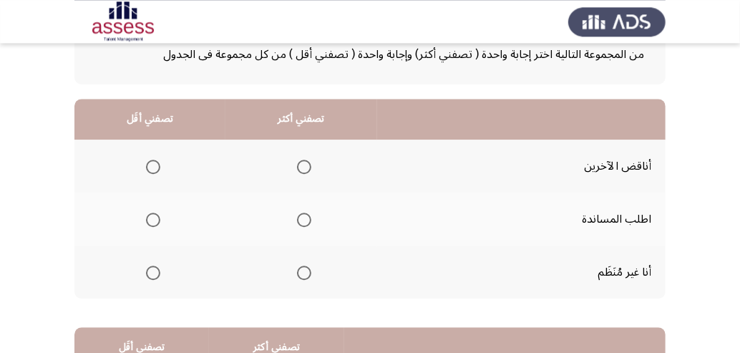
scroll to position [92, 0]
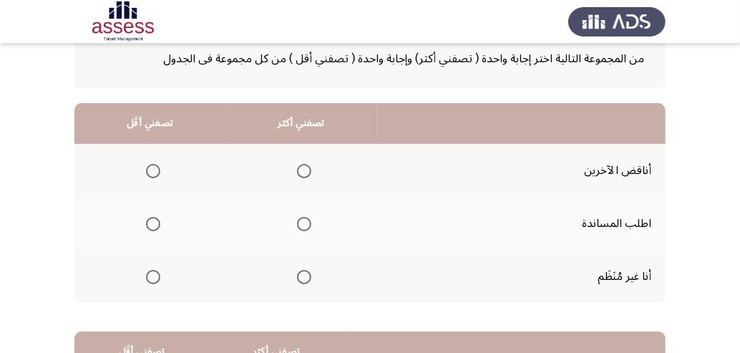
click at [154, 280] on span "Select an option" at bounding box center [153, 277] width 14 height 14
click at [154, 280] on input "Select an option" at bounding box center [153, 277] width 14 height 14
click at [311, 170] on span "Select an option" at bounding box center [304, 171] width 14 height 14
click at [311, 170] on input "Select an option" at bounding box center [304, 171] width 14 height 14
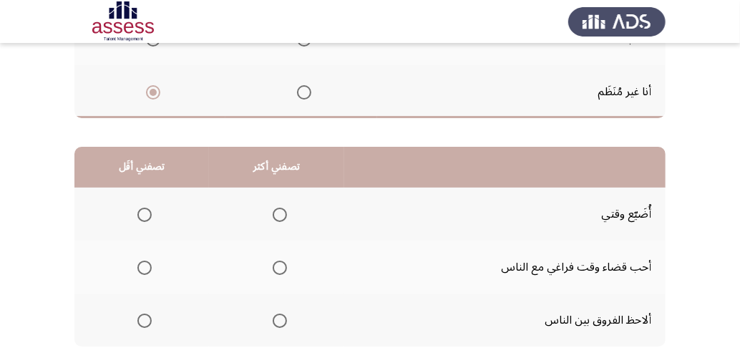
scroll to position [368, 0]
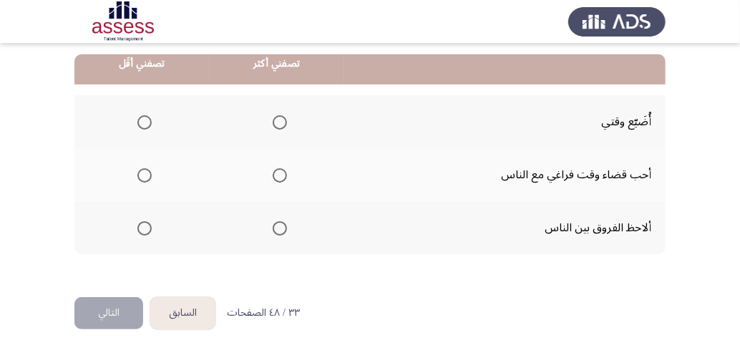
click at [150, 122] on span "Select an option" at bounding box center [144, 122] width 14 height 14
click at [150, 122] on input "Select an option" at bounding box center [144, 122] width 14 height 14
click at [281, 230] on span "Select an option" at bounding box center [279, 228] width 14 height 14
click at [281, 230] on input "Select an option" at bounding box center [279, 228] width 14 height 14
click at [115, 320] on button "التالي" at bounding box center [108, 313] width 69 height 32
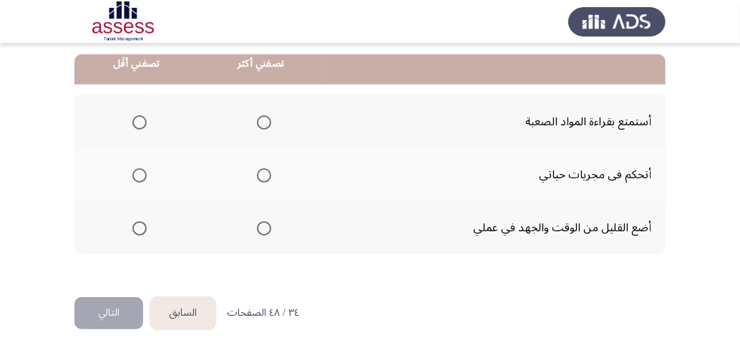
click at [196, 315] on button "السابق" at bounding box center [182, 313] width 65 height 32
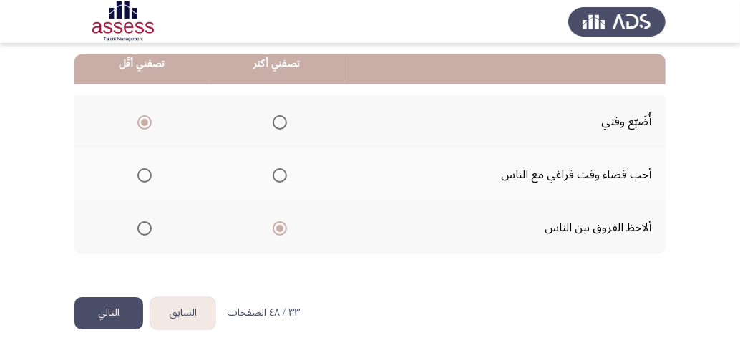
click at [112, 300] on button "التالي" at bounding box center [108, 313] width 69 height 32
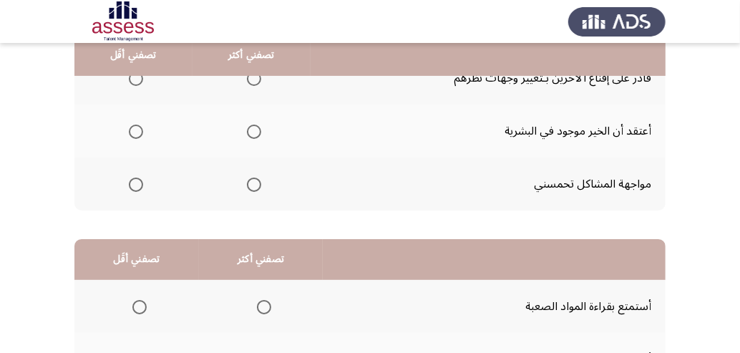
scroll to position [92, 0]
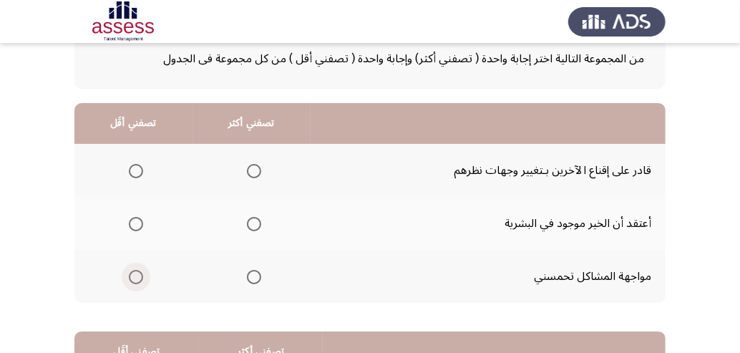
click at [134, 275] on span "Select an option" at bounding box center [136, 277] width 14 height 14
click at [134, 275] on input "Select an option" at bounding box center [136, 277] width 14 height 14
click at [255, 170] on span "Select an option" at bounding box center [254, 171] width 14 height 14
click at [255, 170] on input "Select an option" at bounding box center [254, 171] width 14 height 14
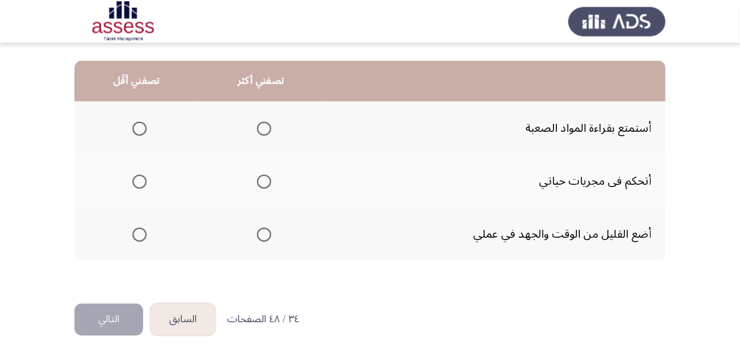
scroll to position [368, 0]
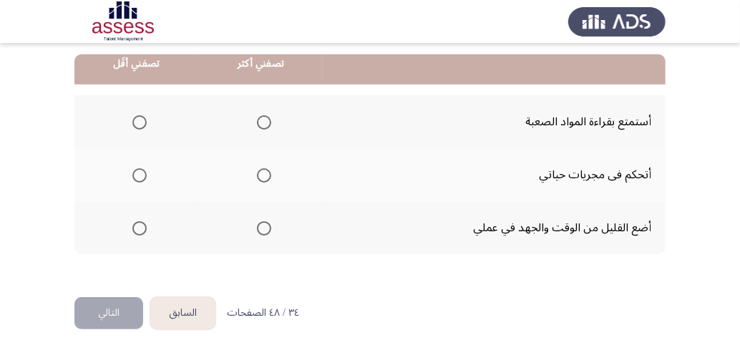
click at [136, 229] on span "Select an option" at bounding box center [139, 228] width 14 height 14
click at [136, 229] on input "Select an option" at bounding box center [139, 228] width 14 height 14
click at [269, 175] on span "Select an option" at bounding box center [264, 175] width 14 height 14
click at [269, 175] on input "Select an option" at bounding box center [264, 175] width 14 height 14
click at [114, 309] on button "التالي" at bounding box center [108, 313] width 69 height 32
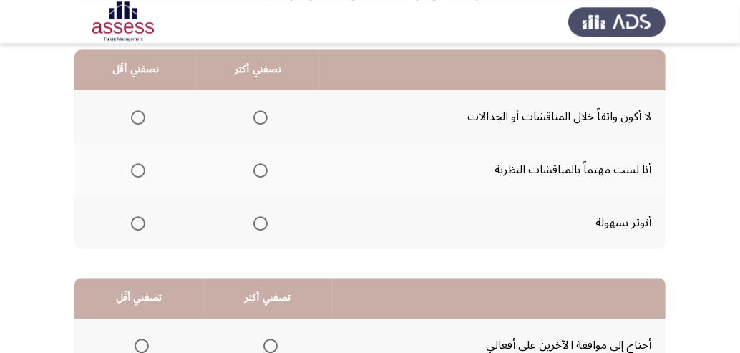
scroll to position [92, 0]
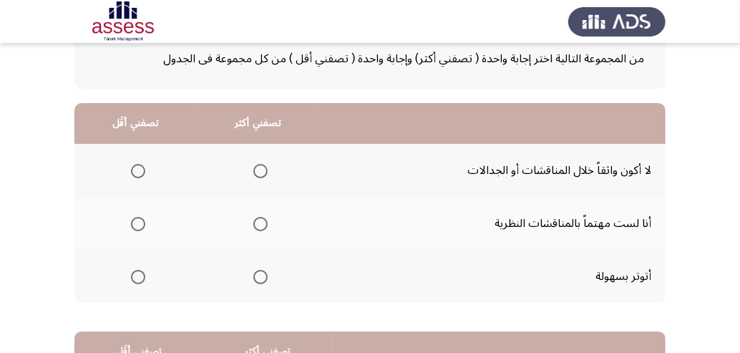
click at [137, 279] on span "Select an option" at bounding box center [138, 277] width 14 height 14
click at [137, 279] on input "Select an option" at bounding box center [138, 277] width 14 height 14
click at [267, 222] on span "Select an option" at bounding box center [260, 224] width 14 height 14
click at [267, 222] on input "Select an option" at bounding box center [260, 224] width 14 height 14
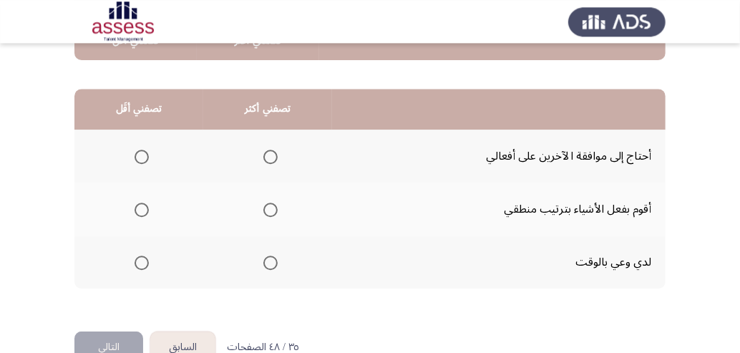
scroll to position [368, 0]
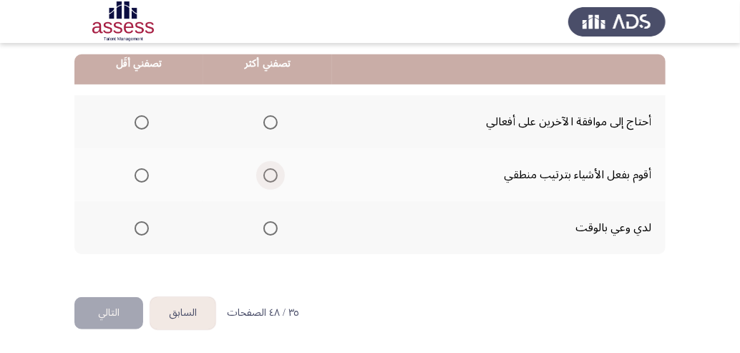
click at [274, 177] on span "Select an option" at bounding box center [270, 175] width 14 height 14
click at [274, 177] on input "Select an option" at bounding box center [270, 175] width 14 height 14
click at [275, 230] on span "Select an option" at bounding box center [270, 228] width 14 height 14
click at [275, 230] on input "Select an option" at bounding box center [270, 228] width 14 height 14
click at [135, 119] on label "Select an option" at bounding box center [139, 122] width 20 height 14
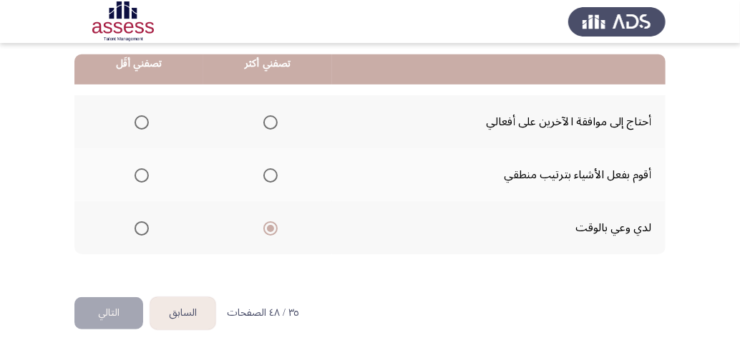
click at [135, 119] on input "Select an option" at bounding box center [141, 122] width 14 height 14
click at [123, 304] on button "التالي" at bounding box center [108, 313] width 69 height 32
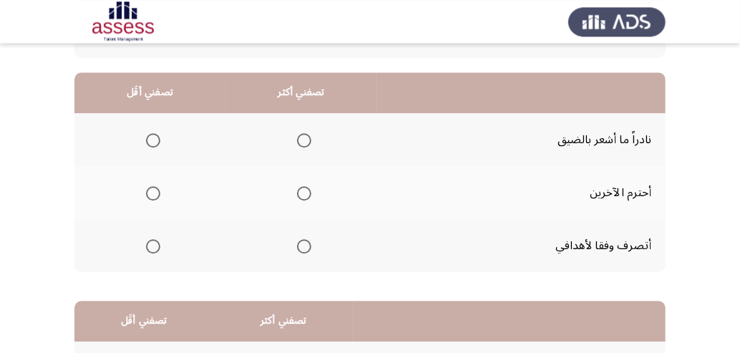
scroll to position [92, 0]
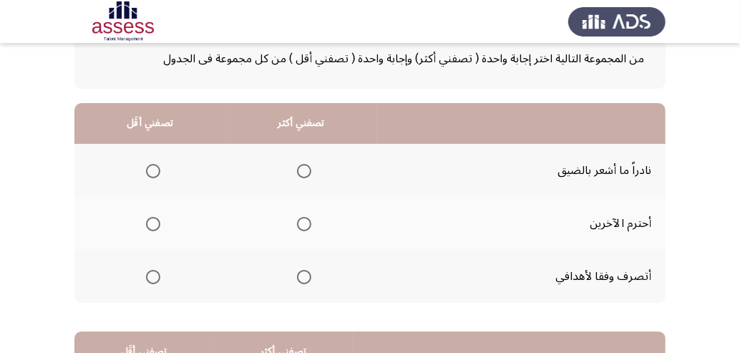
click at [310, 220] on span "Select an option" at bounding box center [304, 224] width 14 height 14
click at [310, 220] on input "Select an option" at bounding box center [304, 224] width 14 height 14
click at [154, 279] on span "Select an option" at bounding box center [153, 277] width 14 height 14
click at [154, 279] on input "Select an option" at bounding box center [153, 277] width 14 height 14
click at [147, 170] on label "Select an option" at bounding box center [150, 171] width 20 height 14
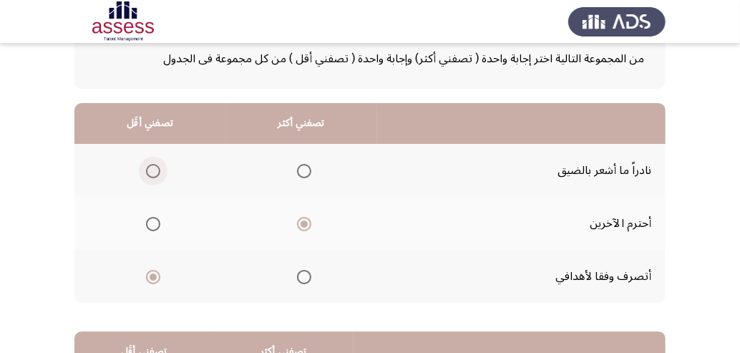
click at [147, 170] on input "Select an option" at bounding box center [153, 171] width 14 height 14
click at [149, 277] on span "Select an option" at bounding box center [153, 277] width 14 height 14
click at [149, 277] on input "Select an option" at bounding box center [153, 277] width 14 height 14
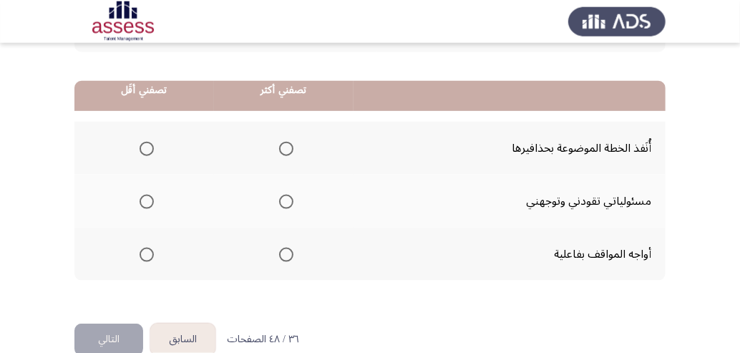
scroll to position [368, 0]
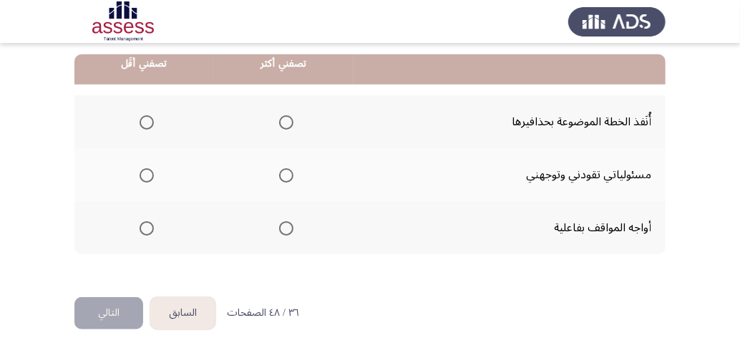
click at [289, 229] on span "Select an option" at bounding box center [286, 228] width 14 height 14
click at [289, 229] on input "Select an option" at bounding box center [286, 228] width 14 height 14
click at [147, 124] on span "Select an option" at bounding box center [146, 122] width 14 height 14
click at [147, 124] on input "Select an option" at bounding box center [146, 122] width 14 height 14
click at [147, 124] on span "Select an option" at bounding box center [146, 122] width 7 height 7
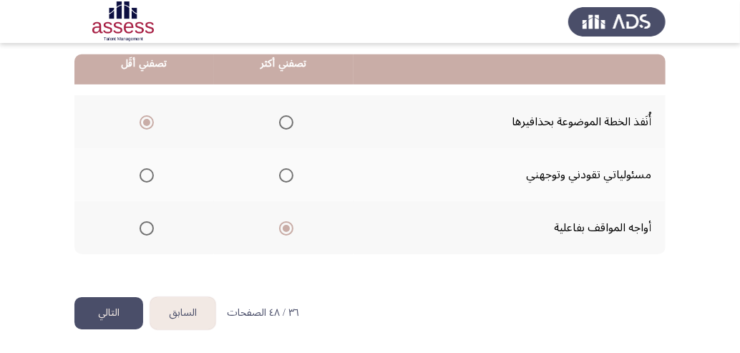
click at [147, 124] on input "Select an option" at bounding box center [146, 122] width 14 height 14
click at [127, 305] on button "التالي" at bounding box center [108, 313] width 69 height 32
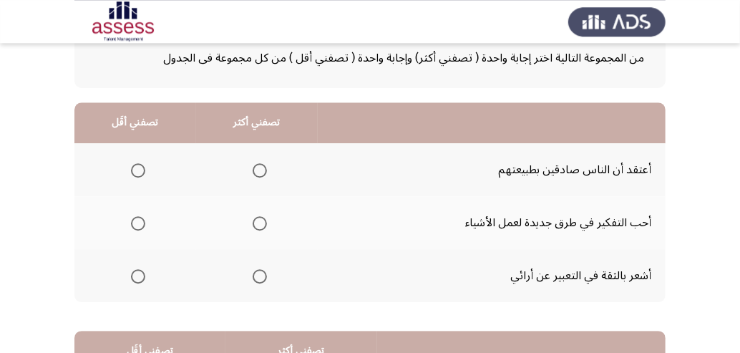
scroll to position [92, 0]
click at [140, 170] on span "Select an option" at bounding box center [138, 171] width 14 height 14
click at [140, 170] on input "Select an option" at bounding box center [138, 171] width 14 height 14
click at [246, 274] on th at bounding box center [257, 276] width 122 height 53
click at [260, 276] on span "Select an option" at bounding box center [259, 277] width 14 height 14
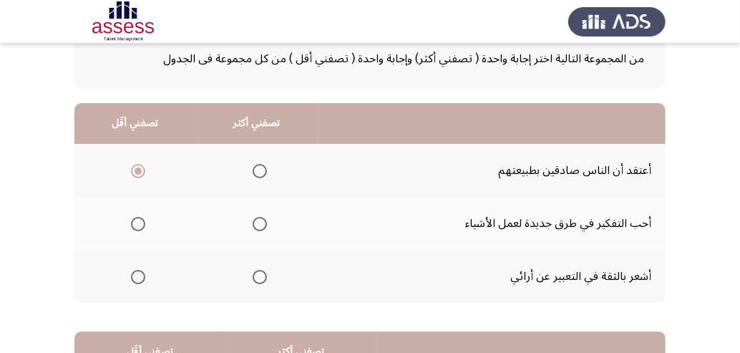
click at [260, 276] on input "Select an option" at bounding box center [259, 277] width 14 height 14
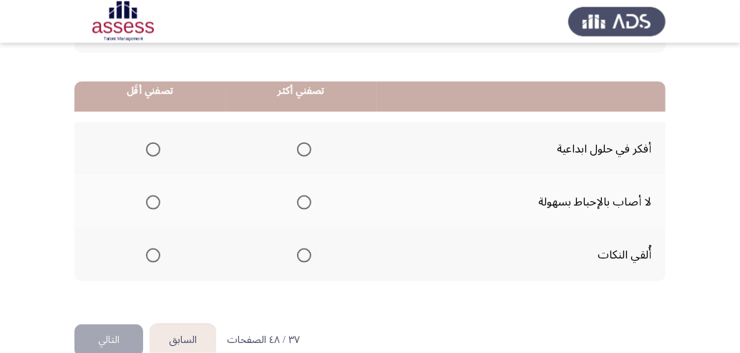
scroll to position [368, 0]
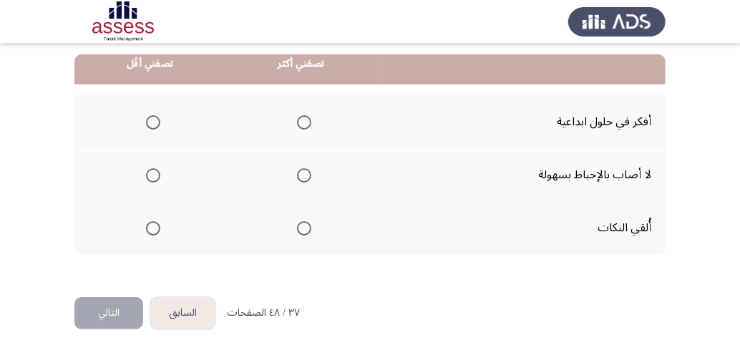
click at [309, 173] on span "Select an option" at bounding box center [304, 175] width 14 height 14
click at [309, 173] on input "Select an option" at bounding box center [304, 175] width 14 height 14
click at [157, 227] on span "Select an option" at bounding box center [153, 228] width 14 height 14
click at [157, 227] on input "Select an option" at bounding box center [153, 228] width 14 height 14
click at [102, 307] on button "التالي" at bounding box center [108, 313] width 69 height 32
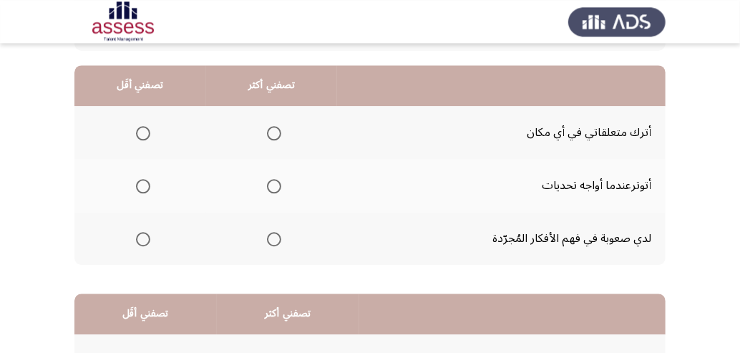
scroll to position [92, 0]
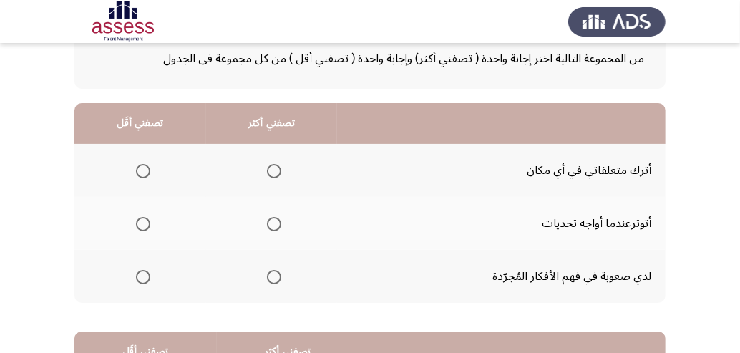
click at [140, 226] on span "Select an option" at bounding box center [143, 224] width 14 height 14
click at [140, 226] on input "Select an option" at bounding box center [143, 224] width 14 height 14
click at [280, 172] on span "Select an option" at bounding box center [274, 171] width 14 height 14
click at [280, 172] on input "Select an option" at bounding box center [274, 171] width 14 height 14
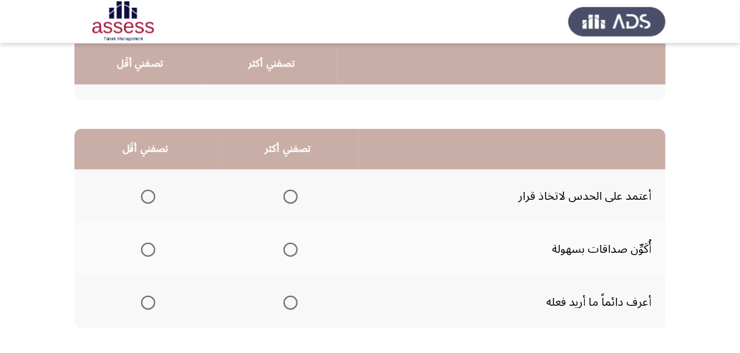
scroll to position [368, 0]
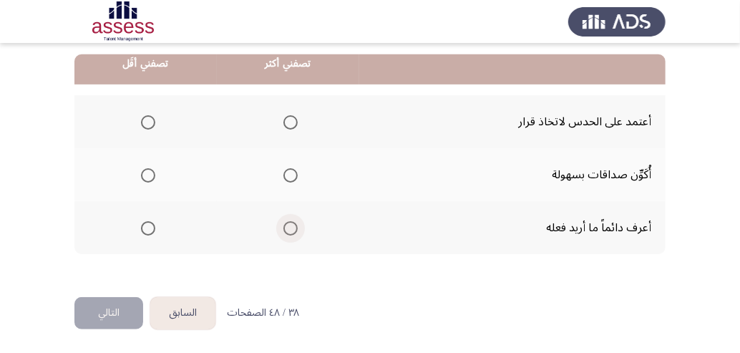
click at [297, 228] on span "Select an option" at bounding box center [290, 228] width 14 height 14
click at [297, 228] on input "Select an option" at bounding box center [290, 228] width 14 height 14
click at [144, 124] on span "Select an option" at bounding box center [148, 122] width 14 height 14
click at [144, 124] on input "Select an option" at bounding box center [148, 122] width 14 height 14
click at [118, 309] on button "التالي" at bounding box center [108, 313] width 69 height 32
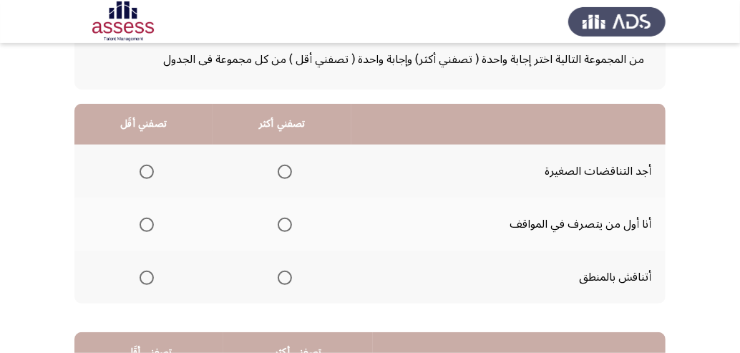
scroll to position [92, 0]
click at [288, 276] on span "Select an option" at bounding box center [284, 277] width 14 height 14
click at [288, 276] on input "Select an option" at bounding box center [284, 277] width 14 height 14
click at [149, 226] on span "Select an option" at bounding box center [146, 224] width 14 height 14
click at [149, 226] on input "Select an option" at bounding box center [146, 224] width 14 height 14
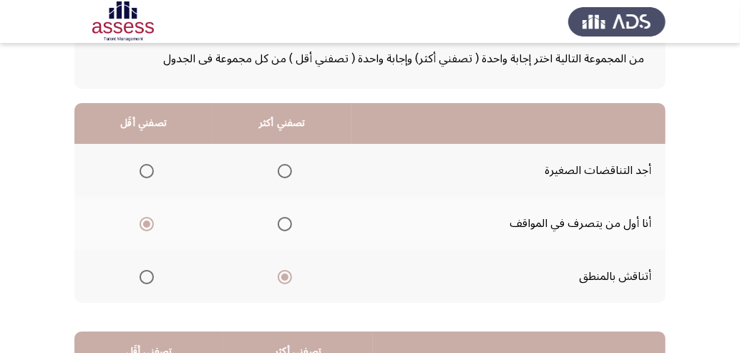
click at [146, 177] on mat-radio-group "Select an option" at bounding box center [144, 170] width 20 height 24
click at [146, 174] on span "Select an option" at bounding box center [146, 171] width 14 height 14
click at [146, 174] on input "Select an option" at bounding box center [146, 171] width 14 height 14
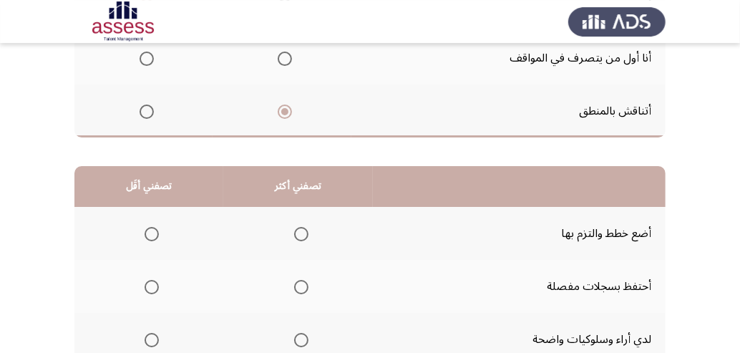
scroll to position [368, 0]
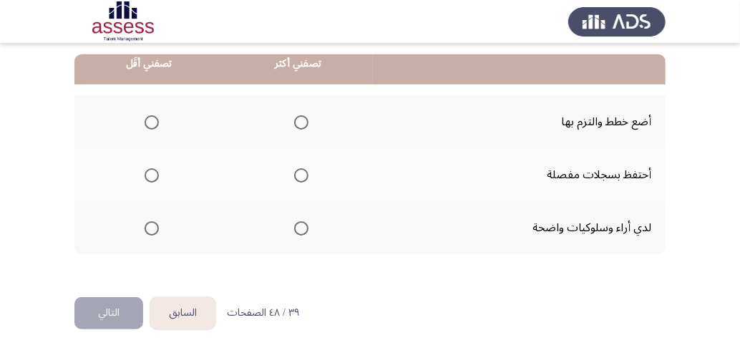
click at [305, 120] on span "Select an option" at bounding box center [301, 122] width 14 height 14
click at [305, 120] on input "Select an option" at bounding box center [301, 122] width 14 height 14
click at [157, 228] on span "Select an option" at bounding box center [151, 228] width 14 height 14
click at [157, 228] on input "Select an option" at bounding box center [151, 228] width 14 height 14
click at [118, 315] on button "التالي" at bounding box center [108, 313] width 69 height 32
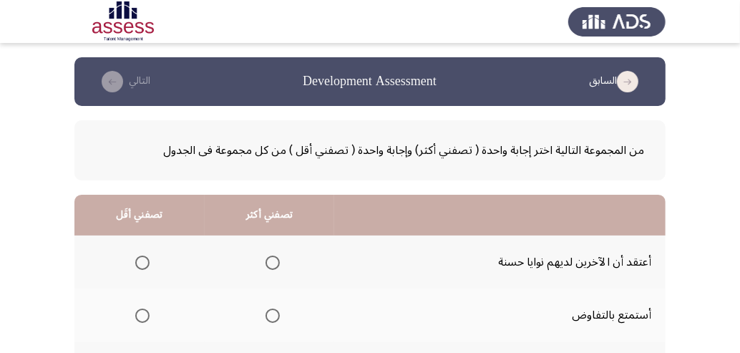
scroll to position [92, 0]
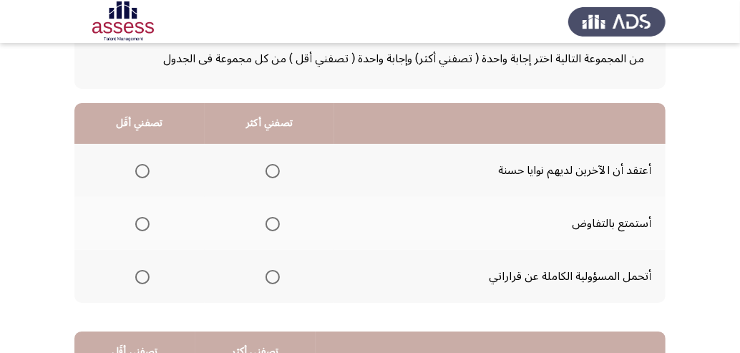
click at [143, 172] on span "Select an option" at bounding box center [142, 171] width 14 height 14
click at [143, 172] on input "Select an option" at bounding box center [142, 171] width 14 height 14
click at [285, 276] on th at bounding box center [270, 276] width 130 height 53
click at [278, 278] on span "Select an option" at bounding box center [272, 277] width 14 height 14
click at [278, 278] on input "Select an option" at bounding box center [272, 277] width 14 height 14
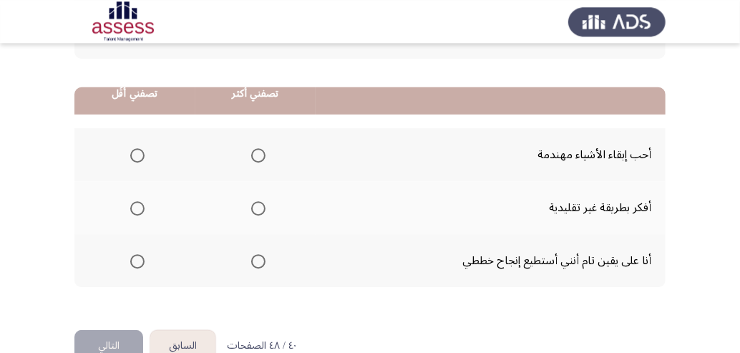
scroll to position [368, 0]
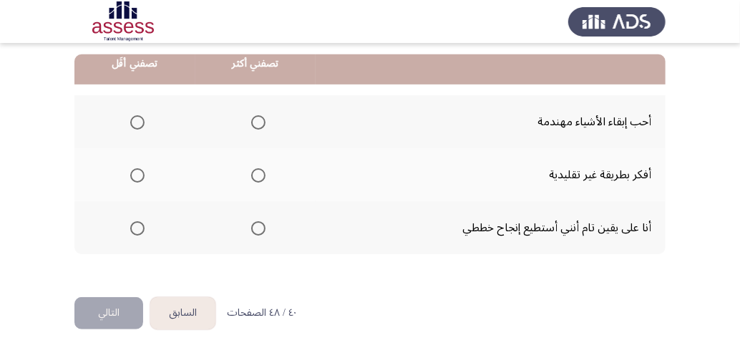
click at [265, 124] on span "Select an option" at bounding box center [258, 122] width 14 height 14
click at [265, 124] on input "Select an option" at bounding box center [258, 122] width 14 height 14
click at [137, 230] on span "Select an option" at bounding box center [137, 228] width 14 height 14
click at [137, 230] on input "Select an option" at bounding box center [137, 228] width 14 height 14
click at [140, 177] on span "Select an option" at bounding box center [137, 175] width 14 height 14
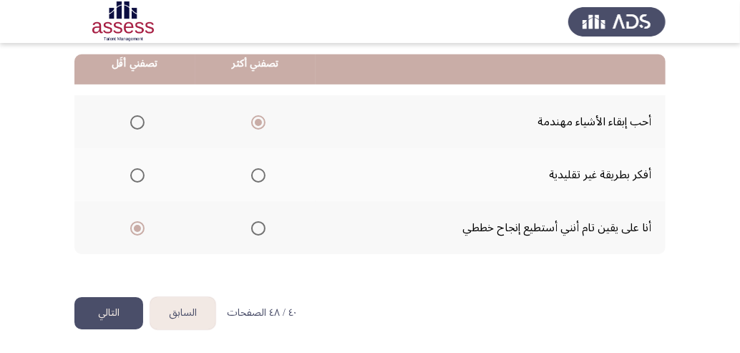
click at [140, 177] on input "Select an option" at bounding box center [137, 175] width 14 height 14
click at [99, 309] on button "التالي" at bounding box center [108, 313] width 69 height 32
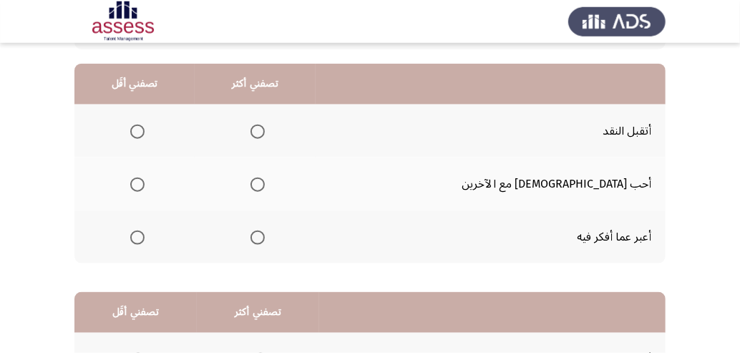
scroll to position [92, 0]
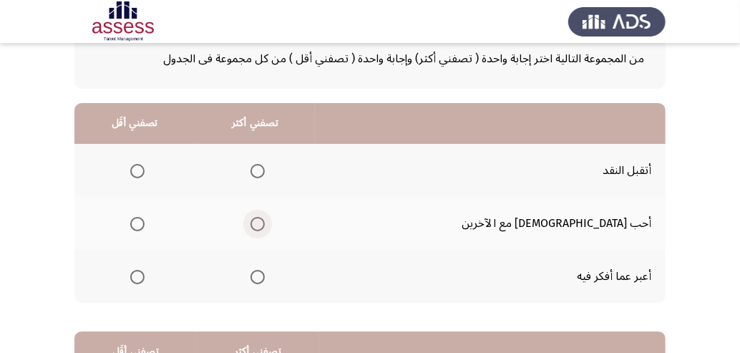
click at [265, 230] on span "Select an option" at bounding box center [257, 224] width 14 height 14
click at [265, 230] on input "Select an option" at bounding box center [257, 224] width 14 height 14
click at [144, 278] on span "Select an option" at bounding box center [137, 277] width 14 height 14
click at [144, 278] on input "Select an option" at bounding box center [137, 277] width 14 height 14
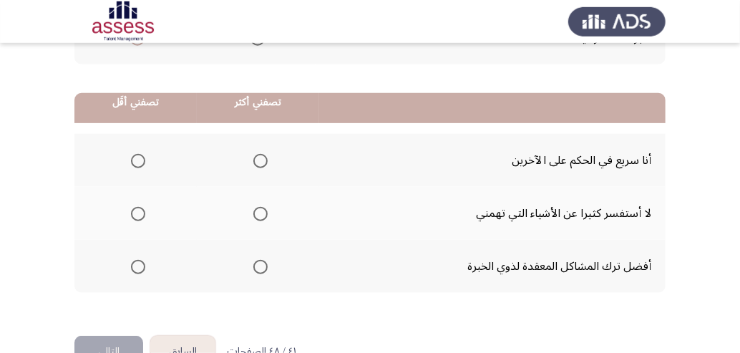
scroll to position [368, 0]
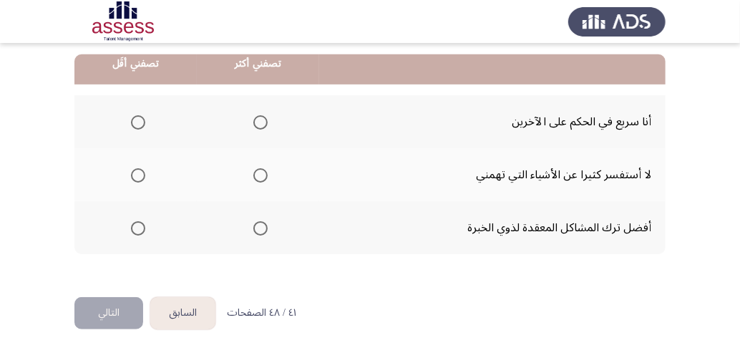
drag, startPoint x: 135, startPoint y: 119, endPoint x: 182, endPoint y: 137, distance: 49.8
click at [134, 119] on span "Select an option" at bounding box center [138, 122] width 14 height 14
click at [134, 119] on input "Select an option" at bounding box center [138, 122] width 14 height 14
click at [266, 228] on span "Select an option" at bounding box center [260, 228] width 14 height 14
click at [266, 228] on input "Select an option" at bounding box center [260, 228] width 14 height 14
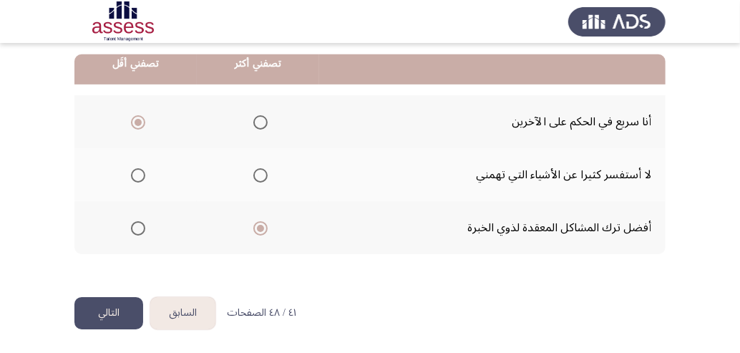
click at [97, 311] on button "التالي" at bounding box center [108, 313] width 69 height 32
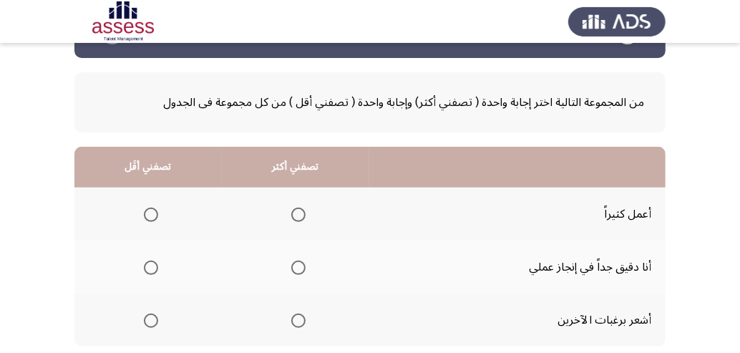
scroll to position [92, 0]
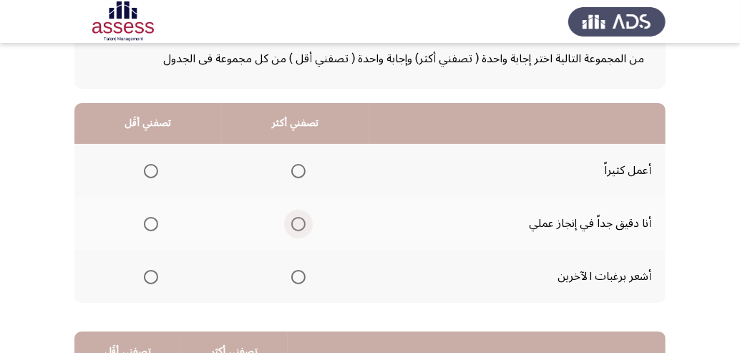
click at [302, 227] on span "Select an option" at bounding box center [298, 224] width 14 height 14
click at [302, 227] on input "Select an option" at bounding box center [298, 224] width 14 height 14
click at [149, 280] on span "Select an option" at bounding box center [151, 277] width 14 height 14
click at [149, 280] on input "Select an option" at bounding box center [151, 277] width 14 height 14
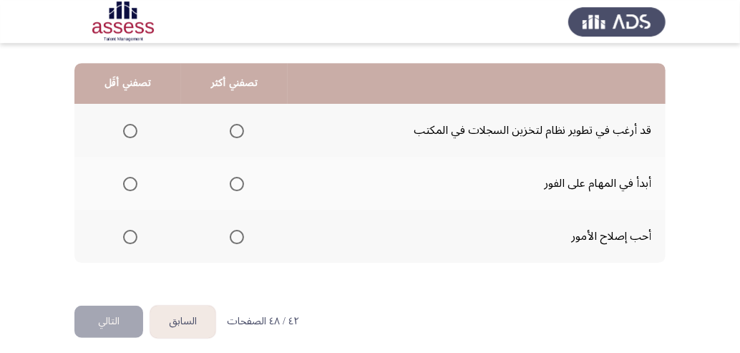
scroll to position [368, 0]
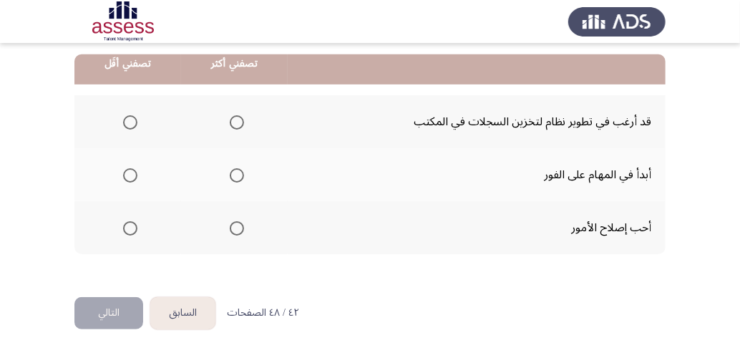
click at [242, 175] on span "Select an option" at bounding box center [237, 175] width 14 height 14
click at [242, 175] on input "Select an option" at bounding box center [237, 175] width 14 height 14
click at [132, 123] on span "Select an option" at bounding box center [130, 122] width 14 height 14
click at [132, 123] on input "Select an option" at bounding box center [130, 122] width 14 height 14
click at [104, 304] on button "التالي" at bounding box center [108, 313] width 69 height 32
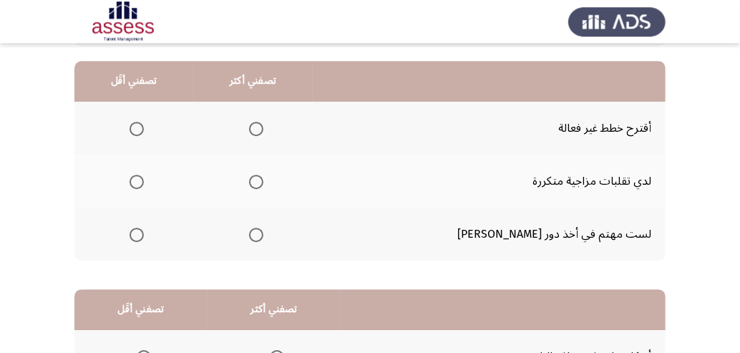
scroll to position [92, 0]
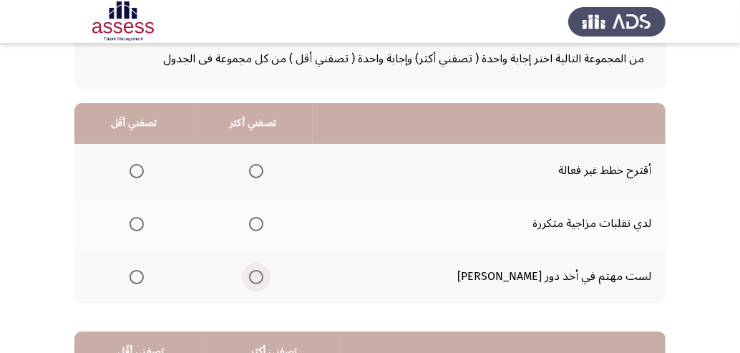
click at [263, 277] on span "Select an option" at bounding box center [256, 277] width 14 height 14
click at [263, 277] on input "Select an option" at bounding box center [256, 277] width 14 height 14
click at [142, 225] on span "Select an option" at bounding box center [136, 224] width 14 height 14
click at [142, 225] on input "Select an option" at bounding box center [136, 224] width 14 height 14
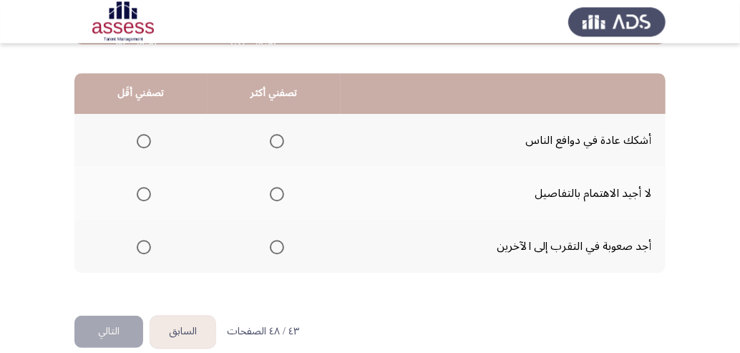
scroll to position [368, 0]
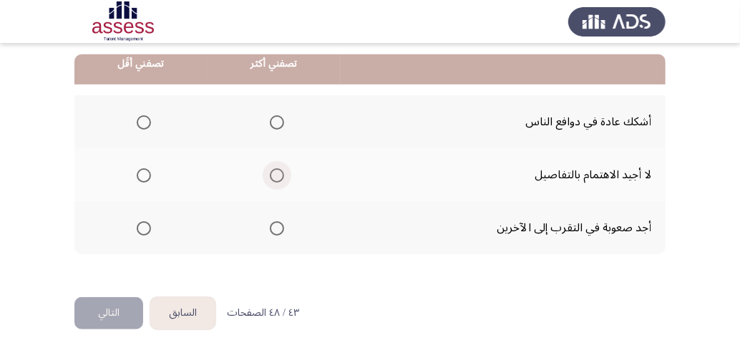
click at [284, 174] on span "Select an option" at bounding box center [277, 175] width 14 height 14
click at [284, 174] on input "Select an option" at bounding box center [277, 175] width 14 height 14
click at [139, 121] on span "Select an option" at bounding box center [144, 122] width 14 height 14
click at [139, 121] on input "Select an option" at bounding box center [144, 122] width 14 height 14
click at [102, 310] on button "التالي" at bounding box center [108, 313] width 69 height 32
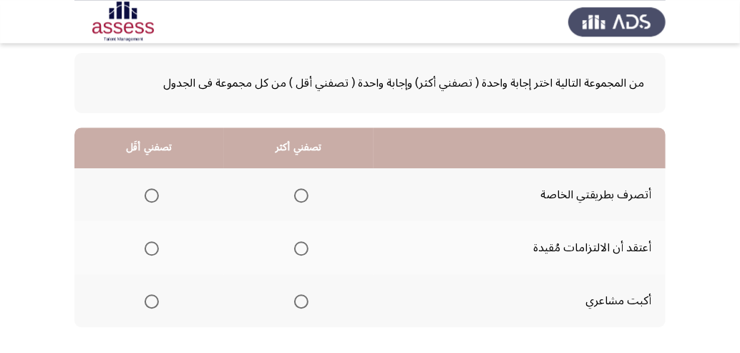
scroll to position [92, 0]
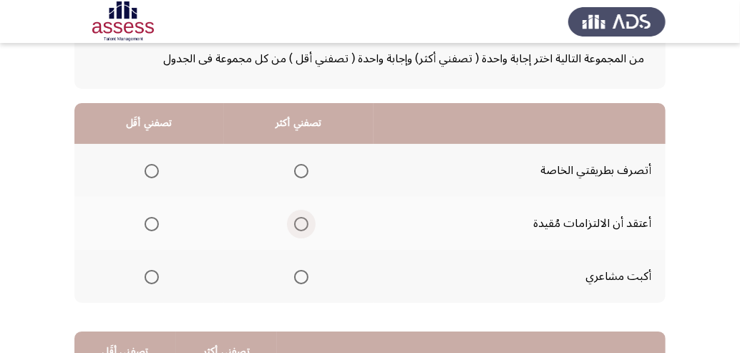
click at [307, 220] on span "Select an option" at bounding box center [301, 224] width 14 height 14
click at [307, 220] on input "Select an option" at bounding box center [301, 224] width 14 height 14
click at [157, 278] on span "Select an option" at bounding box center [151, 277] width 14 height 14
click at [157, 278] on input "Select an option" at bounding box center [151, 277] width 14 height 14
click at [157, 278] on span "Select an option" at bounding box center [151, 277] width 14 height 14
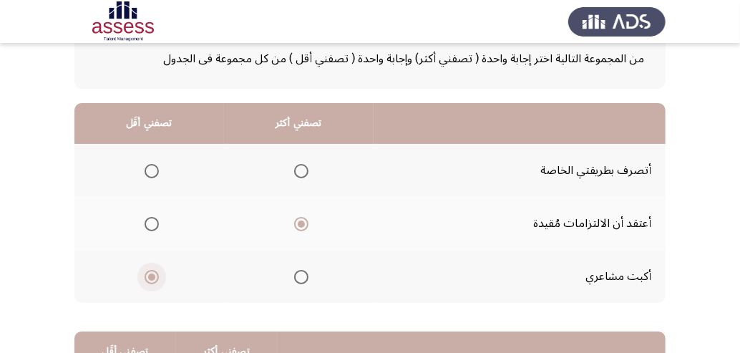
click at [157, 278] on input "Select an option" at bounding box center [151, 277] width 14 height 14
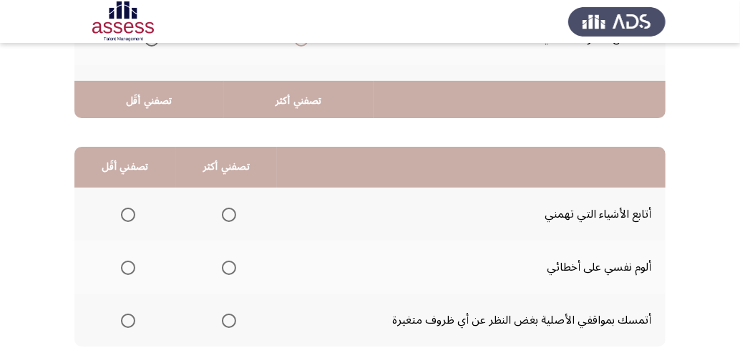
scroll to position [368, 0]
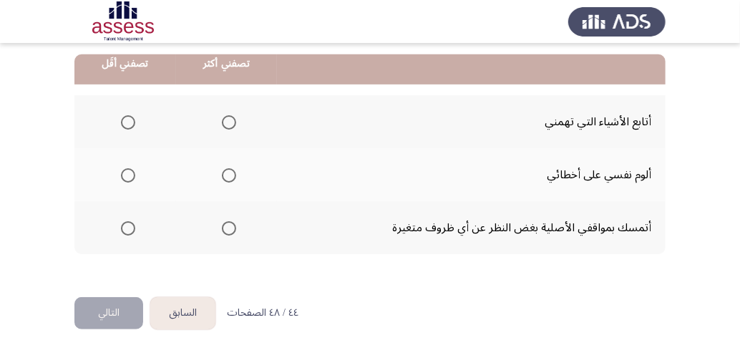
click at [124, 230] on span "Select an option" at bounding box center [128, 228] width 14 height 14
click at [124, 230] on input "Select an option" at bounding box center [128, 228] width 14 height 14
click at [227, 172] on span "Select an option" at bounding box center [229, 175] width 14 height 14
click at [227, 172] on input "Select an option" at bounding box center [229, 175] width 14 height 14
click at [230, 119] on span "Select an option" at bounding box center [229, 122] width 14 height 14
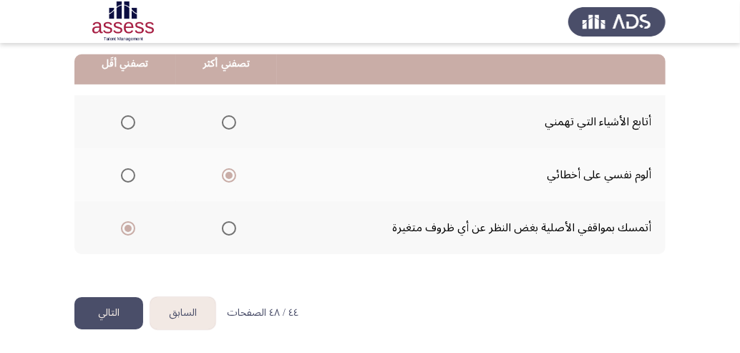
click at [230, 119] on input "Select an option" at bounding box center [229, 122] width 14 height 14
click at [115, 312] on button "التالي" at bounding box center [108, 313] width 69 height 32
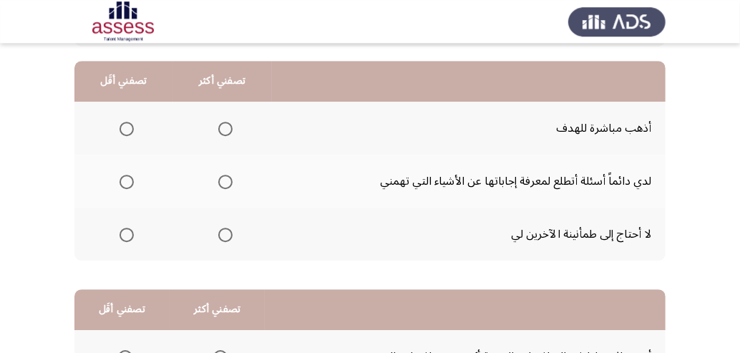
scroll to position [92, 0]
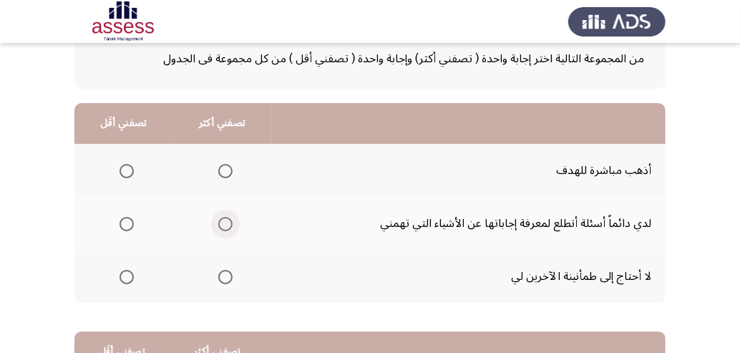
click at [226, 223] on span "Select an option" at bounding box center [225, 224] width 14 height 14
click at [226, 223] on input "Select an option" at bounding box center [225, 224] width 14 height 14
click at [127, 278] on span "Select an option" at bounding box center [126, 277] width 14 height 14
click at [127, 278] on input "Select an option" at bounding box center [126, 277] width 14 height 14
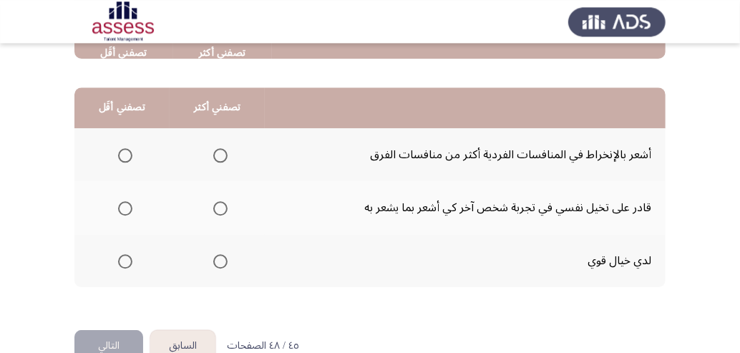
scroll to position [368, 0]
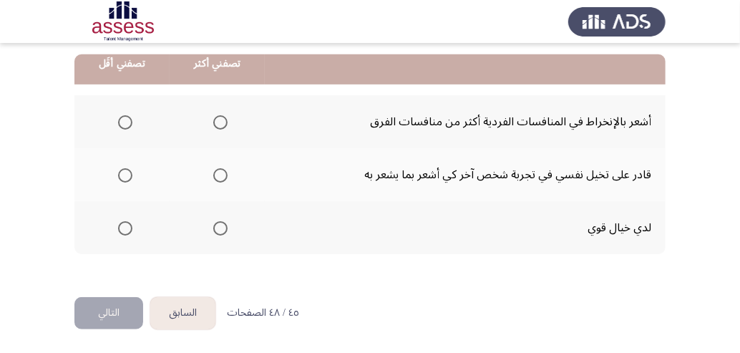
click at [222, 171] on span "Select an option" at bounding box center [220, 175] width 14 height 14
click at [222, 171] on input "Select an option" at bounding box center [220, 175] width 14 height 14
click at [126, 227] on span "Select an option" at bounding box center [125, 228] width 14 height 14
click at [126, 227] on input "Select an option" at bounding box center [125, 228] width 14 height 14
click at [124, 126] on span "Select an option" at bounding box center [125, 122] width 14 height 14
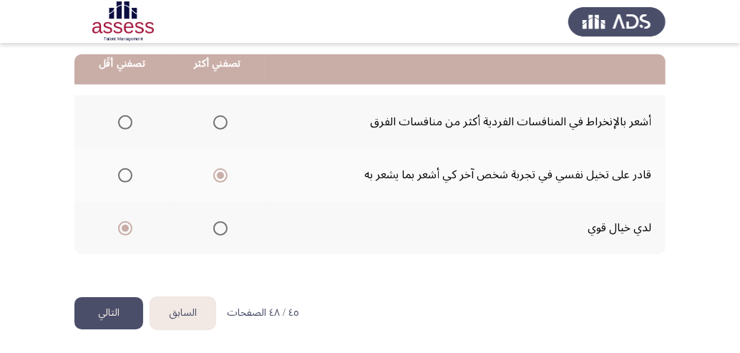
click at [124, 126] on input "Select an option" at bounding box center [125, 122] width 14 height 14
click at [100, 309] on button "التالي" at bounding box center [108, 313] width 69 height 32
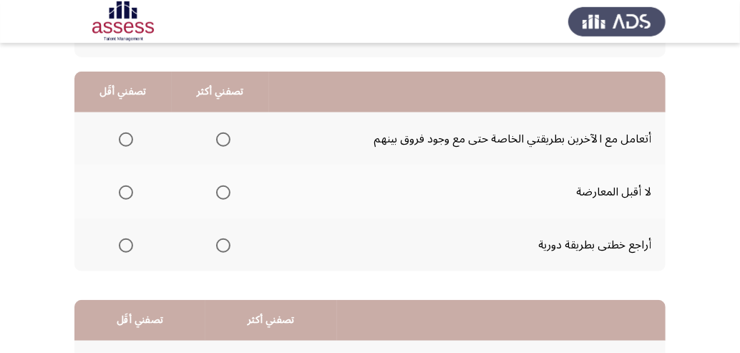
scroll to position [92, 0]
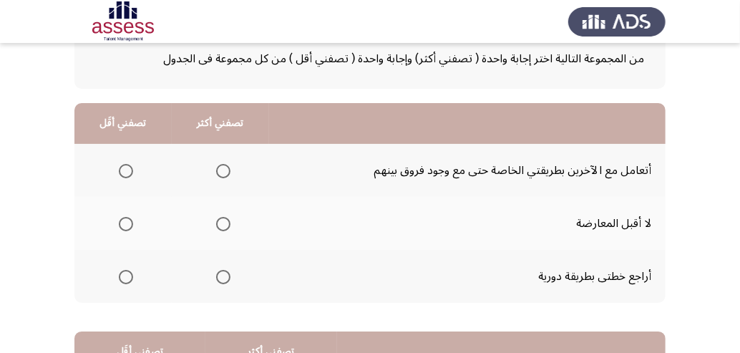
click at [230, 277] on span "Select an option" at bounding box center [223, 277] width 14 height 14
click at [230, 277] on input "Select an option" at bounding box center [223, 277] width 14 height 14
click at [119, 225] on label "Select an option" at bounding box center [123, 224] width 20 height 14
click at [119, 225] on input "Select an option" at bounding box center [126, 224] width 14 height 14
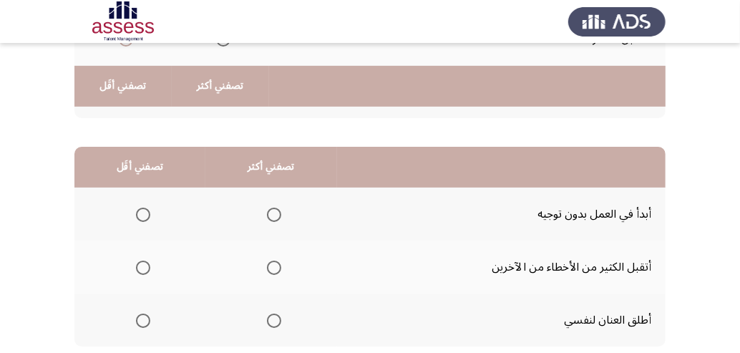
scroll to position [368, 0]
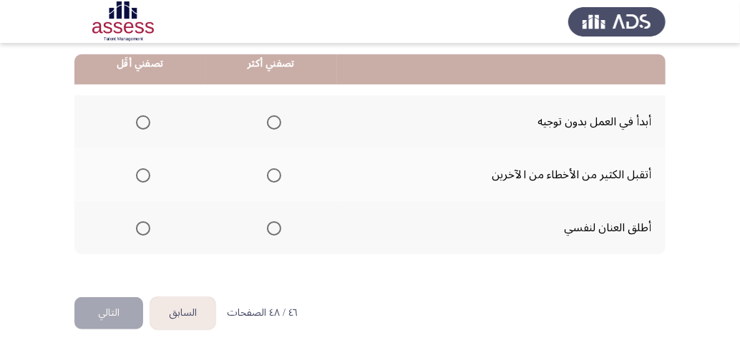
click at [280, 122] on span "Select an option" at bounding box center [274, 122] width 14 height 14
click at [280, 122] on input "Select an option" at bounding box center [274, 122] width 14 height 14
click at [142, 229] on span "Select an option" at bounding box center [143, 228] width 14 height 14
click at [142, 229] on input "Select an option" at bounding box center [143, 228] width 14 height 14
click at [81, 313] on button "التالي" at bounding box center [108, 313] width 69 height 32
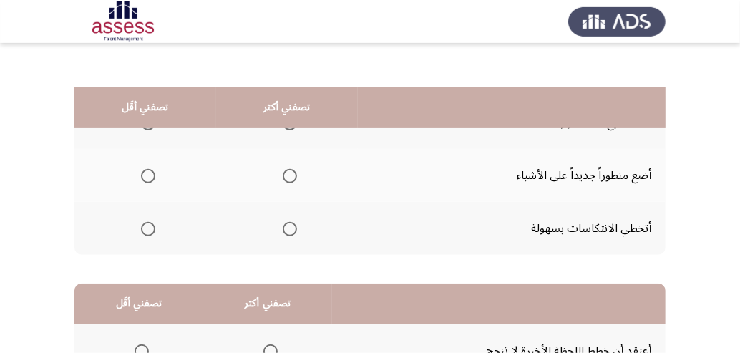
scroll to position [92, 0]
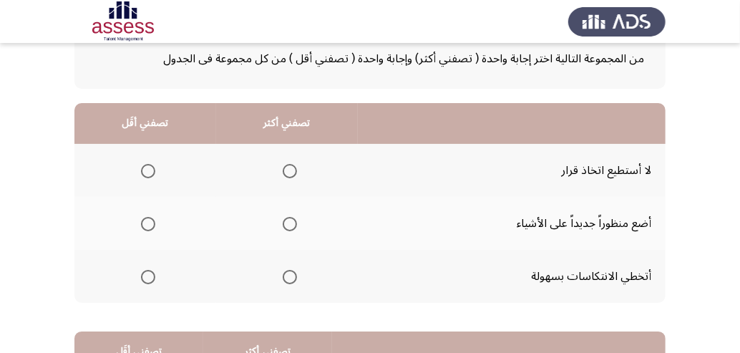
click at [146, 170] on span "Select an option" at bounding box center [148, 171] width 14 height 14
click at [146, 170] on input "Select an option" at bounding box center [148, 171] width 14 height 14
click at [293, 277] on span "Select an option" at bounding box center [290, 277] width 14 height 14
click at [293, 277] on input "Select an option" at bounding box center [290, 277] width 14 height 14
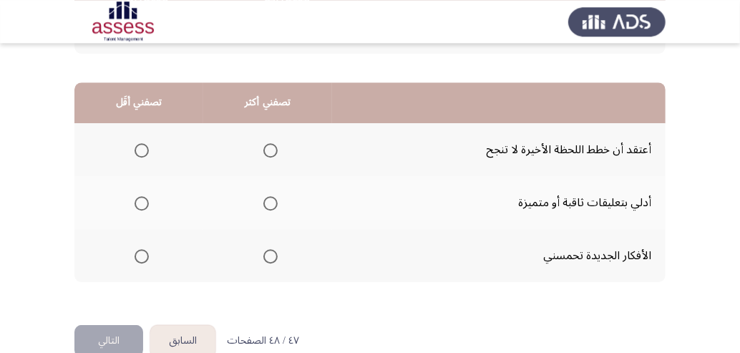
scroll to position [368, 0]
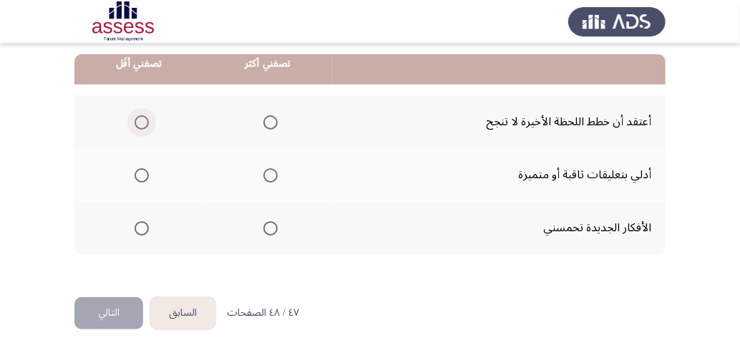
click at [142, 124] on span "Select an option" at bounding box center [141, 122] width 14 height 14
click at [142, 124] on input "Select an option" at bounding box center [141, 122] width 14 height 14
click at [272, 229] on span "Select an option" at bounding box center [270, 228] width 14 height 14
click at [272, 229] on input "Select an option" at bounding box center [270, 228] width 14 height 14
click at [283, 178] on th at bounding box center [267, 174] width 129 height 53
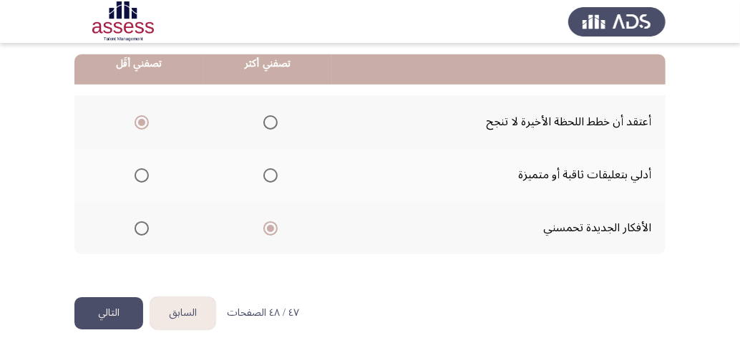
click at [274, 176] on span "Select an option" at bounding box center [270, 175] width 14 height 14
click at [274, 176] on input "Select an option" at bounding box center [270, 175] width 14 height 14
click at [135, 236] on mat-radio-group "Select an option" at bounding box center [139, 227] width 20 height 24
click at [139, 226] on span "Select an option" at bounding box center [141, 228] width 14 height 14
click at [139, 226] on input "Select an option" at bounding box center [141, 228] width 14 height 14
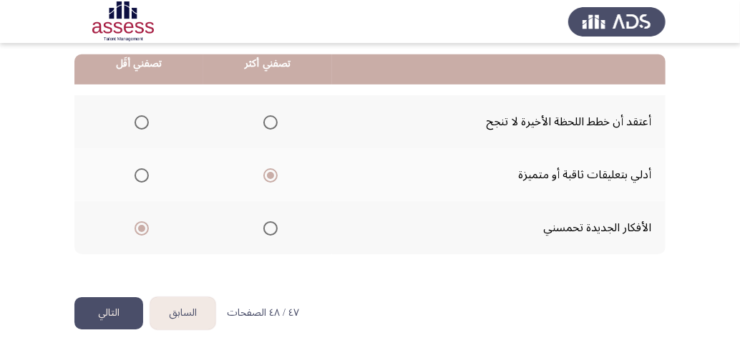
click at [104, 309] on button "التالي" at bounding box center [108, 313] width 69 height 32
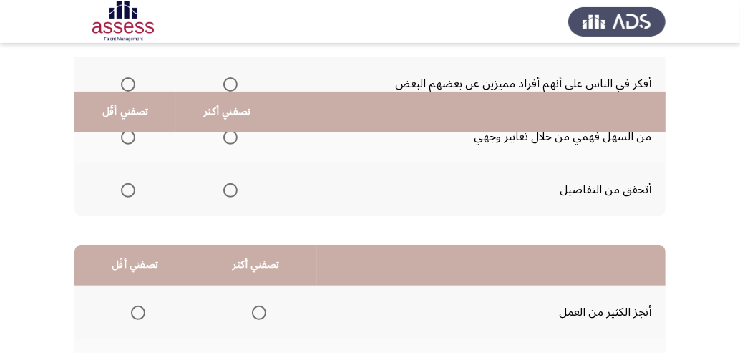
scroll to position [92, 0]
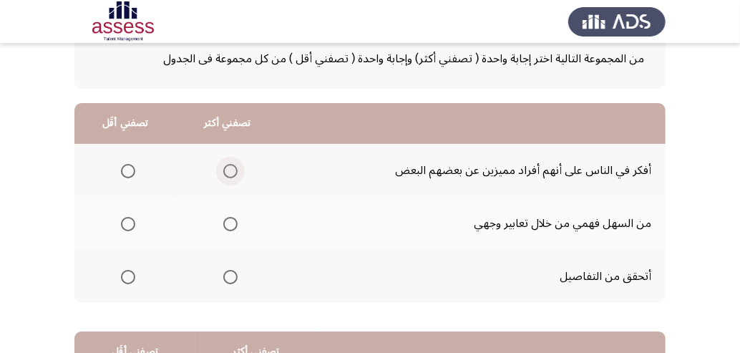
click at [237, 172] on span "Select an option" at bounding box center [230, 171] width 14 height 14
click at [237, 172] on input "Select an option" at bounding box center [230, 171] width 14 height 14
click at [127, 278] on span "Select an option" at bounding box center [128, 277] width 14 height 14
click at [127, 278] on input "Select an option" at bounding box center [128, 277] width 14 height 14
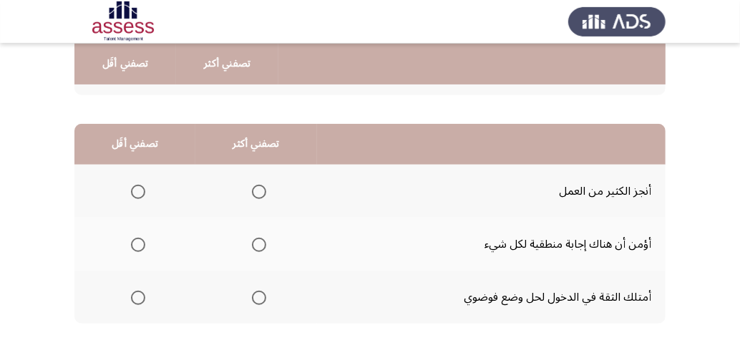
scroll to position [368, 0]
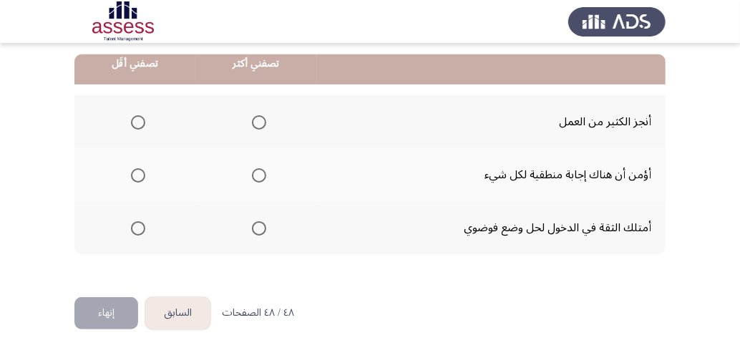
click at [266, 177] on span "Select an option" at bounding box center [259, 175] width 14 height 14
click at [266, 177] on input "Select an option" at bounding box center [259, 175] width 14 height 14
click at [262, 228] on span "Select an option" at bounding box center [259, 228] width 14 height 14
click at [262, 228] on input "Select an option" at bounding box center [259, 228] width 14 height 14
click at [140, 170] on span "Select an option" at bounding box center [138, 175] width 14 height 14
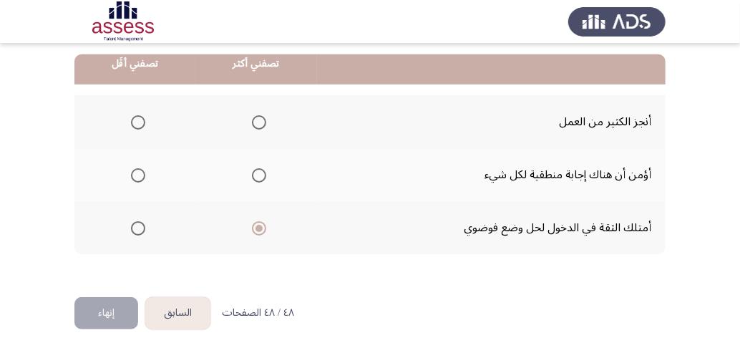
click at [140, 170] on input "Select an option" at bounding box center [138, 175] width 14 height 14
click at [92, 315] on button "إنهاء" at bounding box center [106, 313] width 64 height 32
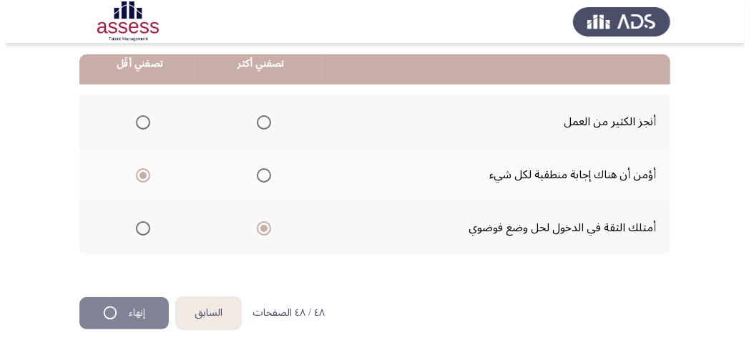
scroll to position [0, 0]
